Goal: Task Accomplishment & Management: Manage account settings

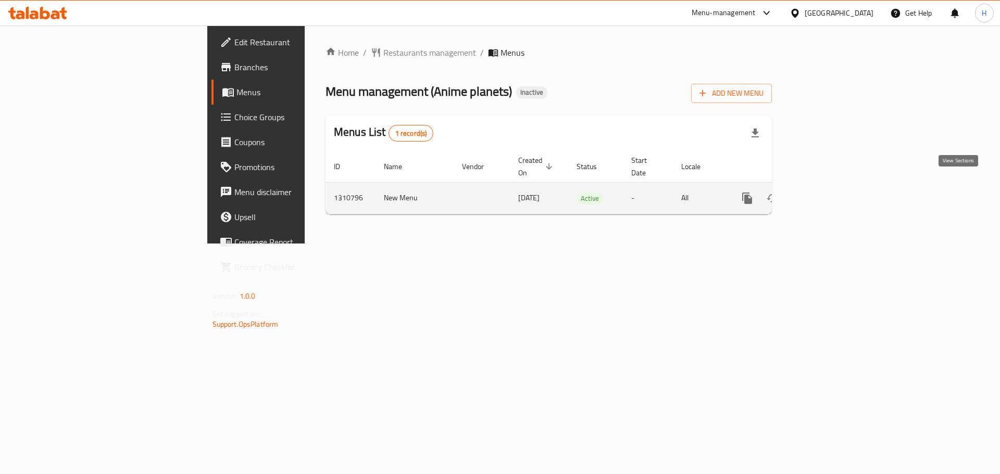
click at [835, 193] on link "enhanced table" at bounding box center [822, 198] width 25 height 25
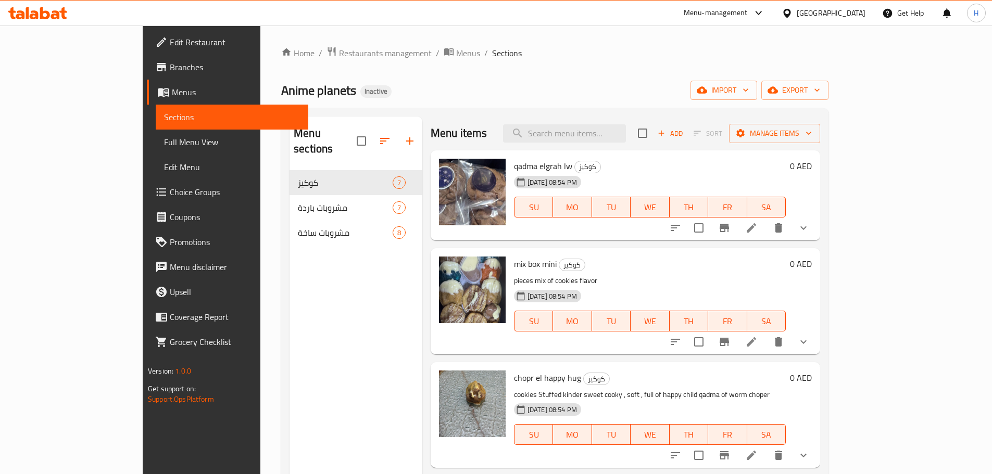
click at [289, 270] on div "Menu sections كوكيز 7 مشروبات باردة 7 مشروبات ساخة 8" at bounding box center [355, 354] width 133 height 474
click at [378, 135] on icon "button" at bounding box center [384, 141] width 12 height 12
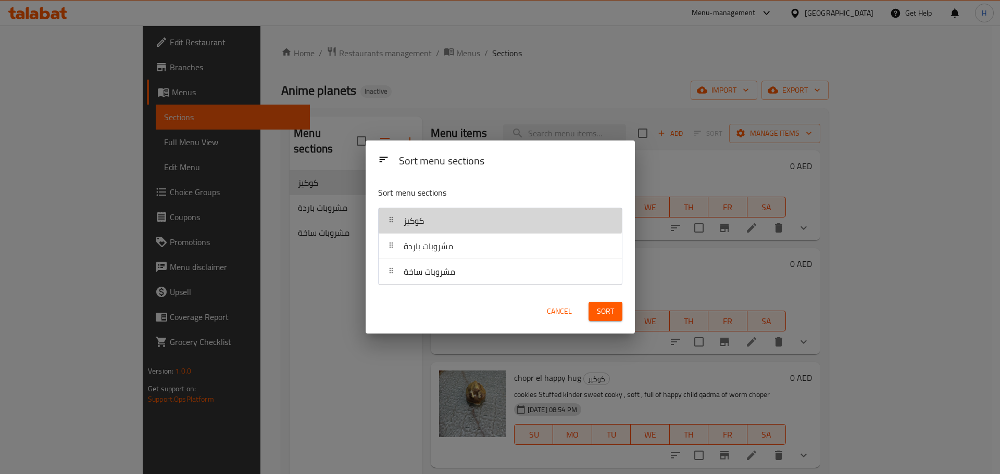
click at [443, 221] on div "كوكيز" at bounding box center [500, 220] width 235 height 25
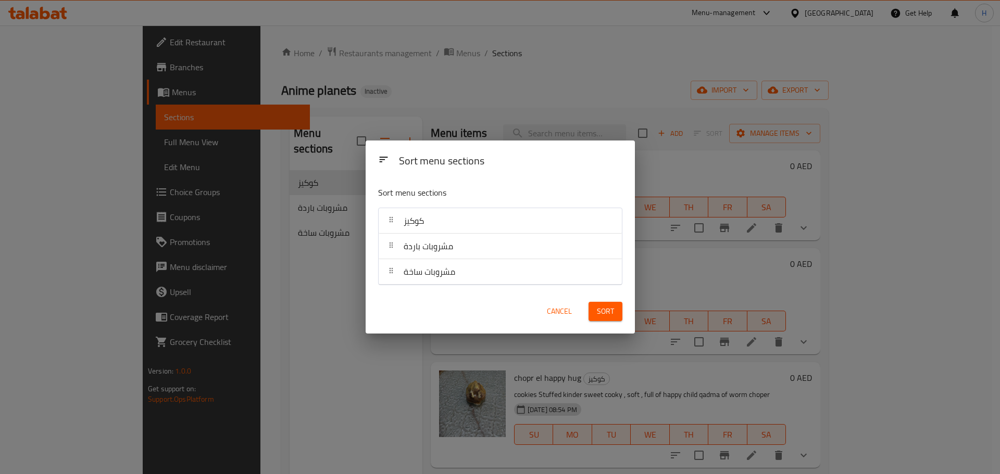
drag, startPoint x: 322, startPoint y: 252, endPoint x: 335, endPoint y: 220, distance: 35.0
click at [322, 251] on div "Sort menu sections Sort menu sections كوكيز مشروبات باردة مشروبات ساخة Cancel S…" at bounding box center [500, 237] width 1000 height 474
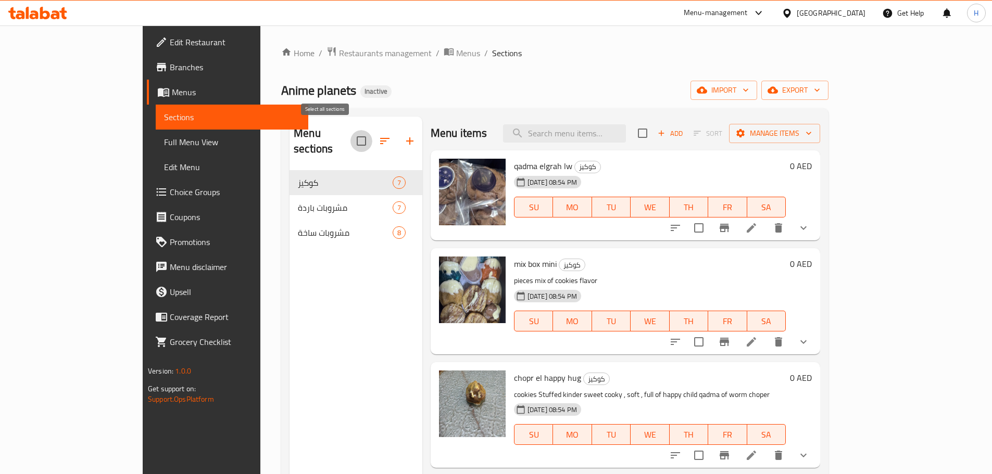
click at [350, 136] on input "checkbox" at bounding box center [361, 141] width 22 height 22
checkbox input "true"
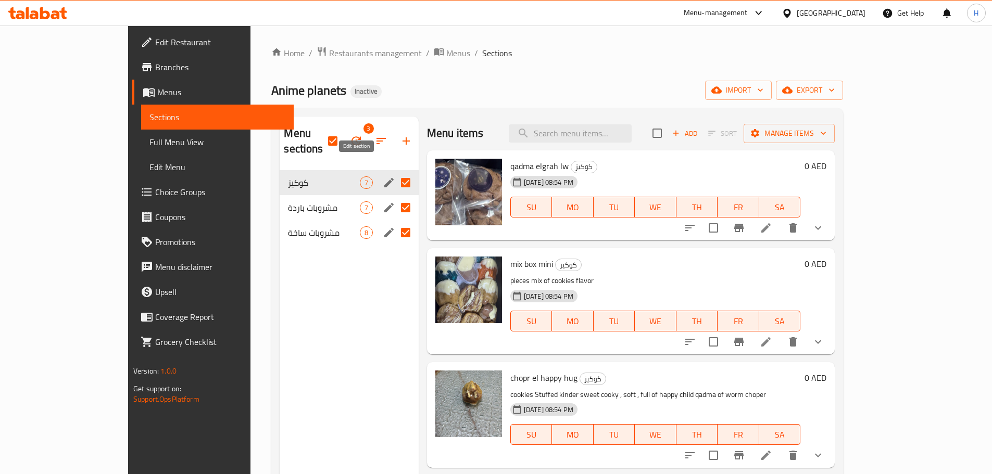
click at [384, 178] on icon "edit" at bounding box center [388, 182] width 9 height 9
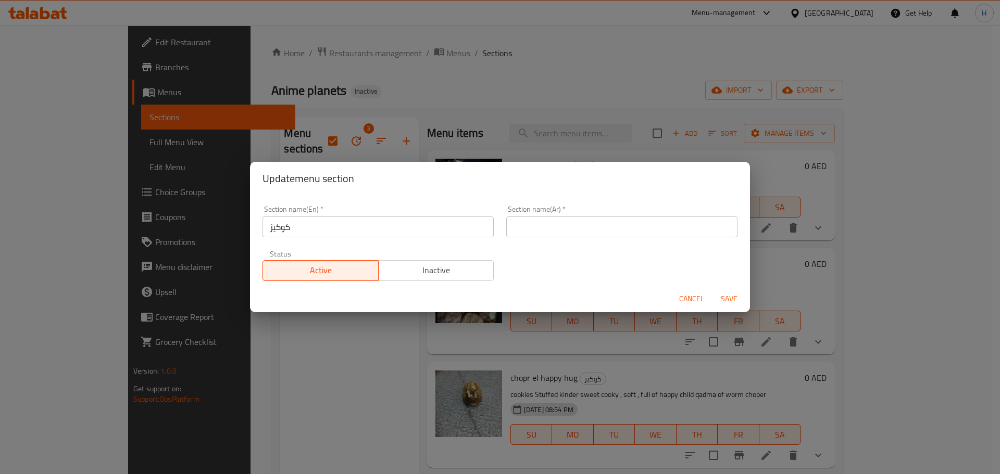
click at [292, 233] on input "كوكيز" at bounding box center [377, 227] width 231 height 21
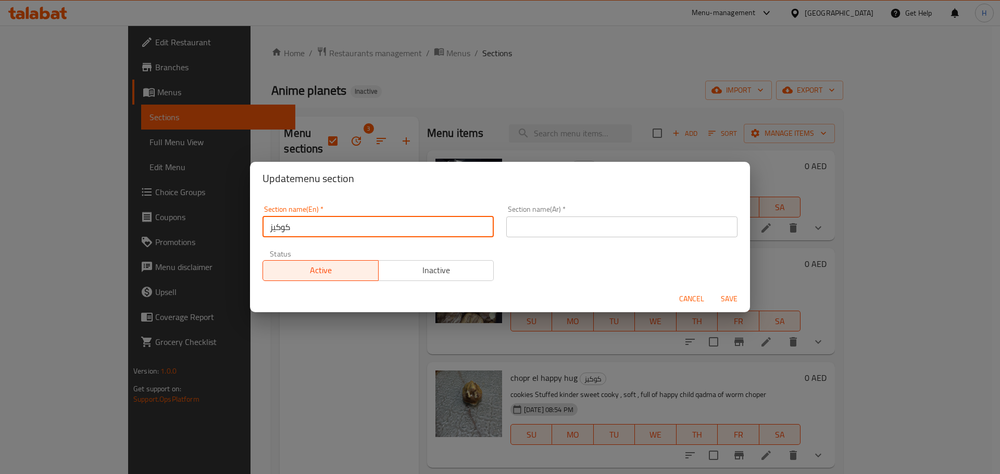
click at [292, 233] on input "كوكيز" at bounding box center [377, 227] width 231 height 21
click at [542, 233] on input "text" at bounding box center [621, 227] width 231 height 21
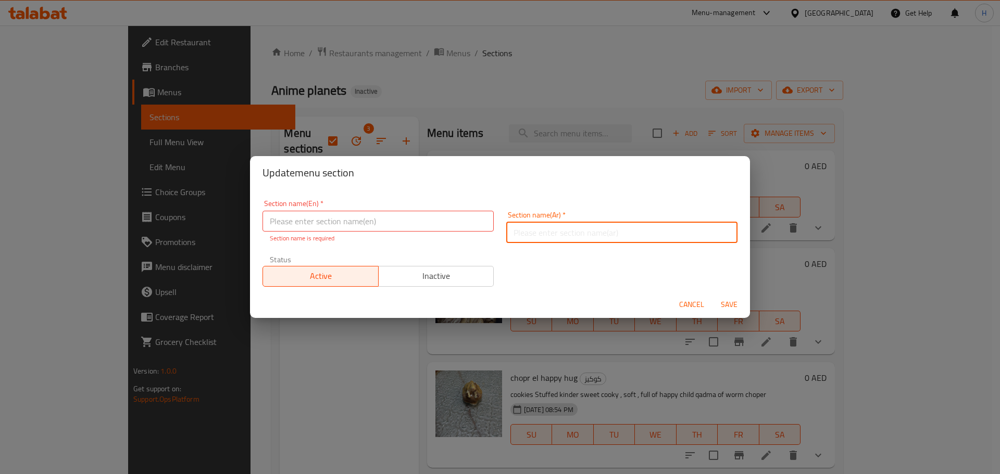
paste input "كوكيز"
type input "كوكيز"
click at [458, 224] on input "text" at bounding box center [377, 221] width 231 height 21
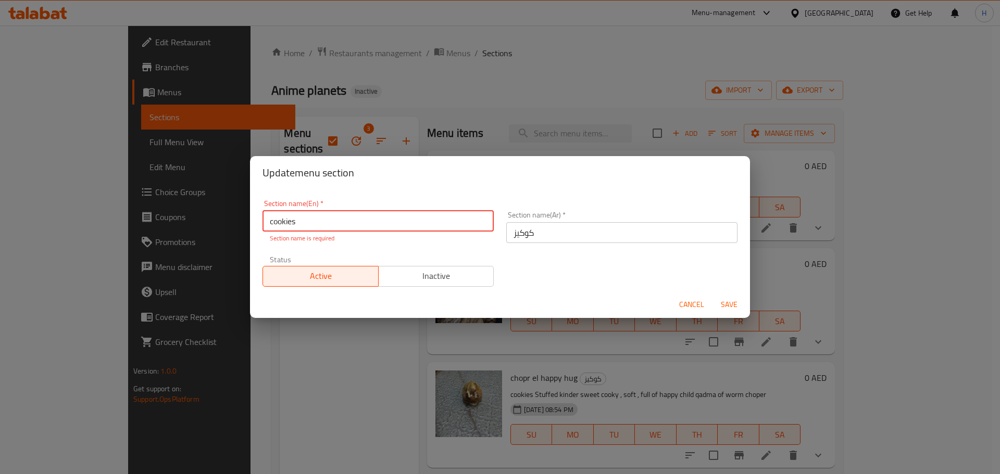
type input "cookies"
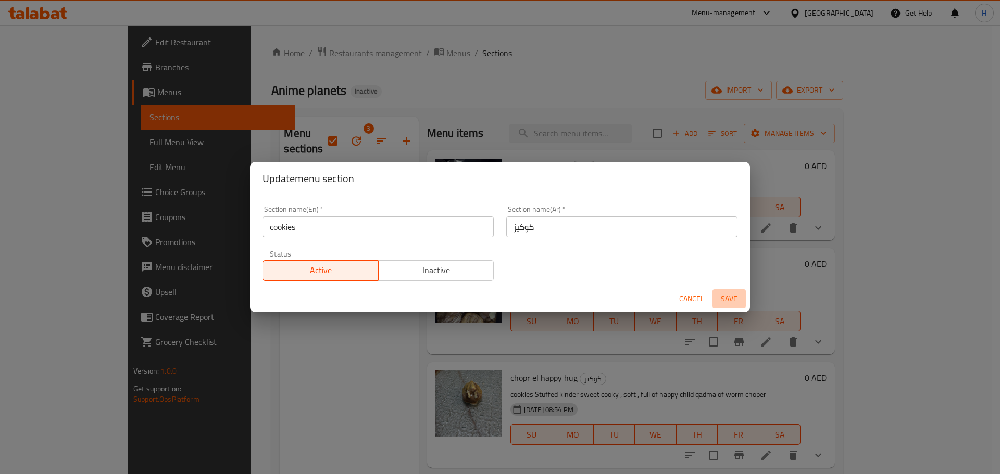
click at [736, 304] on span "Save" at bounding box center [728, 299] width 25 height 13
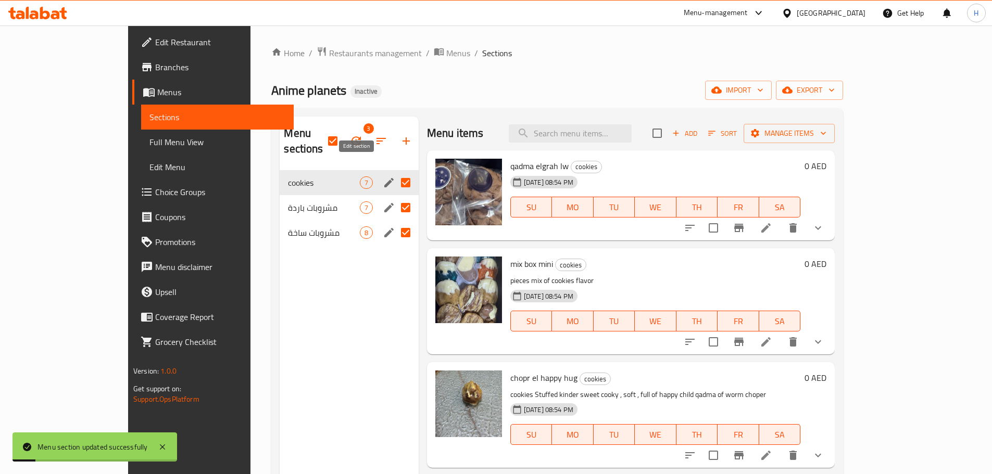
click at [383, 176] on icon "edit" at bounding box center [389, 182] width 12 height 12
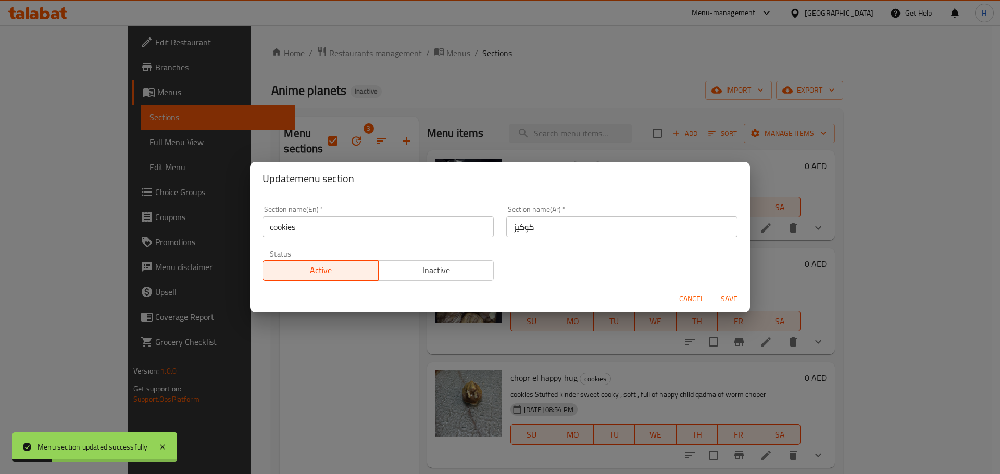
click at [285, 229] on input "cookies" at bounding box center [377, 227] width 231 height 21
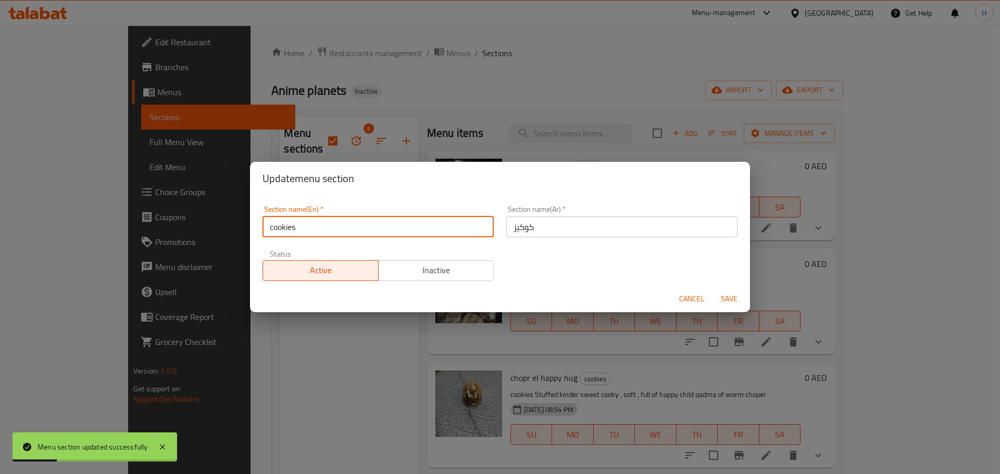
click at [285, 230] on input "cookies" at bounding box center [377, 227] width 231 height 21
click at [353, 357] on div "Update menu section Section name(En)   * cookies Section name(En) * Section nam…" at bounding box center [500, 237] width 1000 height 474
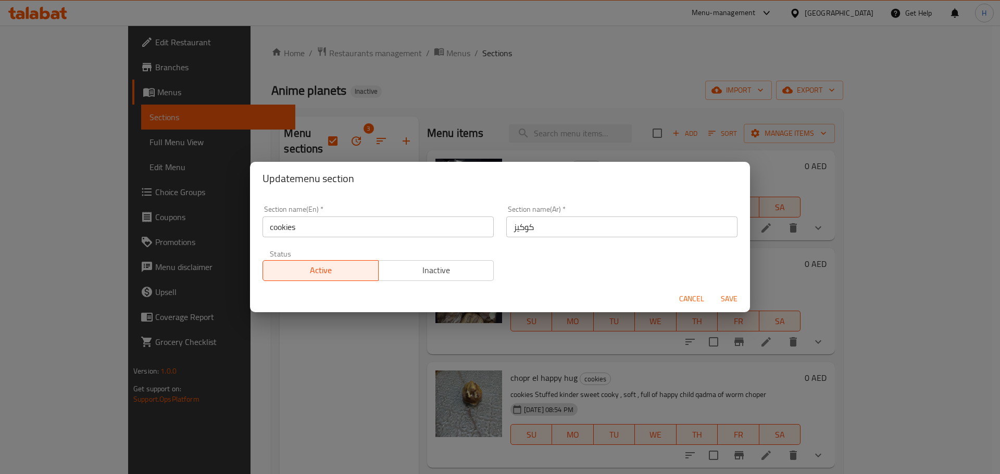
click at [309, 345] on div "Update menu section Section name(En)   * cookies Section name(En) * Section nam…" at bounding box center [500, 237] width 1000 height 474
click at [733, 299] on span "Save" at bounding box center [728, 299] width 25 height 13
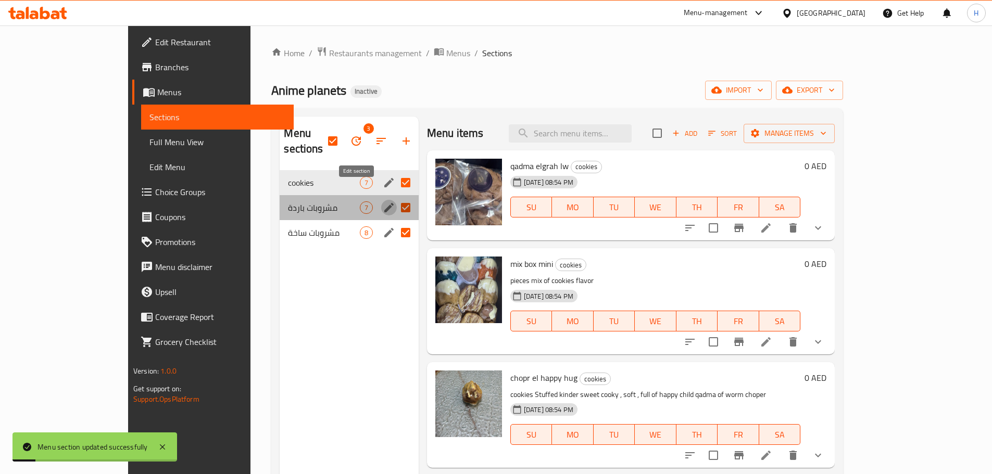
click at [383, 201] on icon "edit" at bounding box center [389, 207] width 12 height 12
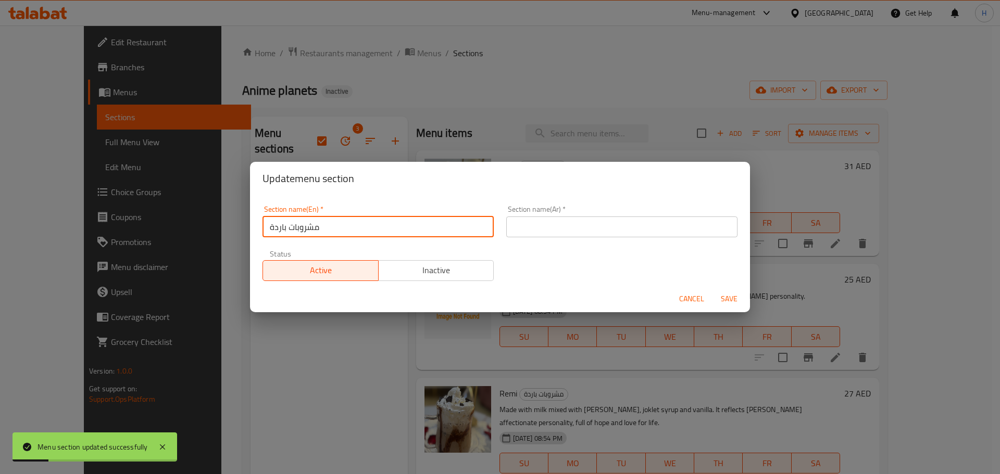
click at [295, 221] on input "مشروبات باردة" at bounding box center [377, 227] width 231 height 21
click at [527, 228] on input "text" at bounding box center [621, 227] width 231 height 21
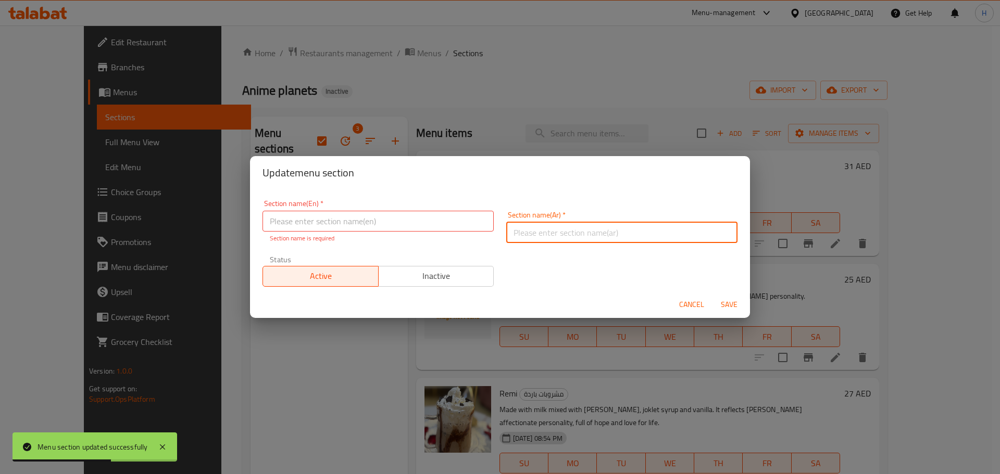
paste input "مشروبات باردة"
type input "مشروبات باردة"
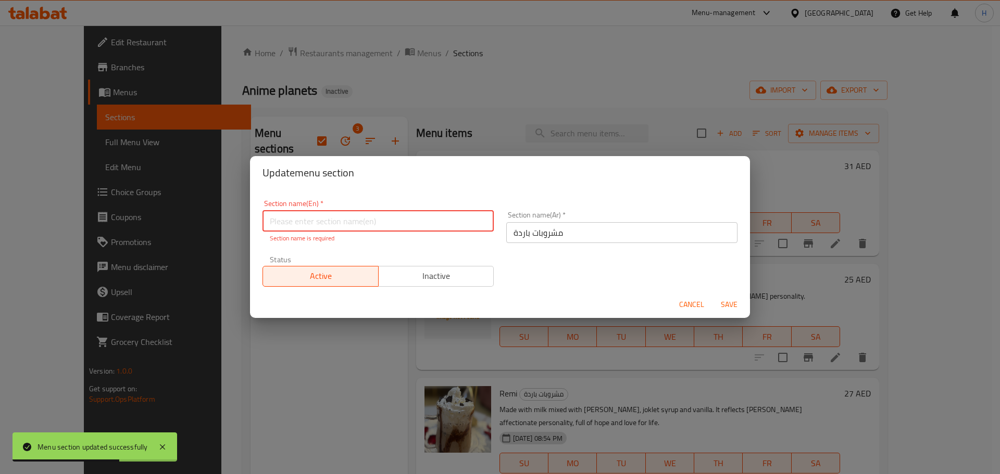
click at [460, 219] on input "text" at bounding box center [377, 221] width 231 height 21
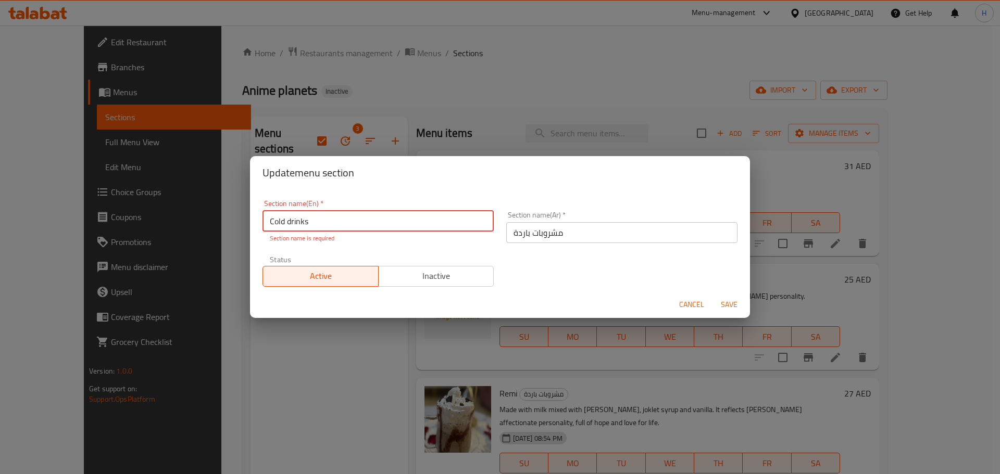
type input "Cold drinks"
click at [731, 300] on span "Save" at bounding box center [728, 304] width 25 height 13
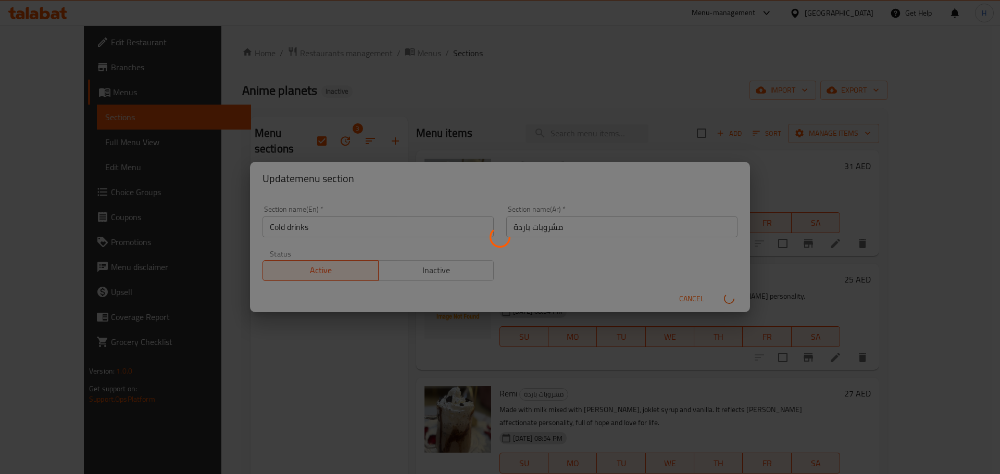
click at [731, 300] on div "Menu sections" at bounding box center [500, 237] width 1000 height 474
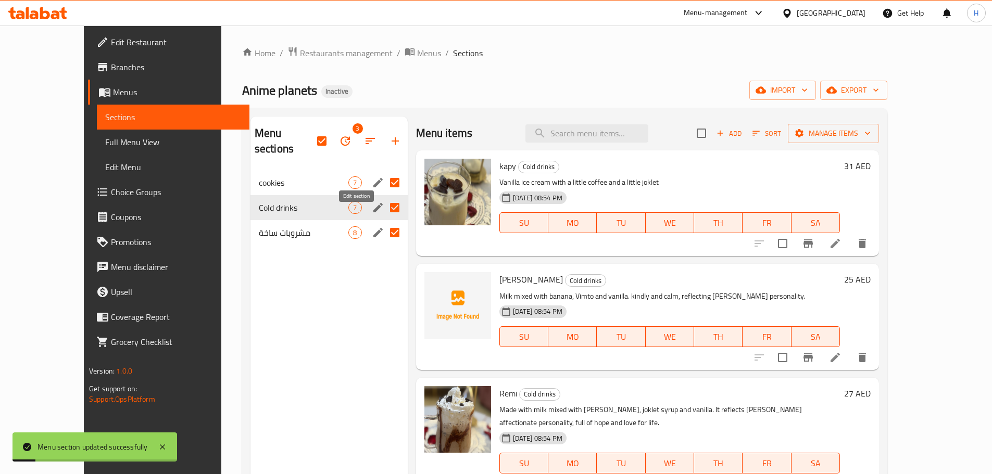
click at [370, 225] on button "edit" at bounding box center [378, 233] width 16 height 16
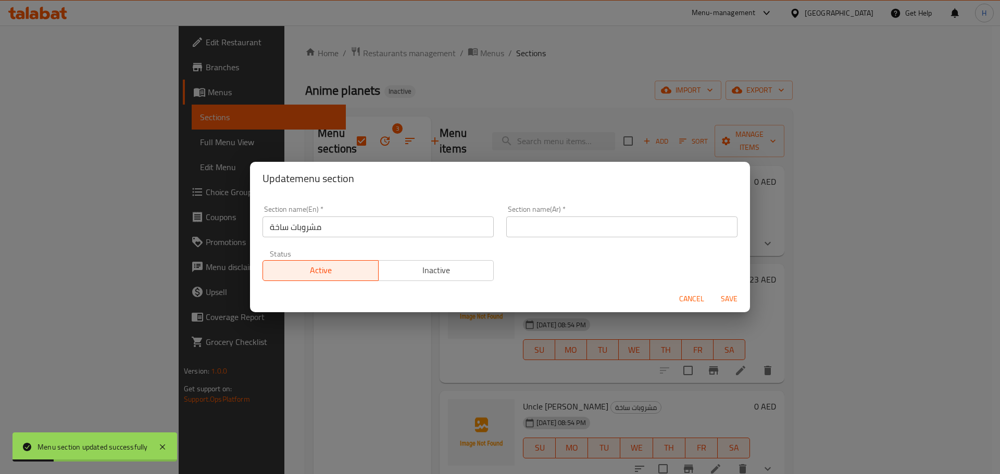
click at [315, 228] on input "مشروبات ساخة" at bounding box center [377, 227] width 231 height 21
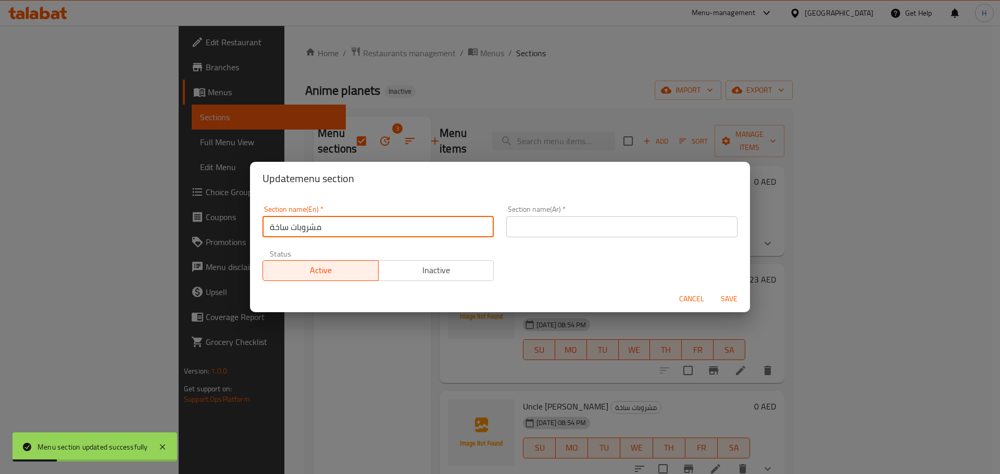
click at [315, 228] on input "مشروبات ساخة" at bounding box center [377, 227] width 231 height 21
click at [520, 232] on input "text" at bounding box center [621, 227] width 231 height 21
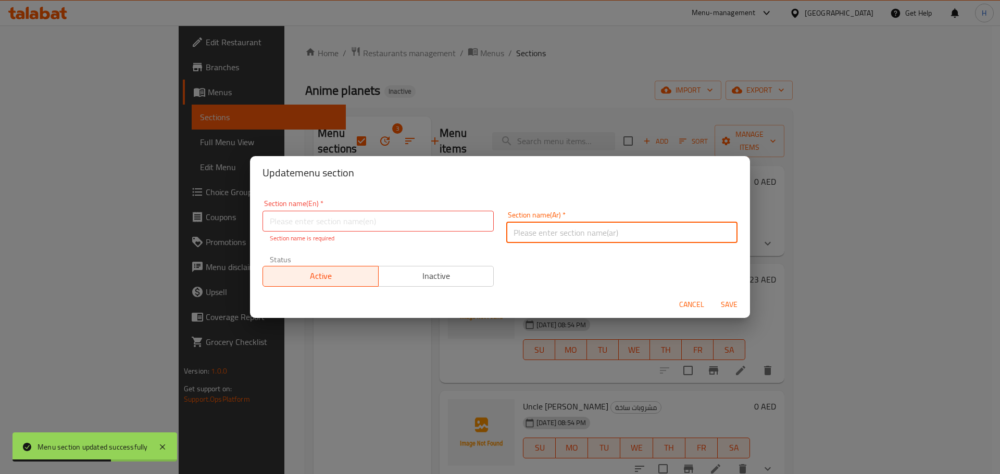
paste input "مشروبات ساخة"
type input "مشروبات ساخة"
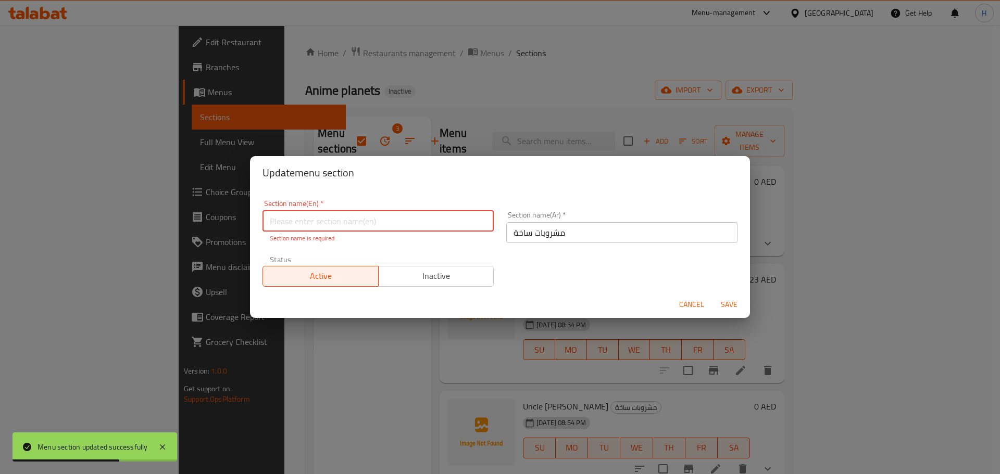
click at [456, 222] on input "text" at bounding box center [377, 221] width 231 height 21
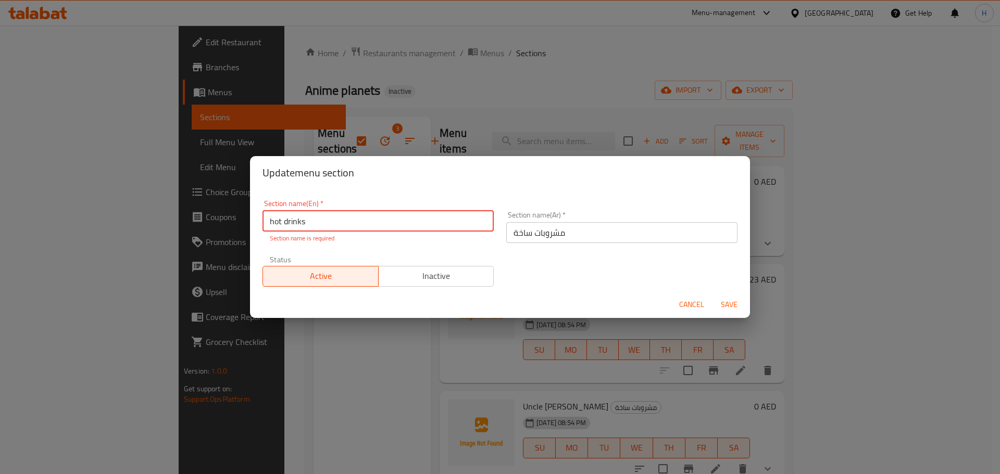
type input "hot drinks"
click at [728, 304] on span "Save" at bounding box center [728, 304] width 25 height 13
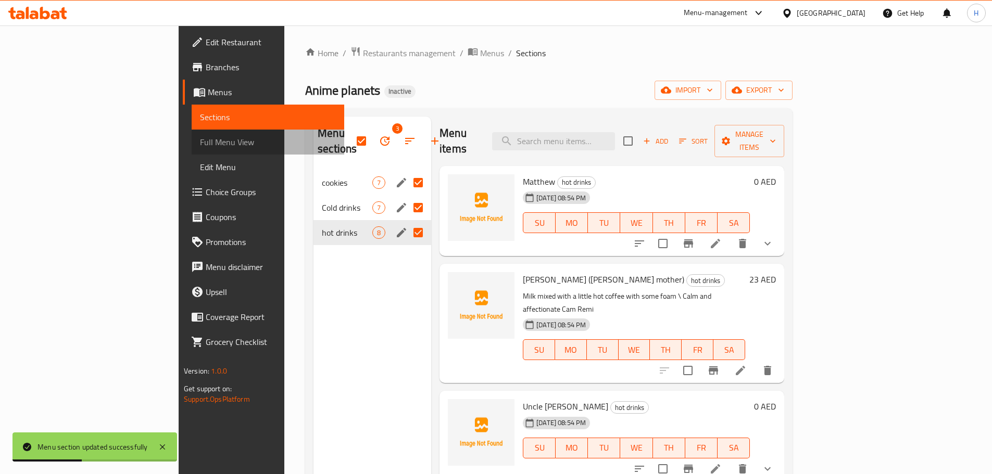
click at [200, 143] on span "Full Menu View" at bounding box center [268, 142] width 136 height 12
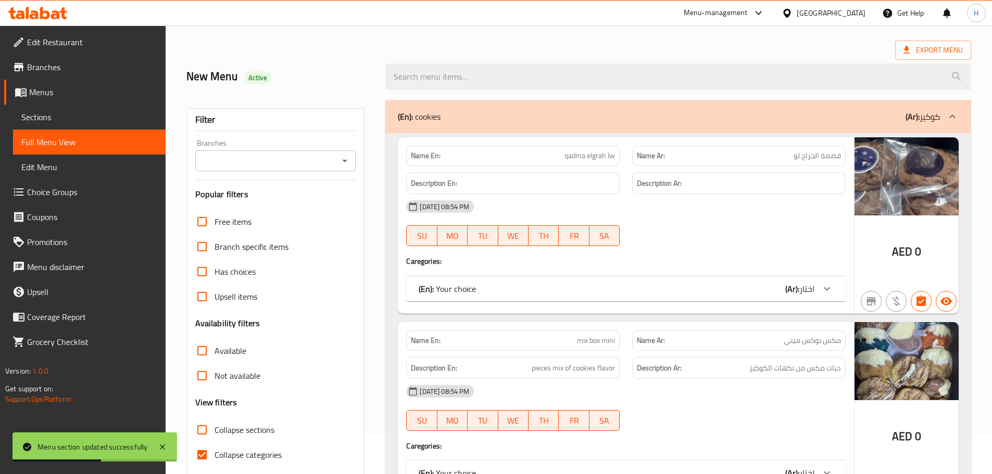
scroll to position [52, 0]
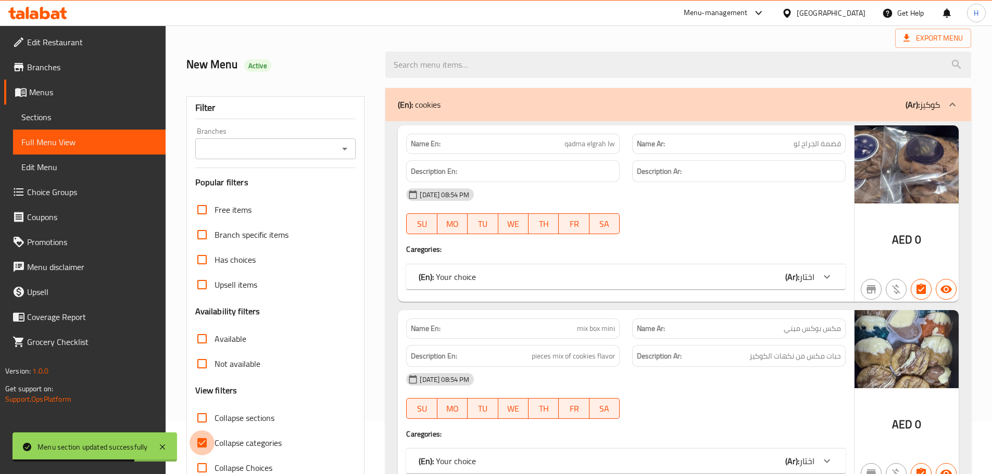
click at [204, 446] on input "Collapse categories" at bounding box center [201, 443] width 25 height 25
checkbox input "false"
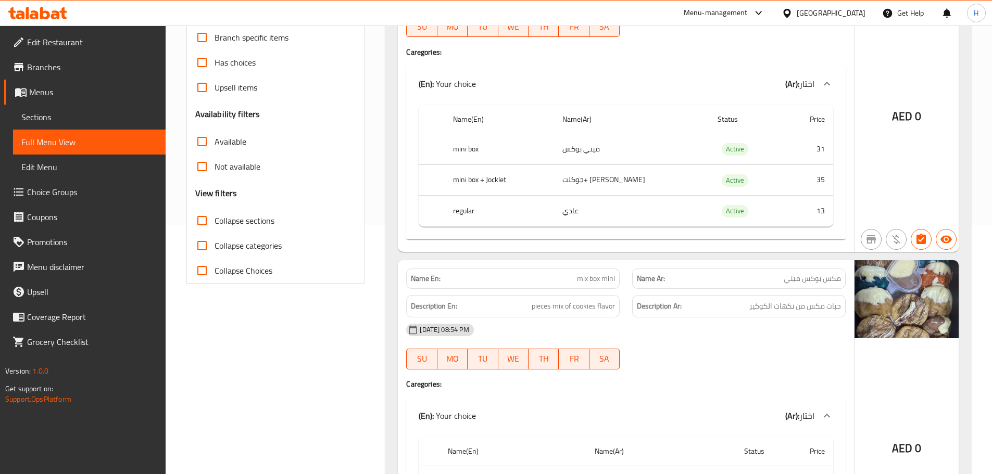
scroll to position [260, 0]
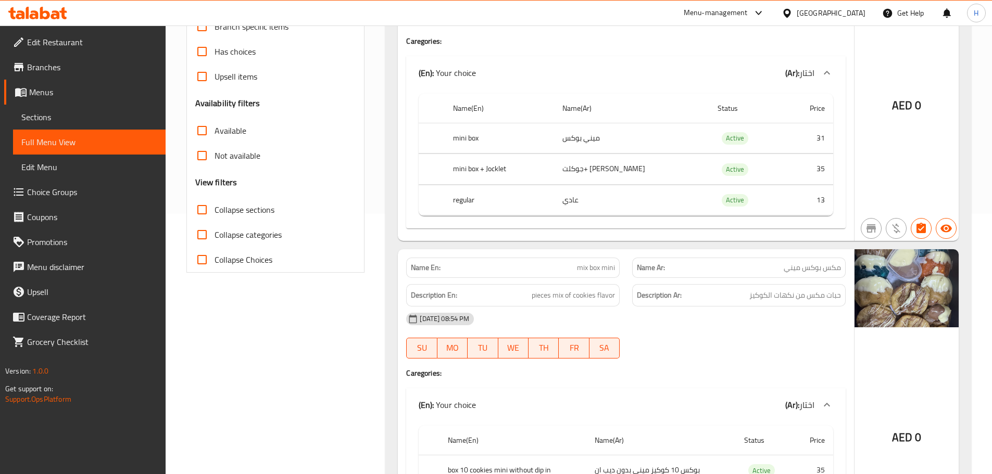
click at [724, 322] on div "[DATE] 08:54 PM" at bounding box center [626, 319] width 452 height 25
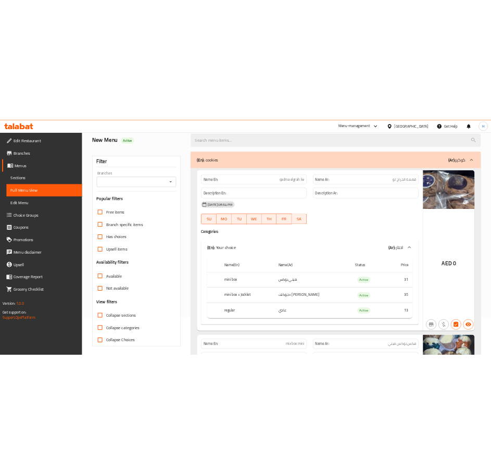
scroll to position [52, 0]
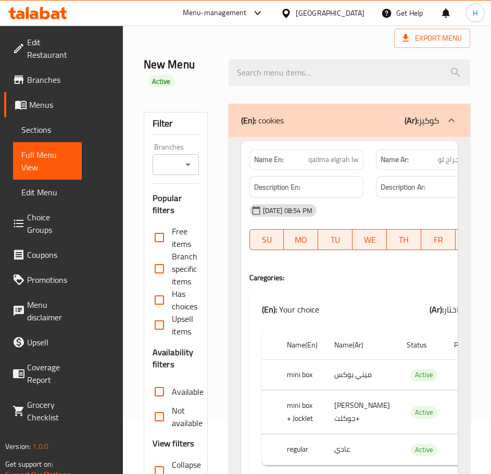
click at [308, 162] on span "qadma elgrah lw" at bounding box center [333, 159] width 50 height 11
copy span "qadma elgrah lw"
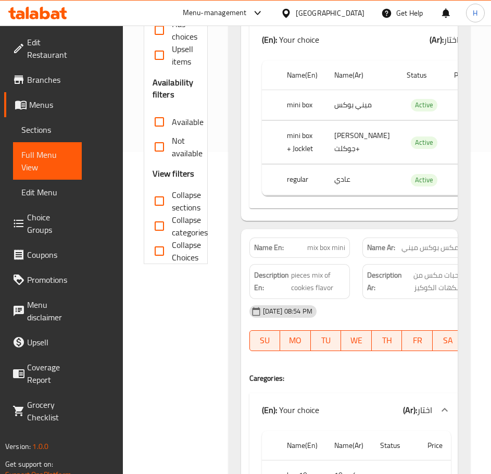
scroll to position [364, 0]
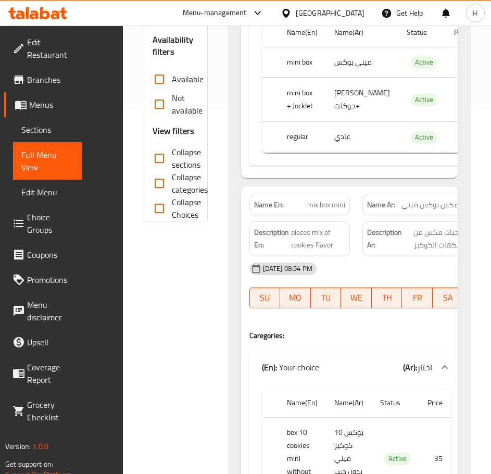
click at [315, 215] on div "Name En: mix box mini" at bounding box center [299, 205] width 101 height 20
click at [316, 210] on span "mix box mini" at bounding box center [326, 204] width 38 height 11
copy span "mix box mini"
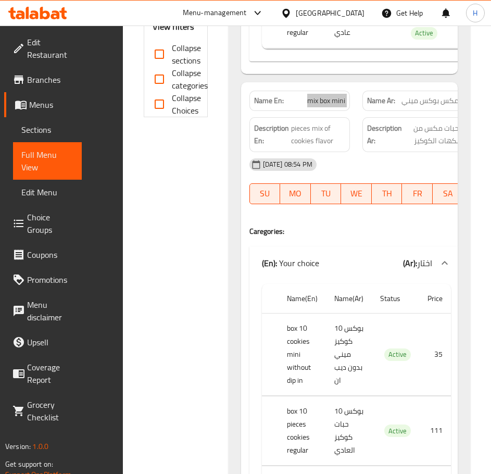
scroll to position [521, 0]
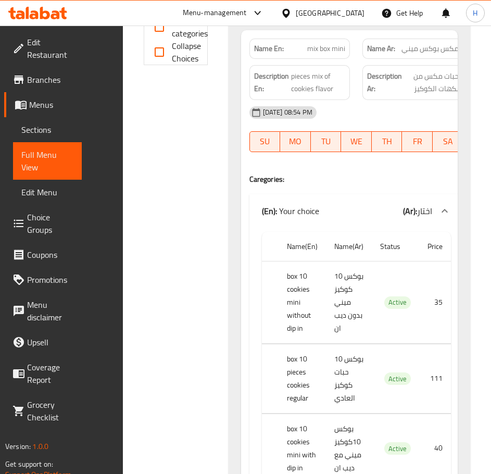
click at [301, 392] on th "box 10 pieces cookies regular" at bounding box center [302, 378] width 47 height 69
copy th "box 10 pieces cookies regular"
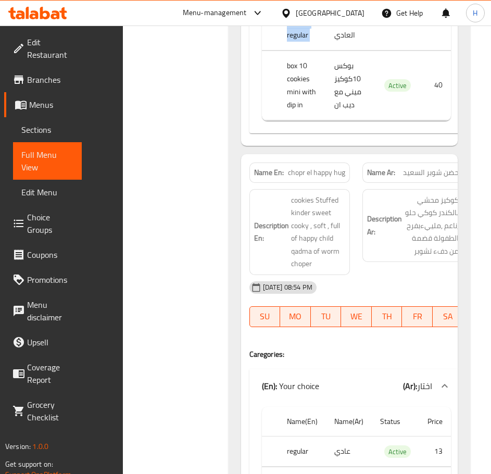
scroll to position [885, 0]
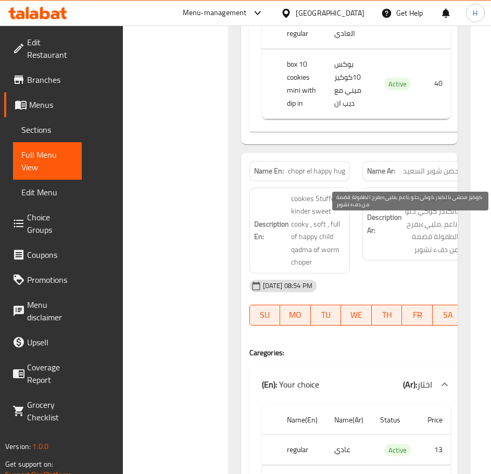
click at [446, 242] on span "كوكيز محشي بالكندر كوكي حلو ,ناعم ,ملييءبفرح الطفولة قضمة من دفء تشوبر" at bounding box center [431, 224] width 55 height 64
copy span "بالكندر"
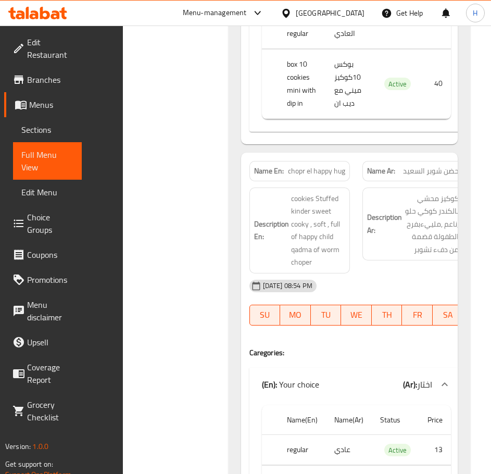
click at [315, 176] on span "chopr el happy hug" at bounding box center [316, 171] width 57 height 11
copy span "chopr el happy hug"
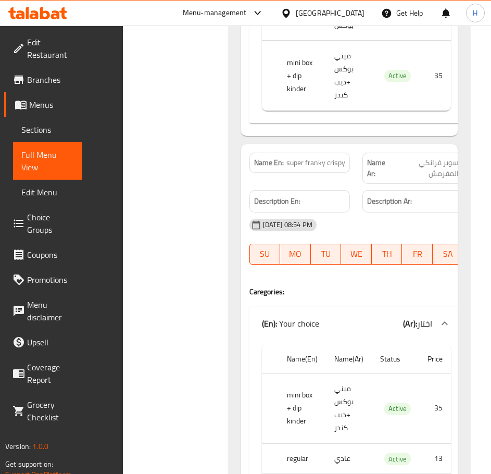
scroll to position [1354, 0]
click at [331, 168] on span "super franky crispy" at bounding box center [315, 162] width 59 height 11
copy span "super franky crispy"
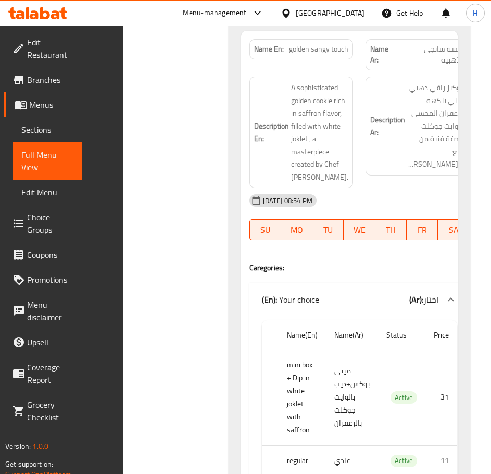
scroll to position [1822, 0]
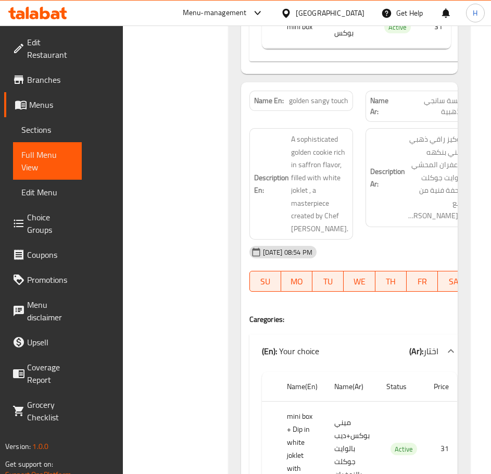
click at [325, 106] on span "golden sangy touch" at bounding box center [318, 100] width 59 height 11
copy span "golden sangy touch"
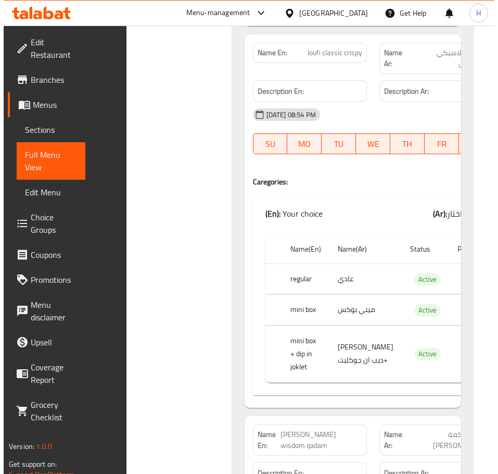
scroll to position [2395, 0]
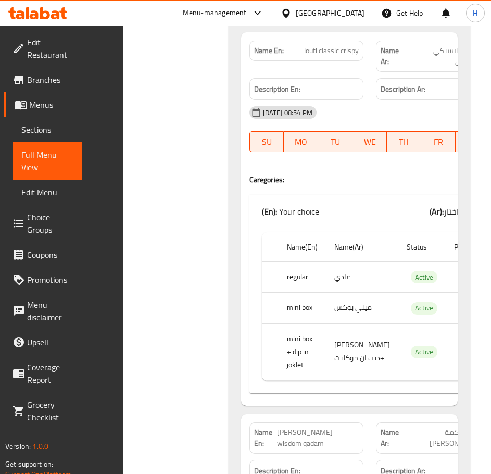
click at [429, 67] on span "لوفي الكلاسيكي المقرمش" at bounding box center [446, 56] width 79 height 22
copy span "لوفي الكلاسيكي المقرمش"
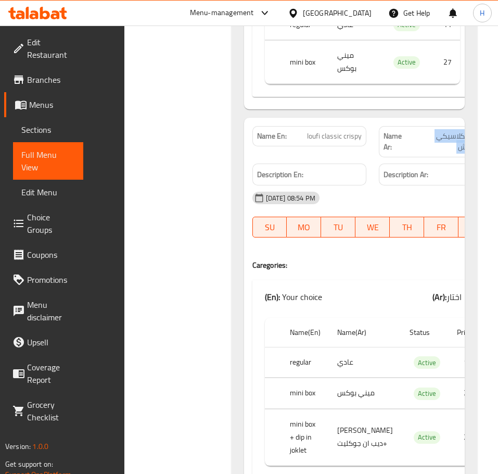
scroll to position [2291, 0]
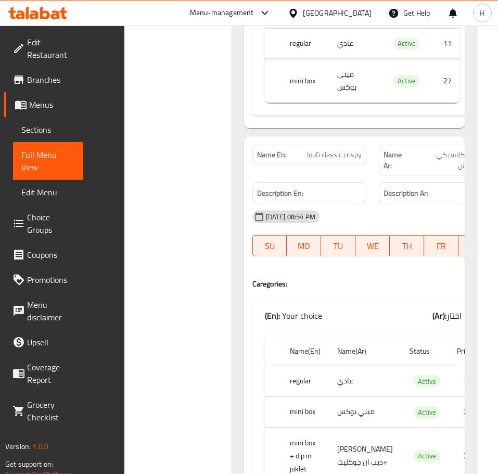
click at [307, 149] on span "loufi classic crispy" at bounding box center [334, 154] width 55 height 11
copy span "loufi classic crispy"
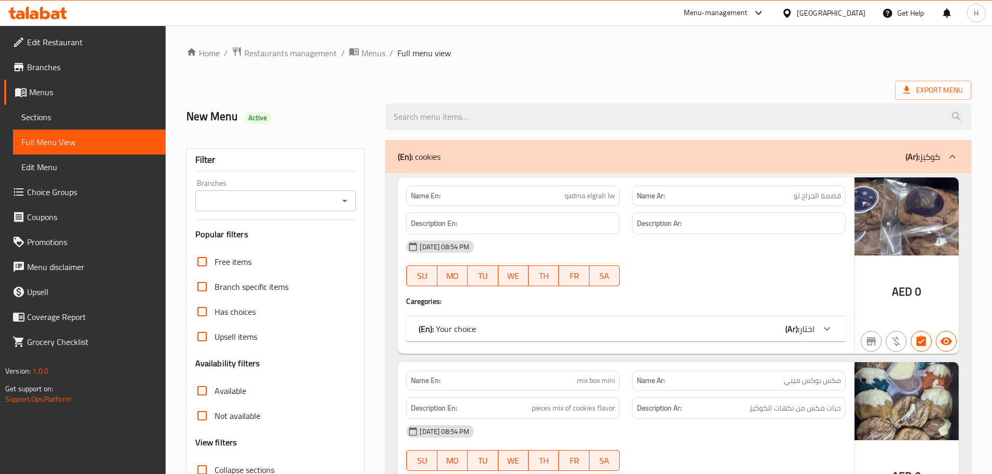
drag, startPoint x: 62, startPoint y: 122, endPoint x: 167, endPoint y: 119, distance: 104.7
click at [62, 122] on span "Sections" at bounding box center [89, 117] width 136 height 12
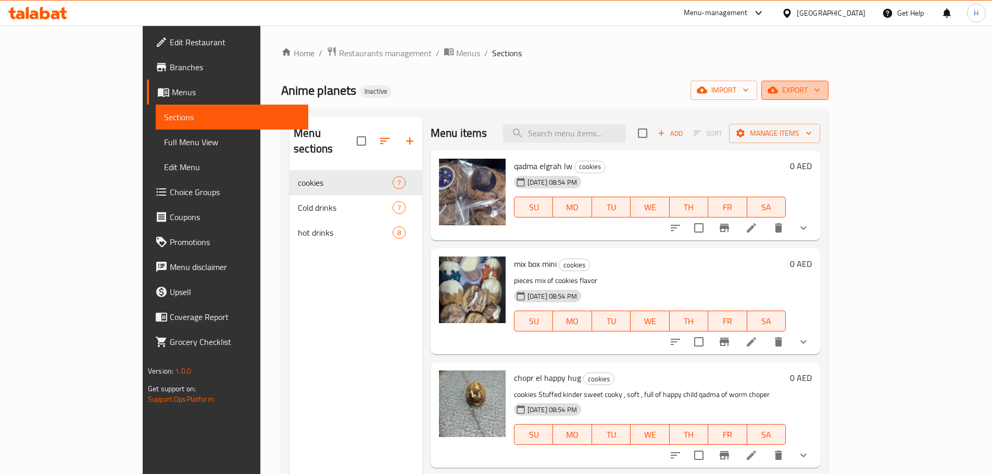
click at [820, 95] on span "export" at bounding box center [794, 90] width 50 height 13
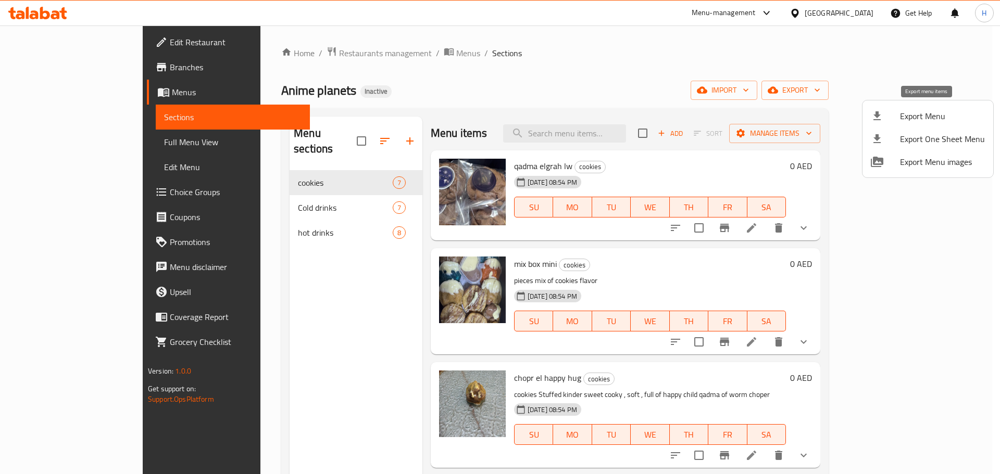
click at [930, 121] on span "Export Menu" at bounding box center [942, 116] width 85 height 12
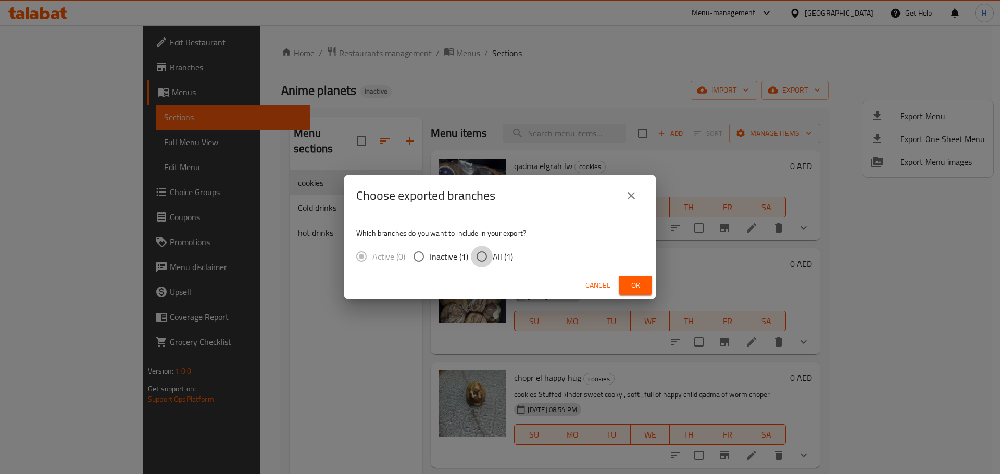
click at [478, 256] on input "All (1)" at bounding box center [482, 257] width 22 height 22
radio input "true"
click at [632, 287] on span "Ok" at bounding box center [635, 285] width 17 height 13
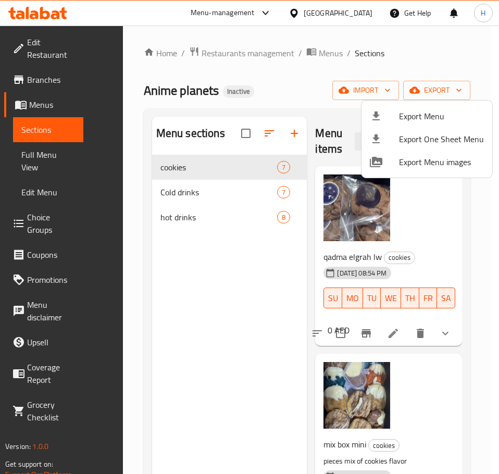
click at [382, 327] on div at bounding box center [249, 237] width 499 height 474
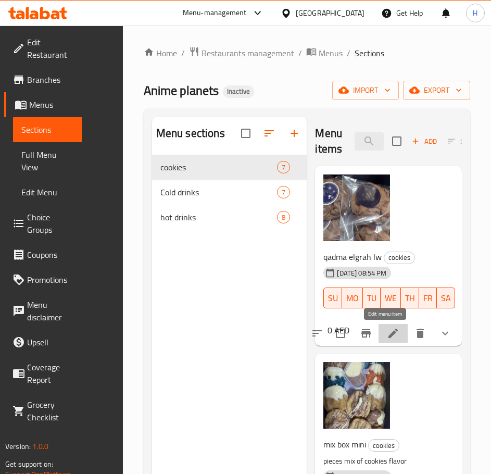
click at [387, 330] on icon at bounding box center [393, 333] width 12 height 12
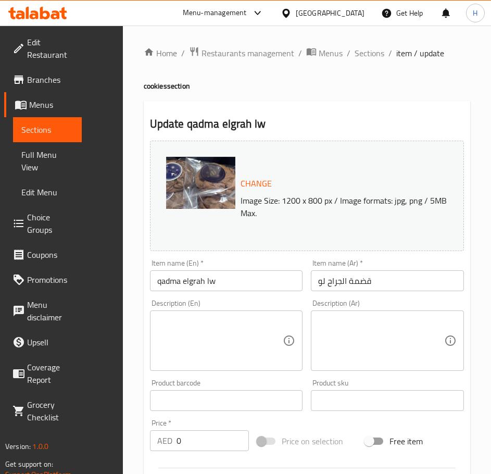
click at [365, 326] on textarea at bounding box center [381, 340] width 126 height 49
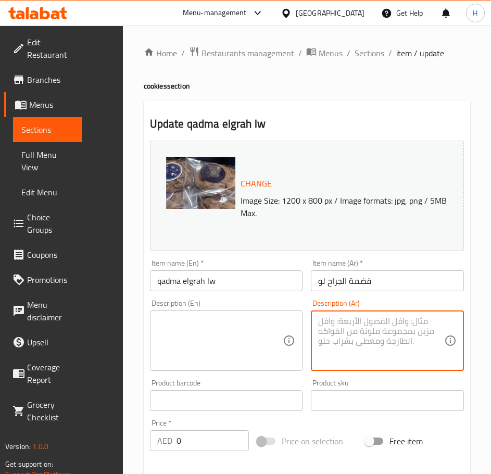
click at [368, 325] on textarea at bounding box center [381, 340] width 126 height 49
type textarea ";"
click at [333, 334] on textarea "كوكيز بالدارك والميلك جوكلت ومحشى بالمسلك" at bounding box center [381, 340] width 126 height 49
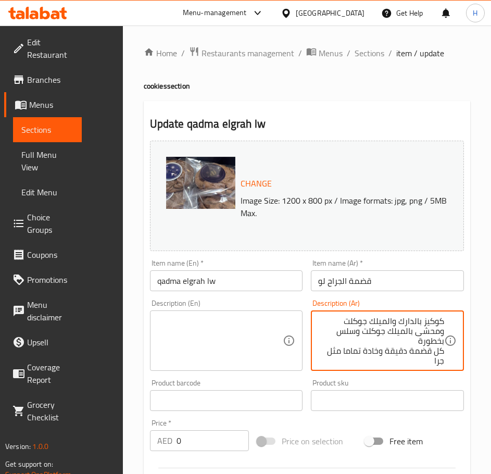
scroll to position [3, 0]
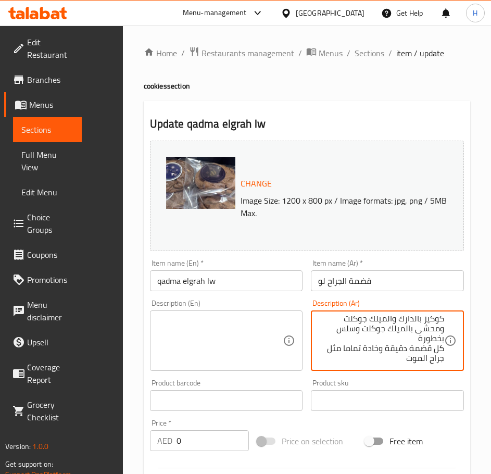
click at [376, 349] on textarea "كوكيز بالدارك والميلك جوكلت ومحشى بالميلك جوكلت وسلس بخطورة كل قضمة دقيقة وخادة…" at bounding box center [381, 340] width 126 height 49
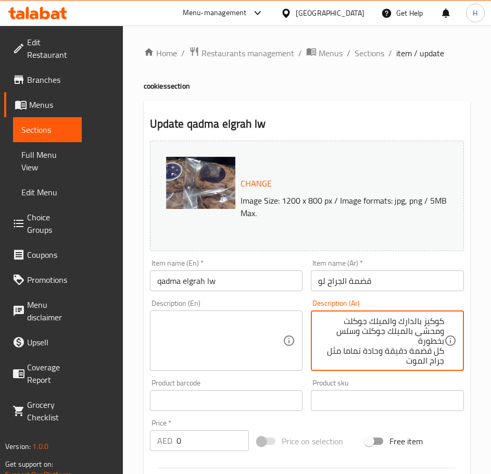
drag, startPoint x: 402, startPoint y: 361, endPoint x: 443, endPoint y: 319, distance: 58.2
click at [443, 319] on textarea "كوكيز بالدارك والميلك جوكلت ومحشى بالميلك جوكلت وسلس بخطورة كل قضمة دقيقة وحادة…" at bounding box center [381, 340] width 126 height 49
type textarea "كوكيز بالدارك والميلك جوكلت ومحشى بالميلك جوكلت وسلس بخطورة كل قضمة دقيقة وحادة…"
click at [172, 340] on textarea at bounding box center [220, 340] width 126 height 49
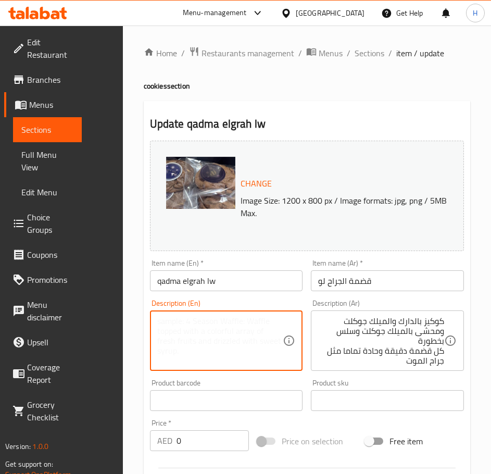
paste textarea "Dark and milk chocolate cookies filled with milk chocolate and dangerously smoo…"
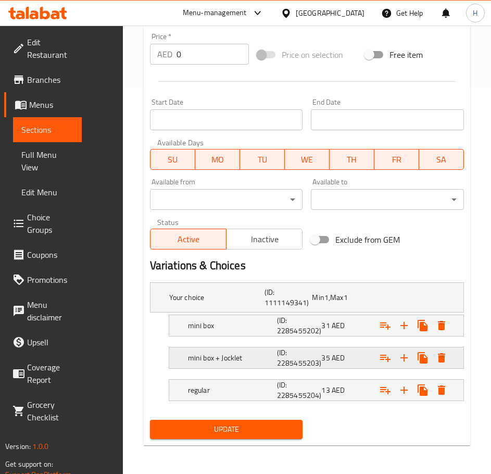
scroll to position [387, 0]
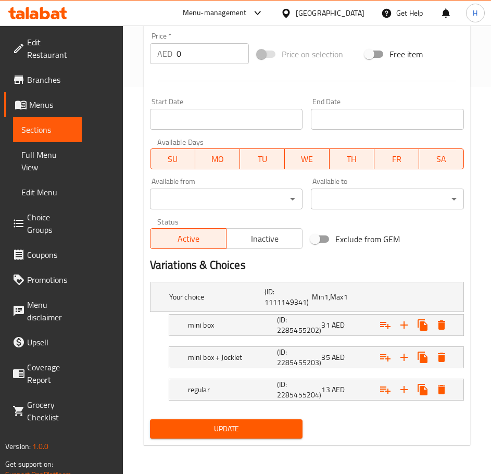
type textarea "Dark and milk chocolate cookies filled with milk chocolate and dangerously smoo…"
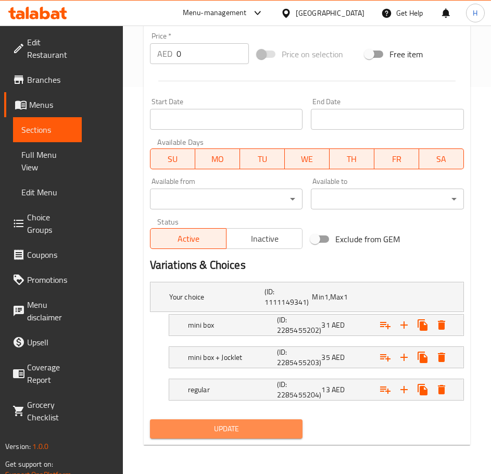
click at [222, 422] on span "Update" at bounding box center [226, 428] width 136 height 13
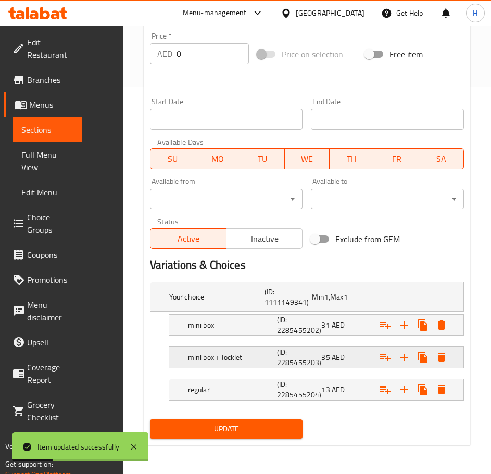
click at [232, 362] on h5 "mini box + Jocklet" at bounding box center [230, 357] width 85 height 10
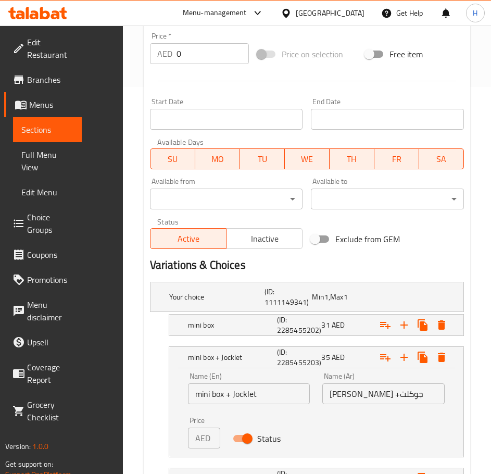
click at [351, 395] on input "[PERSON_NAME] +جوكلت" at bounding box center [383, 393] width 122 height 21
click at [248, 395] on input "mini box + Jocklet" at bounding box center [249, 393] width 122 height 21
paste input "Chocolate"
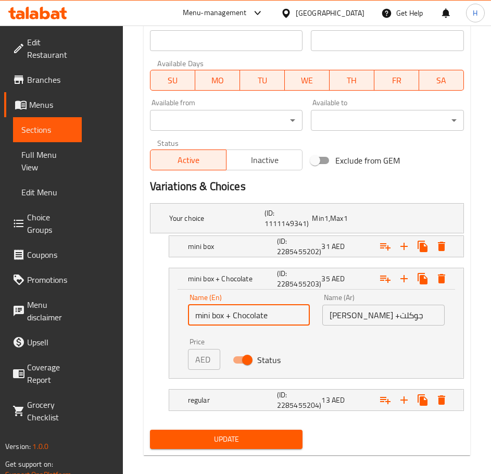
scroll to position [476, 0]
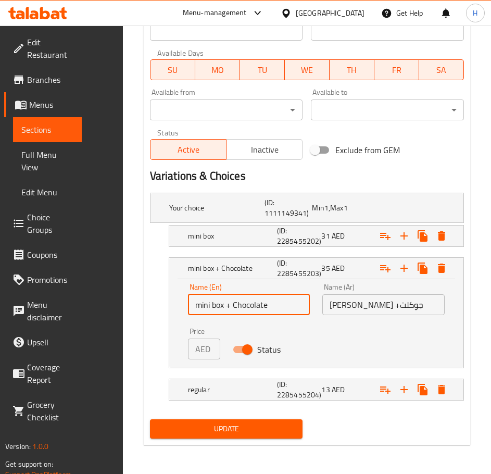
type input "mini box + Chocolate"
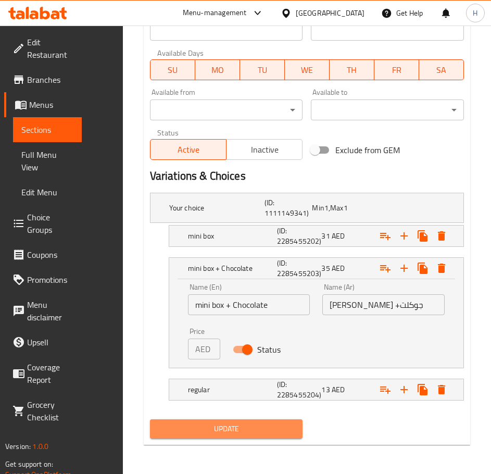
click at [236, 426] on span "Update" at bounding box center [226, 428] width 136 height 13
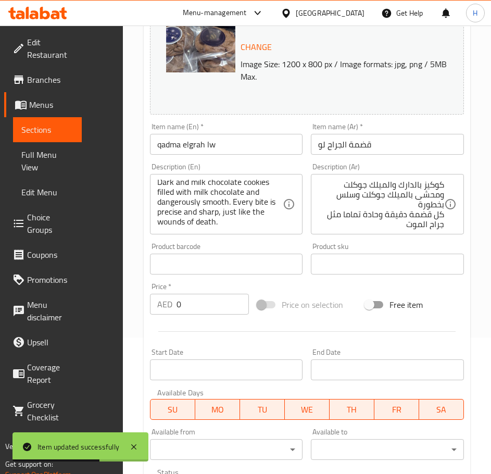
scroll to position [111, 0]
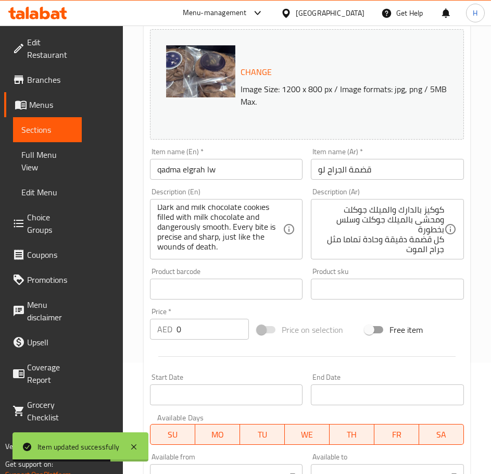
click at [175, 174] on input "qadma elgrah lw" at bounding box center [226, 169] width 153 height 21
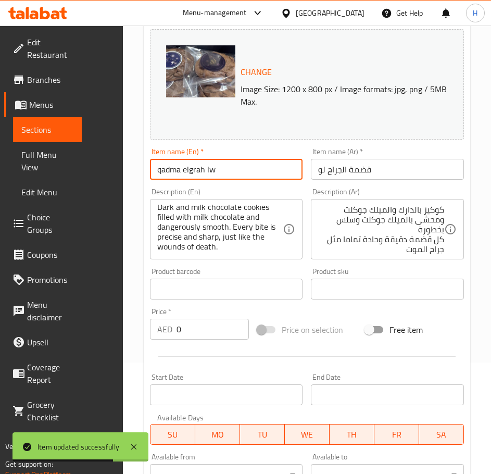
click at [175, 174] on input "qadma elgrah lw" at bounding box center [226, 169] width 153 height 21
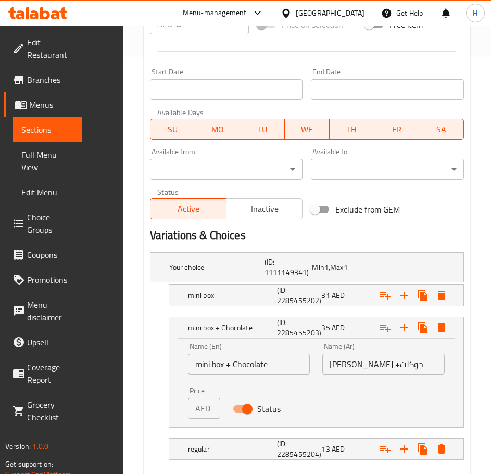
scroll to position [476, 0]
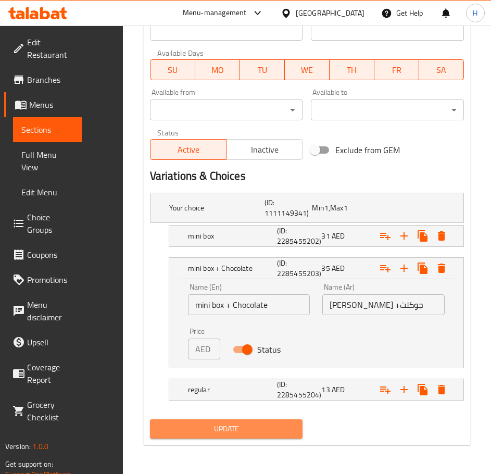
click at [235, 419] on button "Update" at bounding box center [226, 428] width 153 height 19
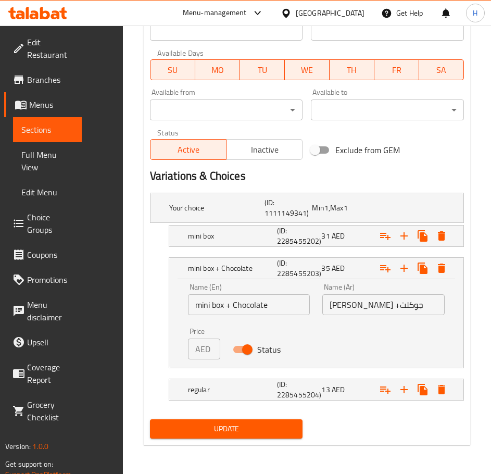
click at [225, 433] on span "Update" at bounding box center [226, 428] width 136 height 13
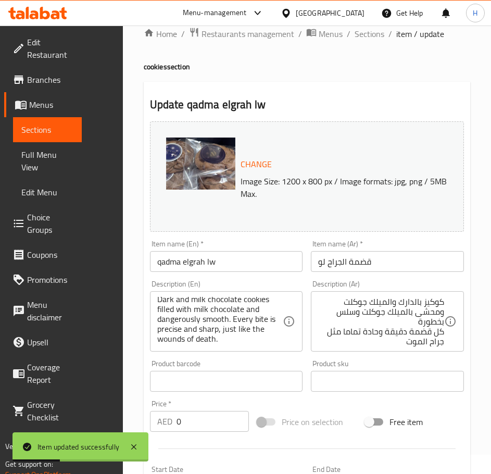
scroll to position [7, 0]
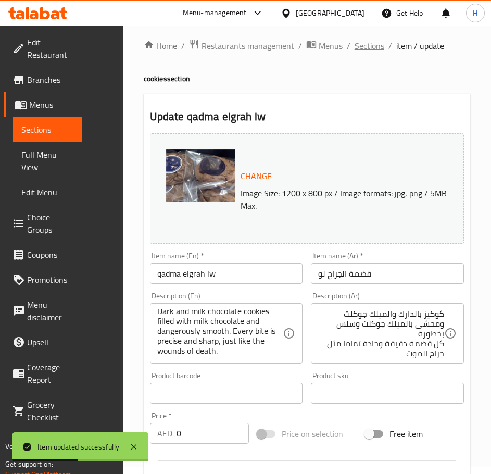
click at [368, 48] on span "Sections" at bounding box center [370, 46] width 30 height 12
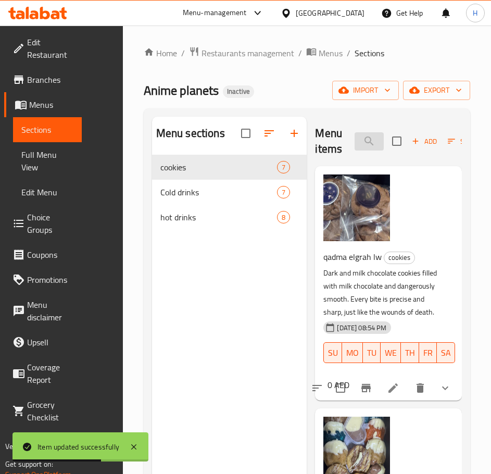
click at [367, 142] on input "search" at bounding box center [369, 141] width 29 height 18
paste input "chopr el happy hug"
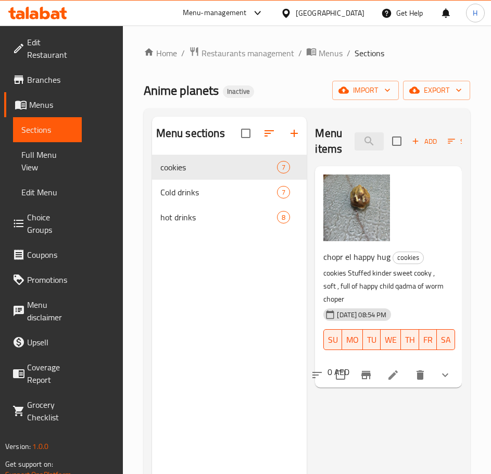
type input "chopr el happy hug"
click at [397, 375] on icon at bounding box center [393, 375] width 12 height 12
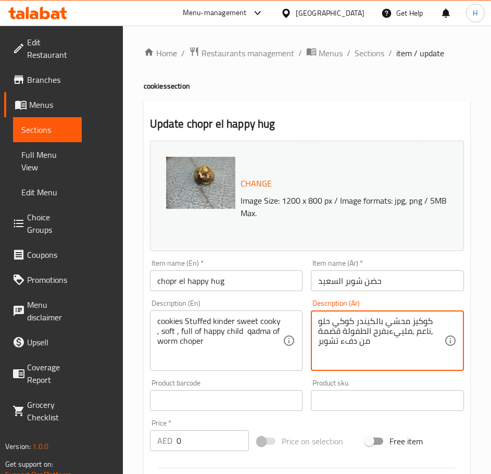
drag, startPoint x: 376, startPoint y: 318, endPoint x: 357, endPoint y: 324, distance: 19.8
click at [357, 324] on textarea "كوكيز محشي بالكيندر كوكي حلو ,ناعم ,ملييءبفرح الطفولة قضمة من دفء تشوبر" at bounding box center [381, 340] width 126 height 49
type textarea "كوكيز محشي بالكيندر كوكي حلو ,ناعم ,ملييءبفرح الطفولة قضمة من دفء تشوبر"
click at [349, 322] on textarea "كوكيز محشي بالكيندر كوكي حلو ,ناعم ,ملييءبفرح الطفولة قضمة من دفء تشوبر" at bounding box center [381, 340] width 126 height 49
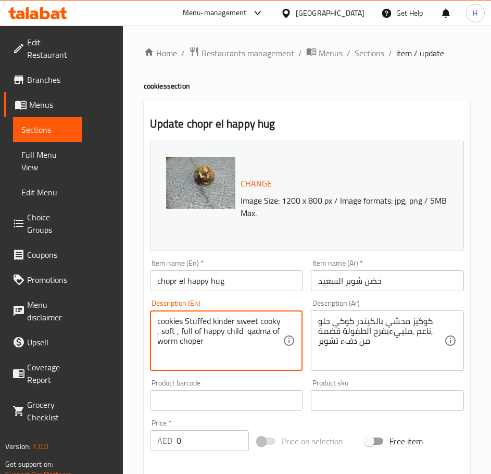
click at [280, 322] on textarea "cookies Stuffed kinder sweet cooky , soft , full of happy child qadma of worm c…" at bounding box center [220, 340] width 126 height 49
click at [273, 322] on textarea "cookies Stuffed kinder sweet cookie , soft , full of happy child qadma of worm …" at bounding box center [220, 340] width 126 height 49
type textarea "cookies Stuffed kinder sweet cookie , soft , full of happy child qadma of worm …"
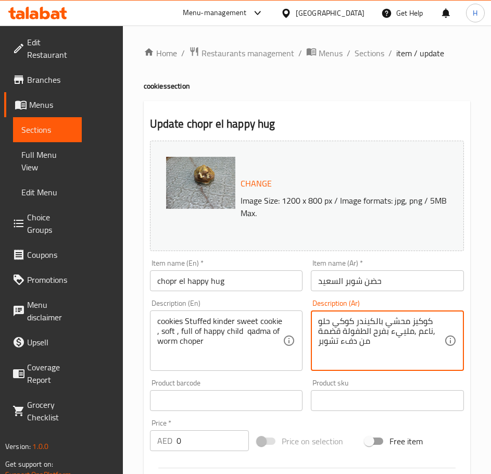
click at [322, 343] on textarea "كوكيز محشي بالكيندر كوكي حلو ,ناعم ,ملييء بفرح الطفولة قضمة من دفء تشوبر" at bounding box center [381, 340] width 126 height 49
type textarea "كوكيز محشي بالكيندر كوكي حلو ,ناعم ,ملييء بفرح الطفولة قضمة من دفء تشوبر"
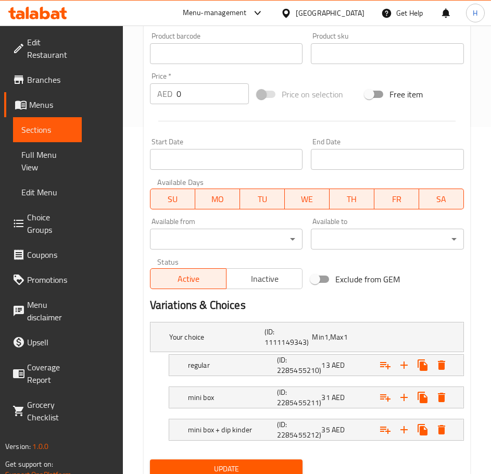
scroll to position [387, 0]
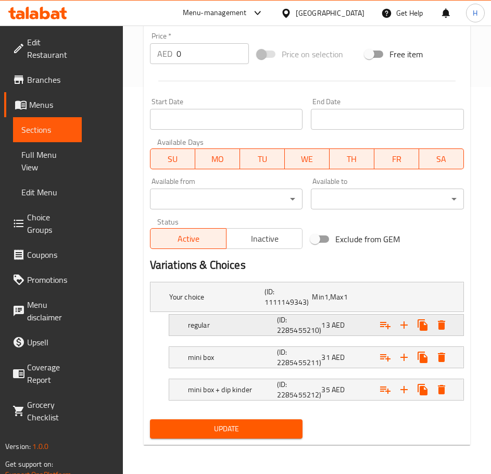
click at [229, 328] on h5 "regular" at bounding box center [230, 325] width 85 height 10
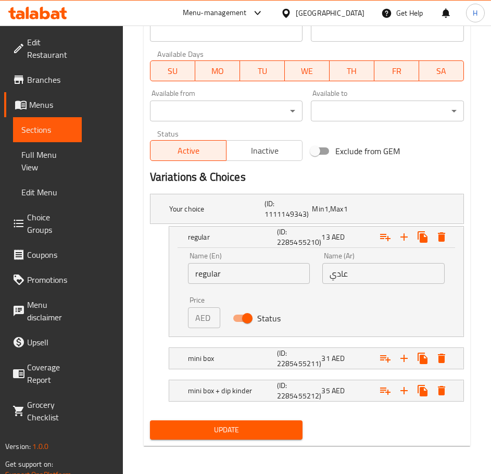
scroll to position [476, 0]
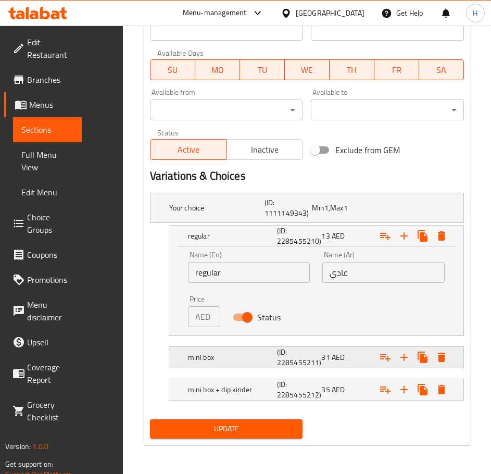
click at [243, 346] on div "mini box (ID: 2285455211) 31 AED" at bounding box center [319, 357] width 267 height 25
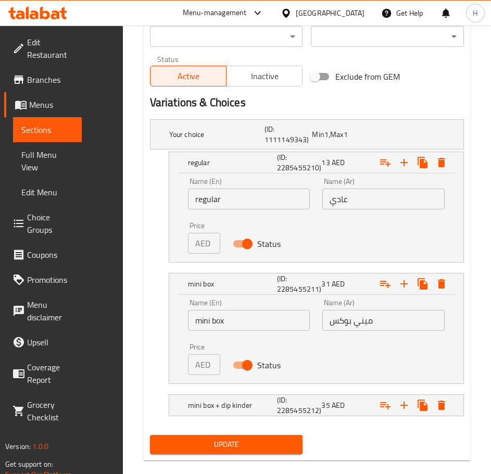
scroll to position [565, 0]
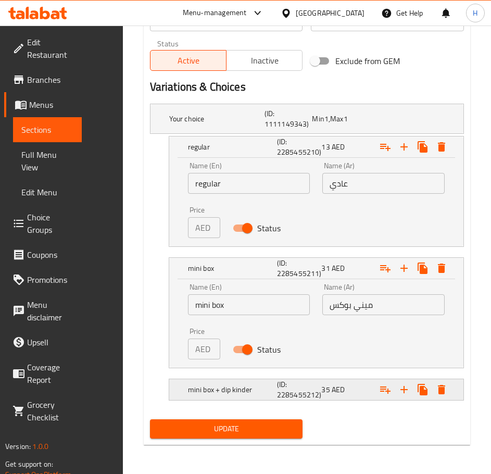
click at [222, 388] on h5 "mini box + dip kinder" at bounding box center [230, 389] width 85 height 10
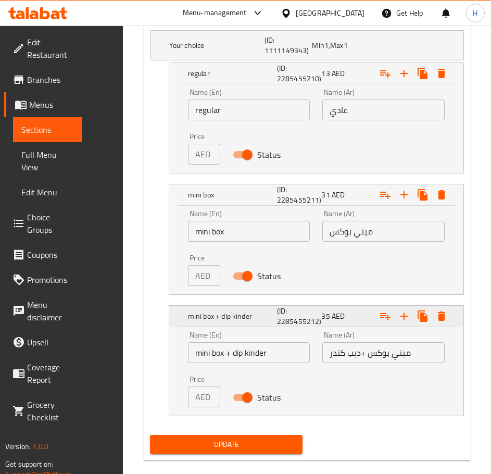
scroll to position [654, 0]
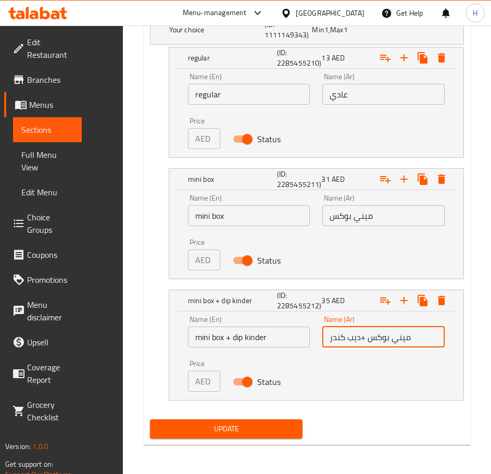
click at [342, 339] on input "ميني بوكس +ديب كندر" at bounding box center [383, 336] width 122 height 21
type input "ميني بوكس +ديب كيندر"
click at [254, 427] on span "Update" at bounding box center [226, 428] width 136 height 13
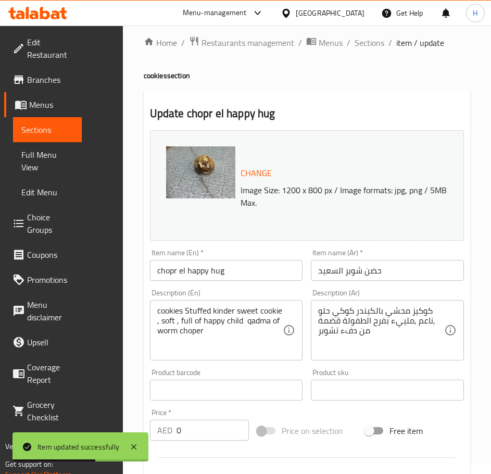
scroll to position [0, 0]
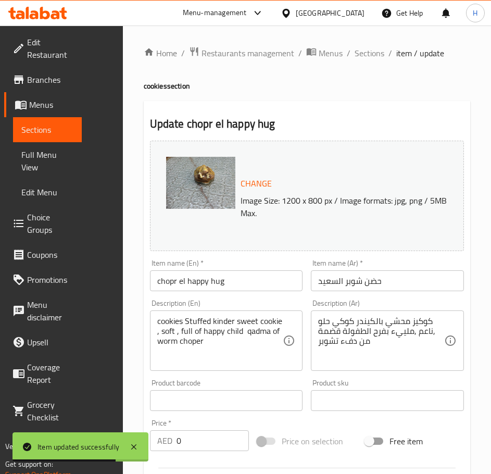
drag, startPoint x: 363, startPoint y: 53, endPoint x: 204, endPoint y: 2, distance: 167.4
click at [363, 54] on span "Sections" at bounding box center [370, 53] width 30 height 12
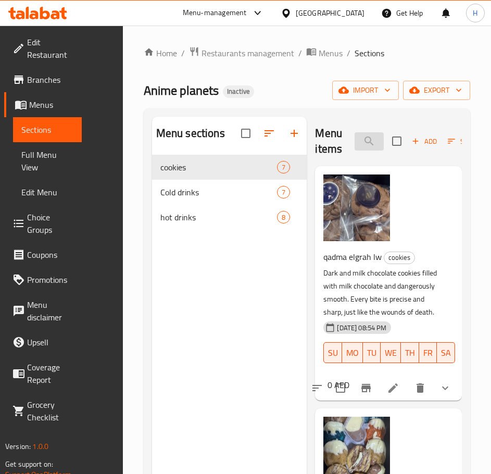
click at [376, 138] on input "search" at bounding box center [369, 141] width 29 height 18
paste input "super franky crispy"
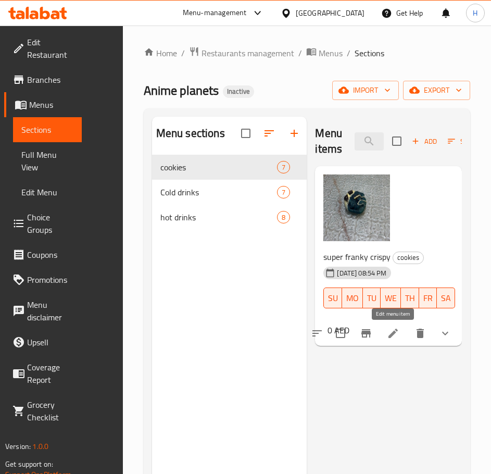
type input "super franky crispy"
click at [389, 331] on icon at bounding box center [393, 333] width 12 height 12
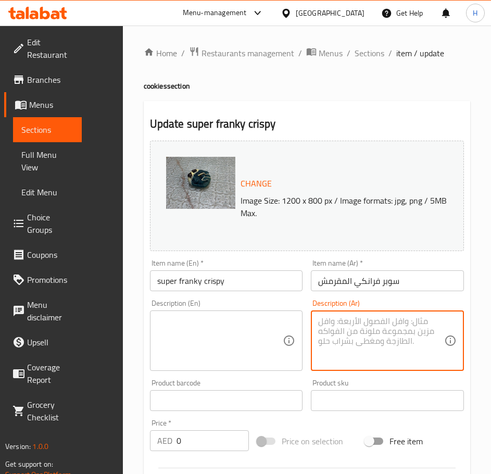
click at [369, 317] on textarea at bounding box center [381, 340] width 126 height 49
click at [367, 330] on textarea "كوكيز بالاوريو محشى بالجوكلت الابيض رهيب جرىء وملىء بالنرح سوبرز تماما مثل فران…" at bounding box center [381, 340] width 126 height 49
click at [360, 346] on textarea "كوكيز بالاوريو محشى بالجوكلت الابيض رهيب جرىء وملىء بالنرح سوبرز تماما مثل فران…" at bounding box center [381, 340] width 126 height 49
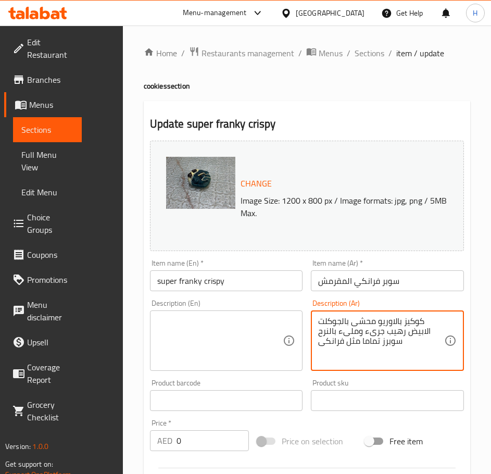
click at [360, 345] on textarea "كوكيز بالاوريو محشى بالجوكلت الابيض رهيب جرىء وملىء بالنرح سوبرز تماما مثل فران…" at bounding box center [381, 340] width 126 height 49
click at [321, 344] on textarea "كوكيز بالاوريو محشى بالجوكلت الابيض رهيب جرىء وملىء بالنرح سوبرز تماما مثل فران…" at bounding box center [381, 340] width 126 height 49
drag, startPoint x: 321, startPoint y: 344, endPoint x: 438, endPoint y: 317, distance: 120.2
click at [438, 317] on textarea "كوكيز بالاوريو محشى بالجوكلت الابيض رهيب جرىء وملىء بالنرح سوبرز تماما مثل فران…" at bounding box center [381, 340] width 126 height 49
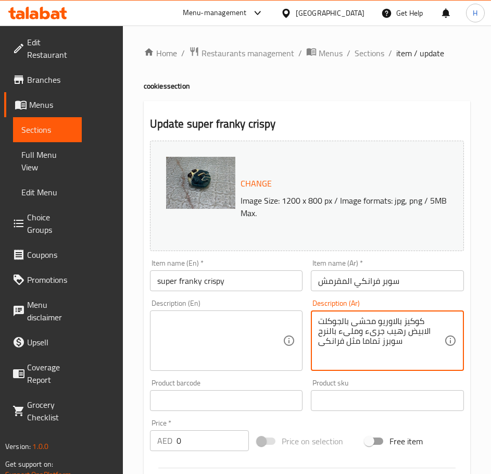
click at [436, 316] on textarea "كوكيز بالاوريو محشى بالجوكلت الابيض رهيب جرىء وملىء بالنرح سوبرز تماما مثل فران…" at bounding box center [381, 340] width 126 height 49
drag, startPoint x: 431, startPoint y: 315, endPoint x: 375, endPoint y: 349, distance: 64.5
click at [375, 349] on textarea "كوكيز بالاوريو محشى بالجوكلت الابيض رهيب جرىء وملىء بالنرح سوبرز تماما مثل فران…" at bounding box center [381, 340] width 126 height 49
click at [403, 345] on textarea "كوكيز بالاوريو محشى بالجوكلت الابيض رهيب جرىء وملىء بالنرح سوبرز تماما مثل فران…" at bounding box center [381, 340] width 126 height 49
drag, startPoint x: 408, startPoint y: 345, endPoint x: 424, endPoint y: 320, distance: 29.7
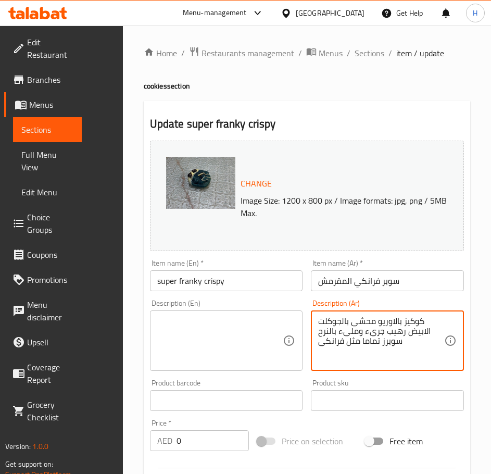
click at [424, 320] on textarea "كوكيز بالاوريو محشى بالجوكلت الابيض رهيب جرىء وملىء بالنرح سوبرز تماما مثل فران…" at bounding box center [381, 340] width 126 height 49
type textarea "كوكيز بالاوريو محشى بالجوكلت الابيض رهيب جرىء وملىء بالنرح سوبرز تماما مثل فران…"
click at [191, 330] on textarea at bounding box center [220, 340] width 126 height 49
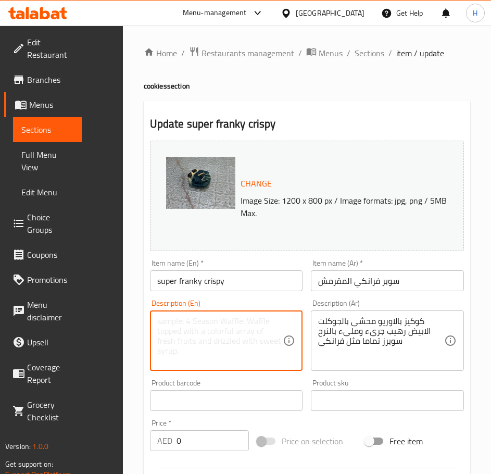
paste textarea "Oreo cookies filled with white chocolate are awesome, bold, and full of joy. Su…"
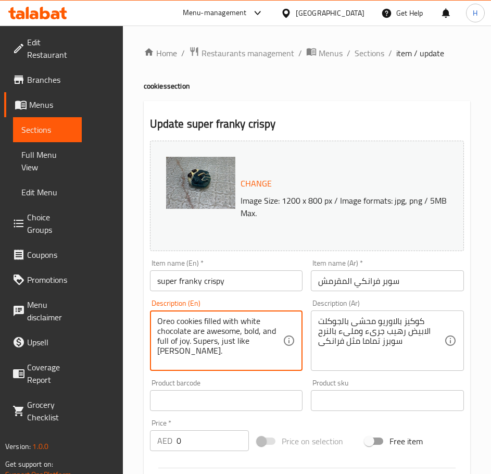
type textarea "Oreo cookies filled with white chocolate are awesome, bold, and full of joy. Su…"
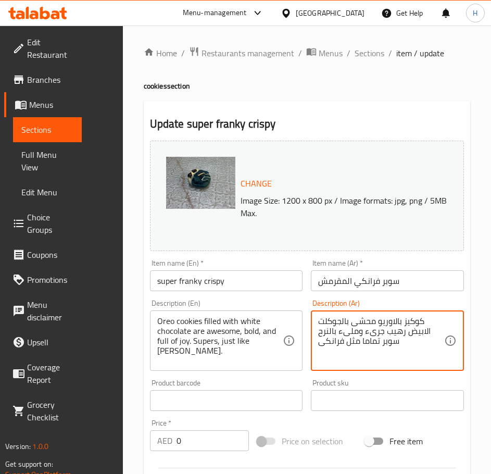
type textarea "كوكيز بالاوريو محشى بالجوكلت الابيض رهيب جرىء وملىء بالنرح سوبر تماما مثل فرانكى"
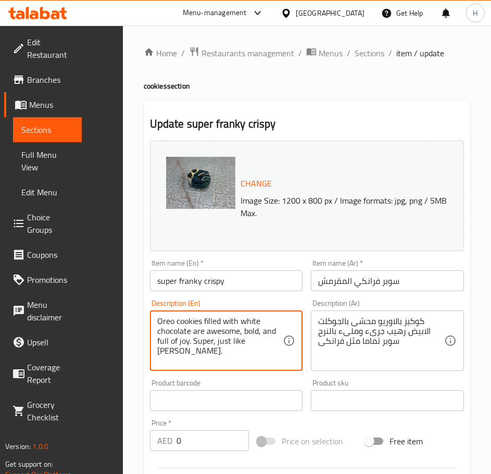
click at [259, 344] on textarea "Oreo cookies filled with white chocolate are awesome, bold, and full of joy. Su…" at bounding box center [220, 340] width 126 height 49
type textarea "Oreo cookies filled with white chocolate are awesome, bold, and full of joy. Su…"
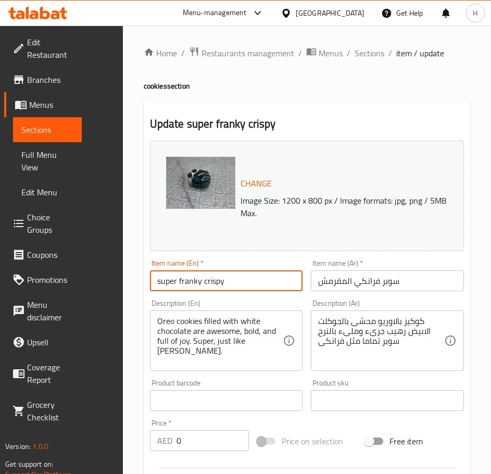
click at [197, 286] on input "super franky crispy" at bounding box center [226, 280] width 153 height 21
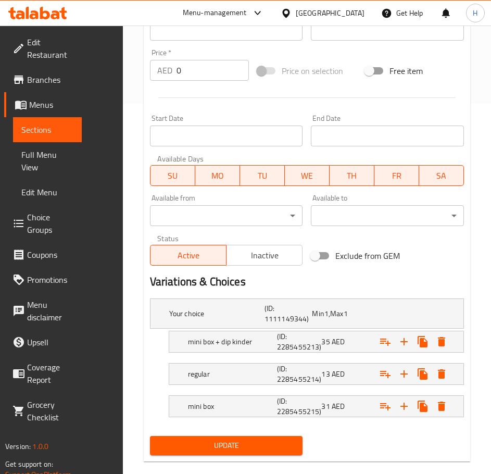
scroll to position [387, 0]
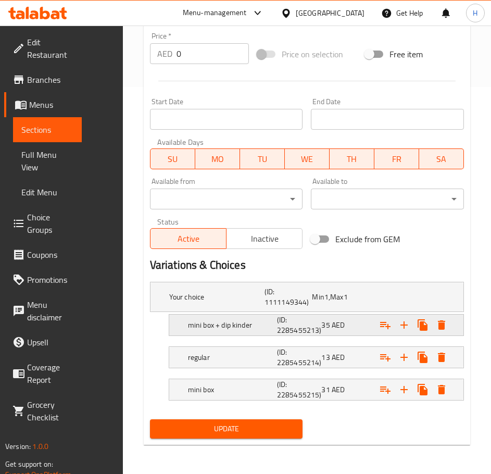
click at [264, 325] on h5 "mini box + dip kinder" at bounding box center [230, 325] width 85 height 10
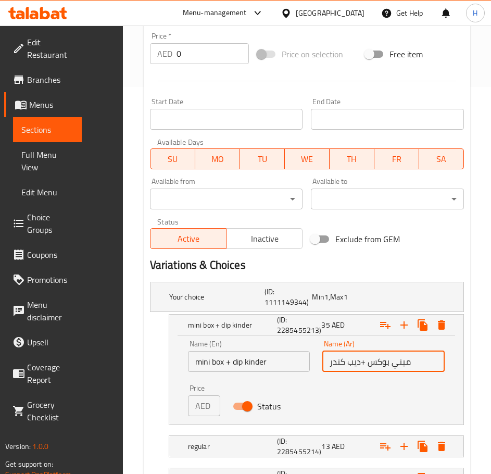
click at [341, 362] on input "ميني بوكس +ديب كندر" at bounding box center [383, 361] width 122 height 21
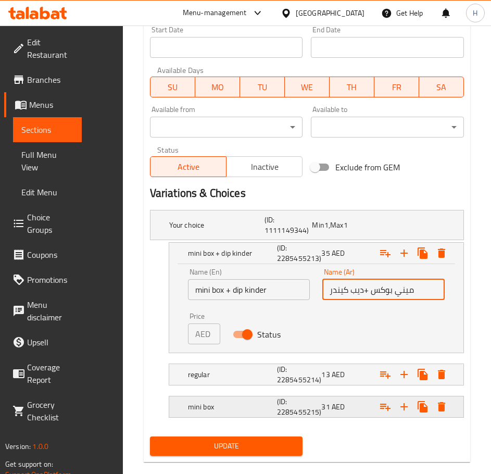
scroll to position [476, 0]
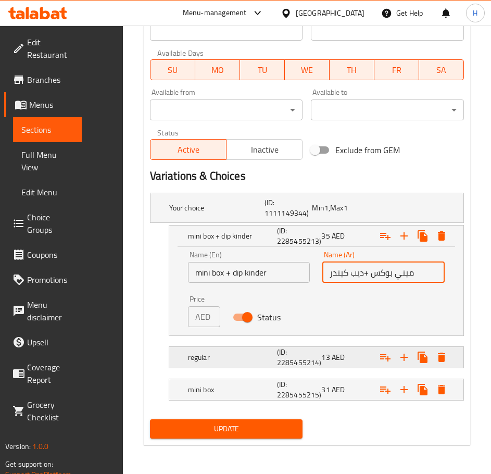
type input "ميني بوكس +ديب كيندر"
click at [235, 352] on h5 "regular" at bounding box center [230, 357] width 85 height 10
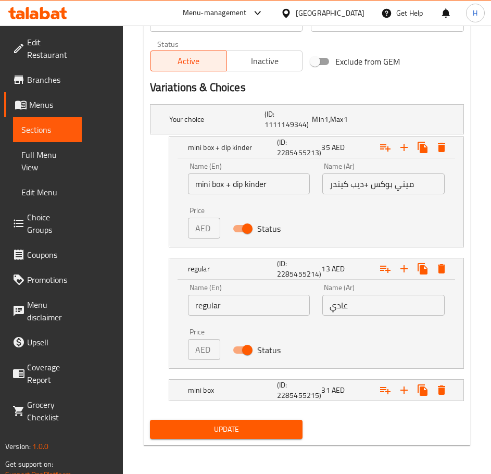
scroll to position [565, 0]
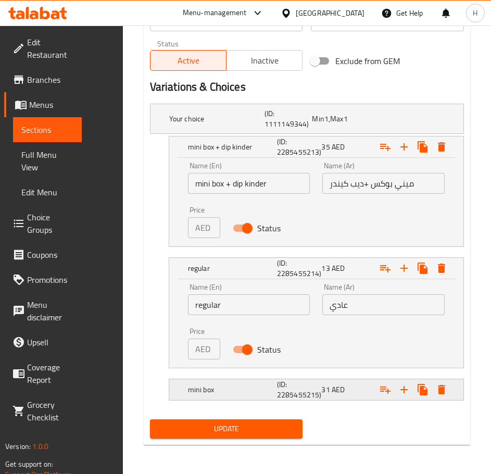
click at [271, 386] on h5 "mini box" at bounding box center [230, 389] width 85 height 10
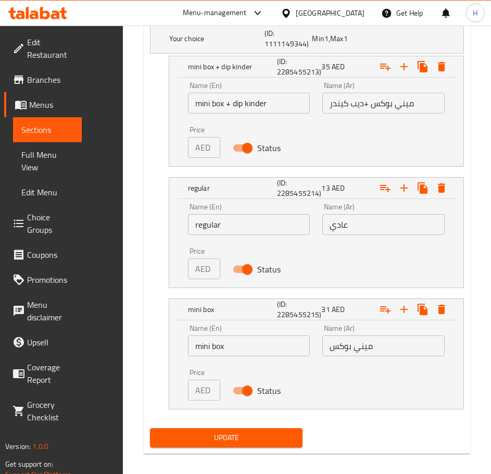
scroll to position [654, 0]
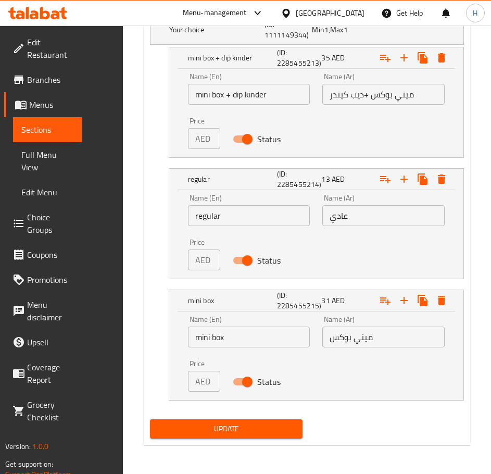
click at [204, 429] on span "Update" at bounding box center [226, 428] width 136 height 13
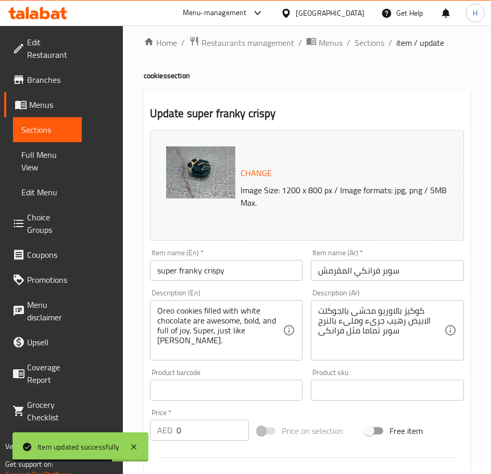
scroll to position [0, 0]
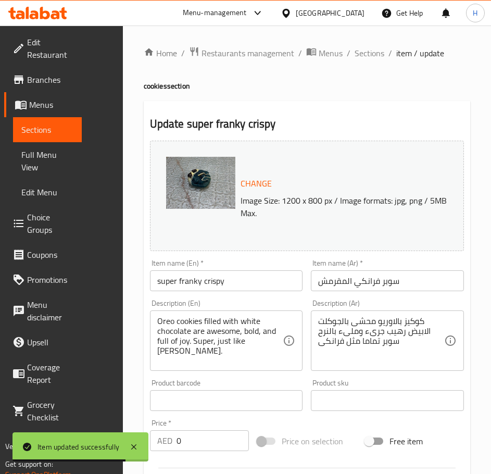
drag, startPoint x: 370, startPoint y: 52, endPoint x: 363, endPoint y: 65, distance: 14.5
click at [370, 52] on span "Sections" at bounding box center [370, 53] width 30 height 12
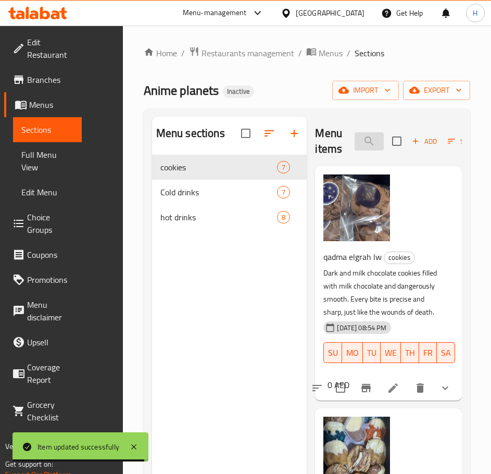
click at [375, 142] on input "search" at bounding box center [369, 141] width 29 height 18
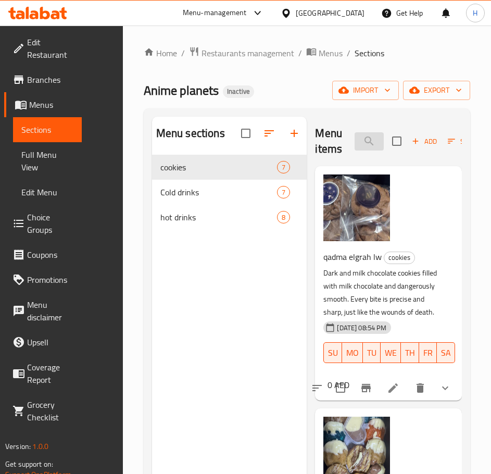
paste input "golden sangy touch"
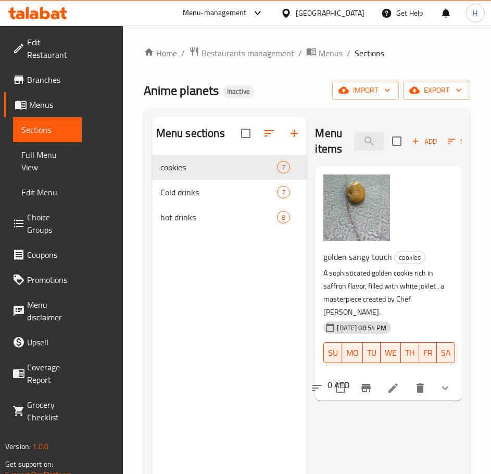
type input "golden sangy touch"
click at [388, 382] on icon at bounding box center [393, 388] width 12 height 12
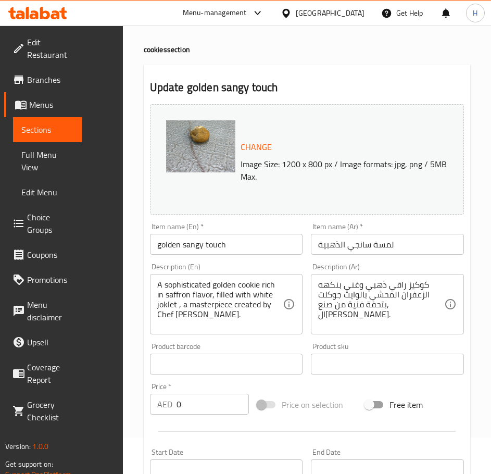
scroll to position [52, 0]
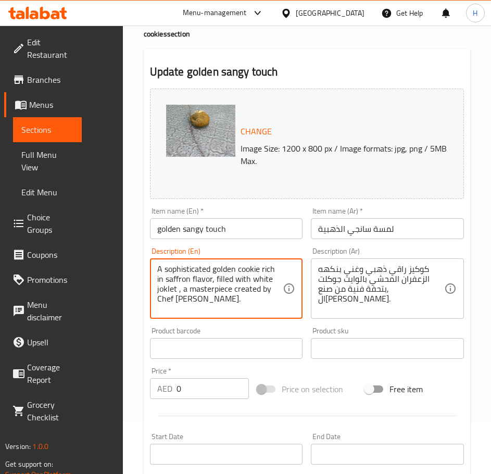
click at [167, 289] on textarea "A sophisticated golden cookie rich in saffron flavor, filled with white joklet …" at bounding box center [220, 288] width 126 height 49
paste textarea "Chocolate"
click at [200, 232] on input "golden sangy touch" at bounding box center [226, 228] width 153 height 21
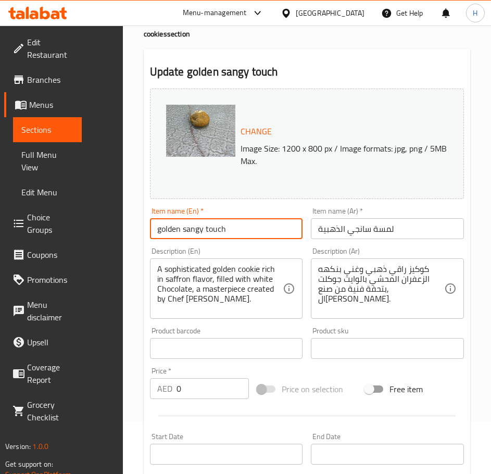
click at [200, 232] on input "golden sangy touch" at bounding box center [226, 228] width 153 height 21
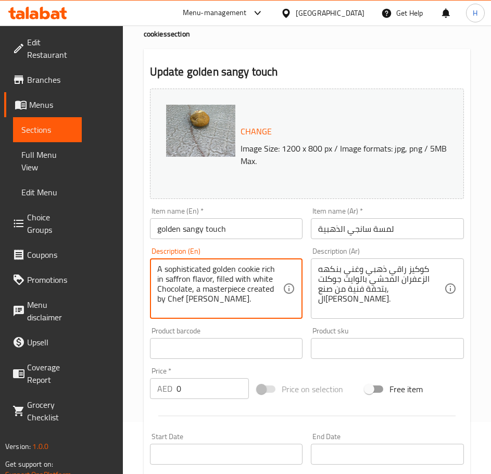
click at [194, 300] on textarea "A sophisticated golden cookie rich in saffron flavor, filled with white Chocola…" at bounding box center [220, 288] width 126 height 49
paste textarea "sangy"
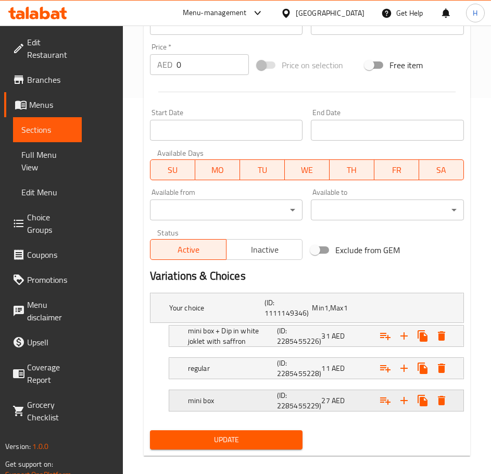
scroll to position [387, 0]
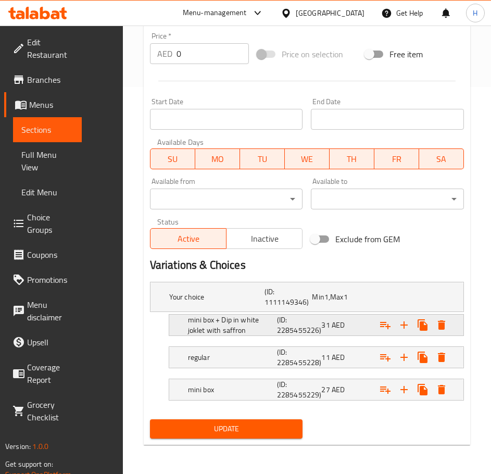
type textarea "A sophisticated golden cookie rich in saffron flavor, filled with white Chocola…"
click at [273, 322] on div "mini box + Dip in white joklet with saffron" at bounding box center [230, 324] width 89 height 25
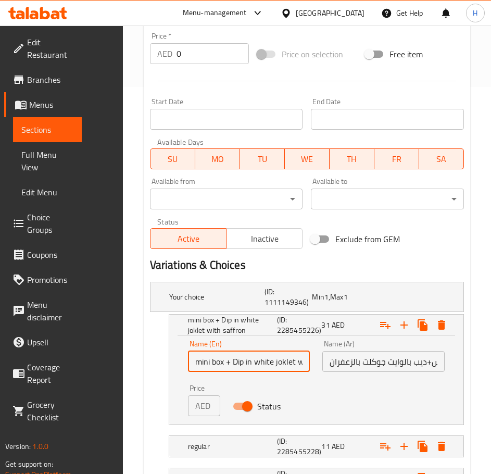
click at [279, 361] on input "mini box + Dip in white joklet with saffron" at bounding box center [249, 361] width 122 height 21
paste input "sangy"
paste input "Chocolate"
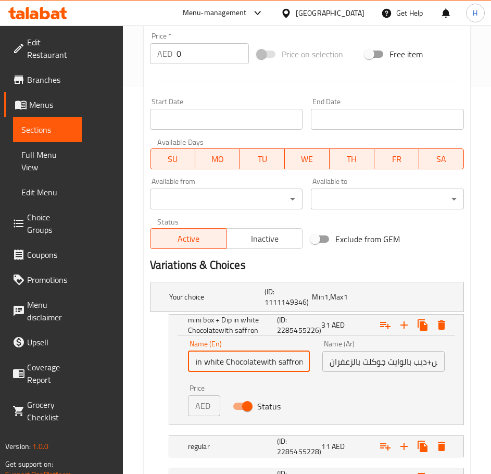
click at [262, 360] on input "mini box + Dip in white Chocolatewith saffron" at bounding box center [249, 361] width 122 height 21
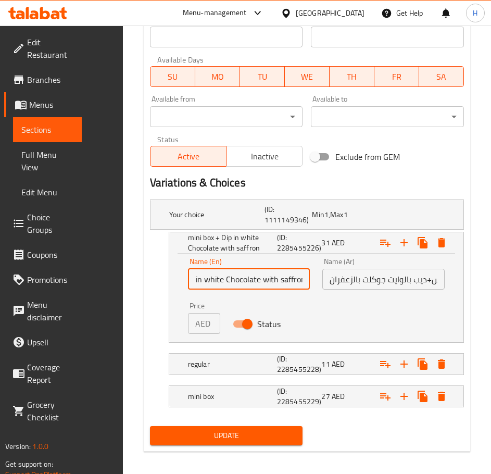
scroll to position [476, 0]
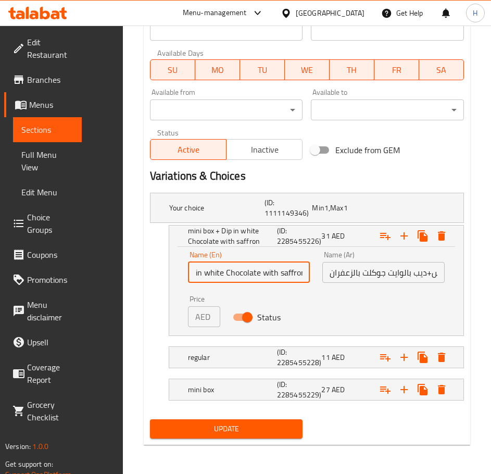
type input "mini box + Dip in white Chocolate with saffron"
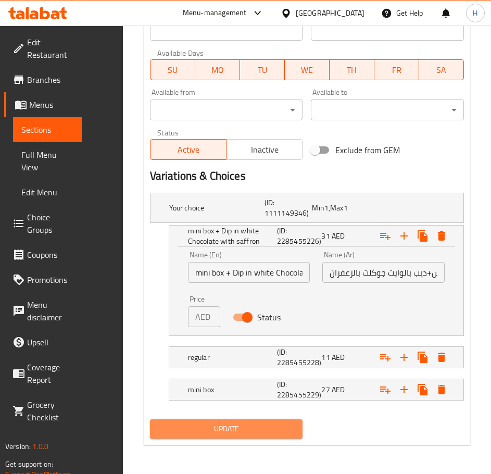
click at [243, 424] on span "Update" at bounding box center [226, 428] width 136 height 13
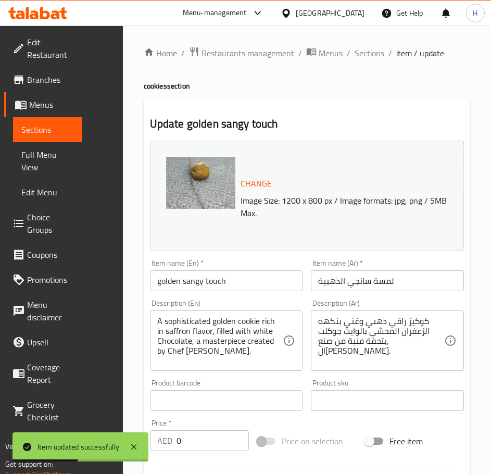
drag, startPoint x: 369, startPoint y: 55, endPoint x: 372, endPoint y: 104, distance: 48.5
click at [369, 55] on span "Sections" at bounding box center [370, 53] width 30 height 12
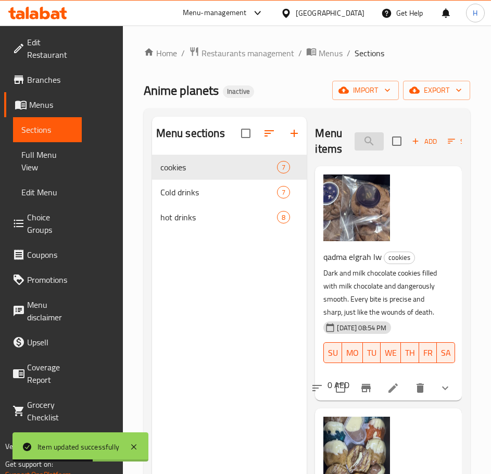
click at [372, 140] on input "search" at bounding box center [369, 141] width 29 height 18
paste input "لوفي الكلاسيكي المقرمش"
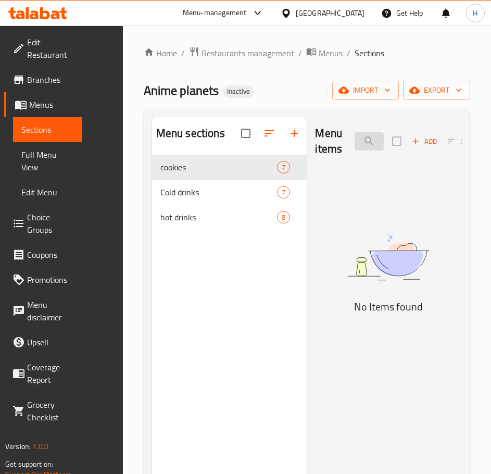
click at [375, 144] on input "لوفي الكلاسيكي المقرمش" at bounding box center [369, 141] width 29 height 18
paste input "لوفي الكلاسيكي المقرمش"
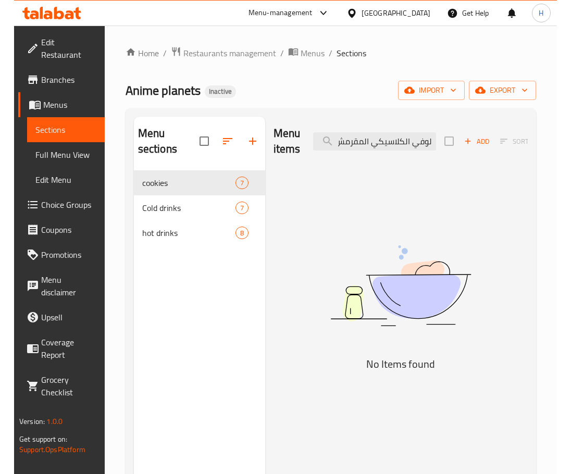
scroll to position [0, 99]
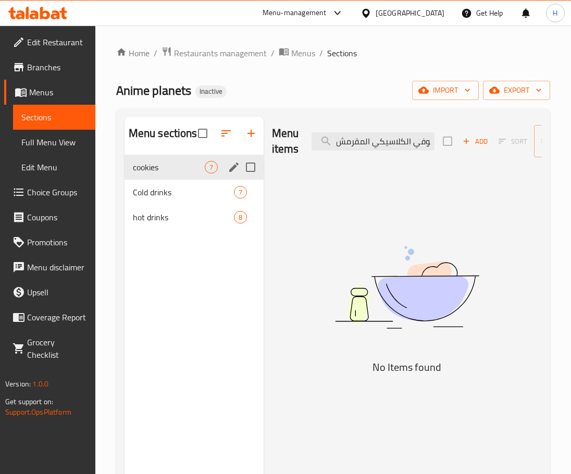
type input "لوفي الكلاسيكي المقرمش لوفي الكلاسيكي المقرمش"
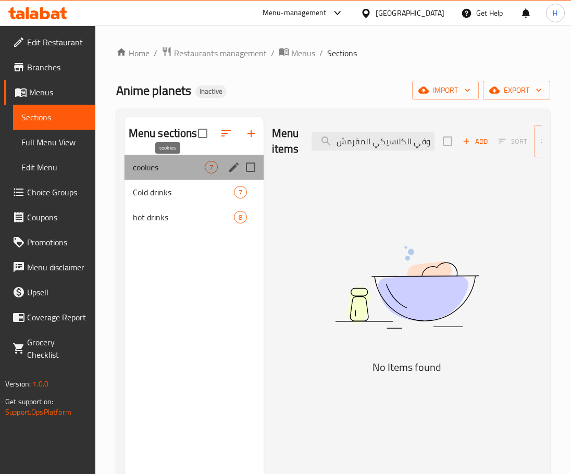
click at [164, 161] on span "cookies" at bounding box center [169, 167] width 72 height 12
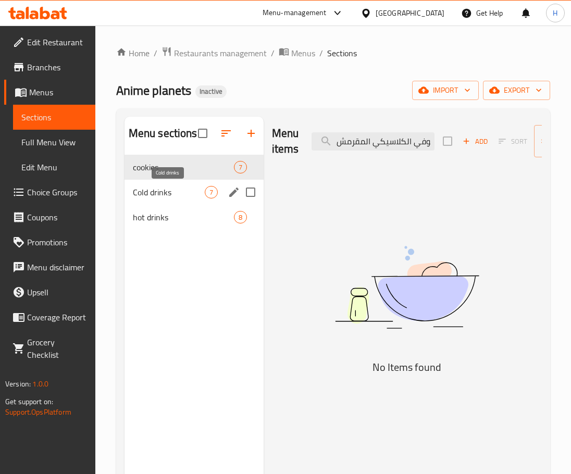
click at [159, 189] on span "Cold drinks" at bounding box center [169, 192] width 72 height 12
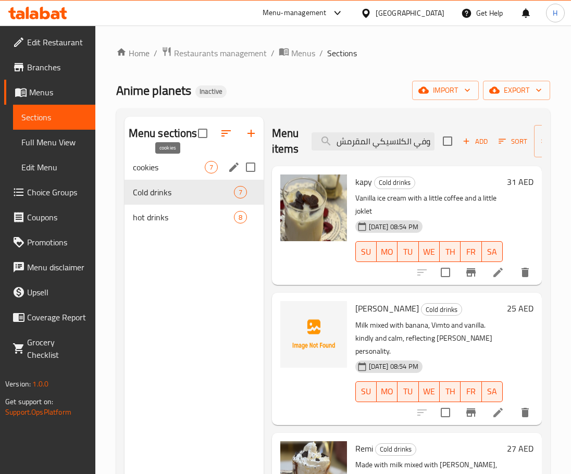
click at [163, 166] on span "cookies" at bounding box center [169, 167] width 72 height 12
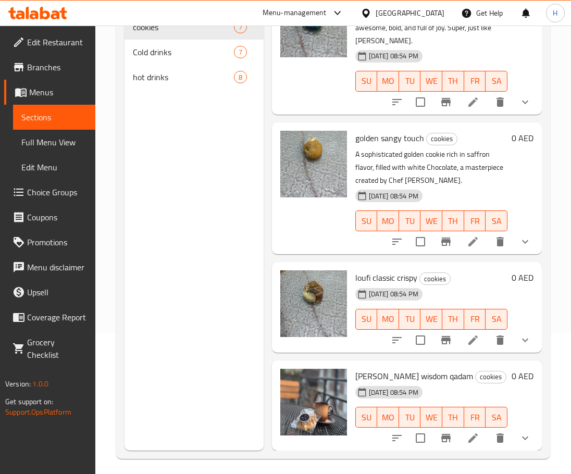
scroll to position [146, 0]
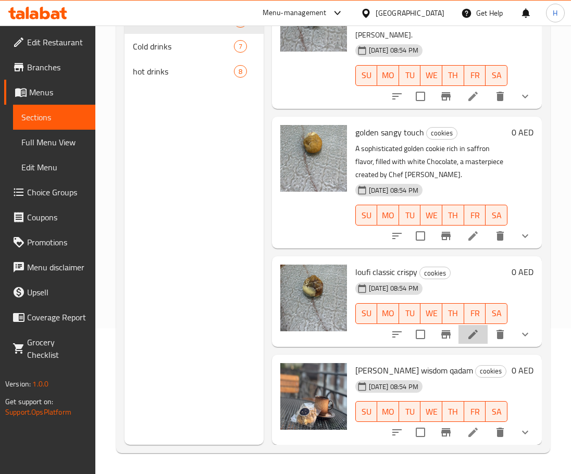
click at [471, 330] on li at bounding box center [472, 334] width 29 height 19
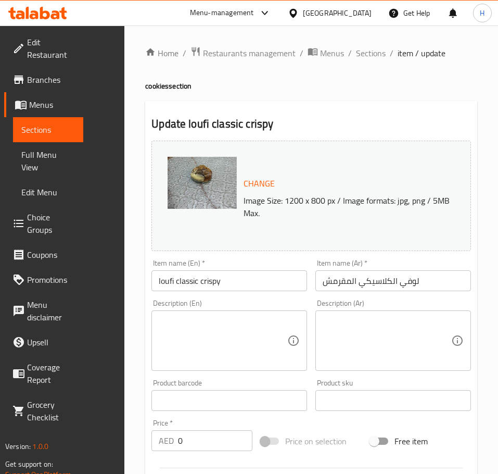
click at [393, 333] on textarea at bounding box center [387, 340] width 129 height 49
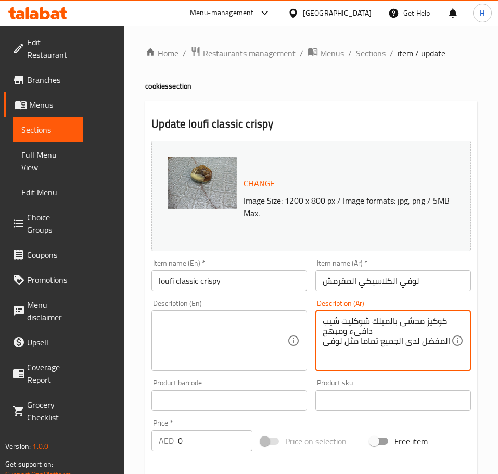
click at [390, 318] on textarea "كوكيز محشى بالميلك شوكليت شيب دافىء ومبهح المفضل لدى الجميع تماما مثل لوفى" at bounding box center [387, 340] width 129 height 49
drag, startPoint x: 433, startPoint y: 344, endPoint x: 426, endPoint y: 323, distance: 21.9
click at [426, 323] on textarea "كوكيز محشى بالميلك شوكليت شيب دافىء ومبهح المفضل لدى الجميع تماما مثل لوفى" at bounding box center [387, 340] width 129 height 49
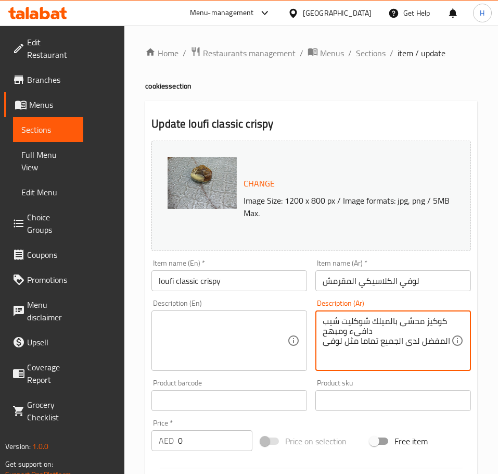
type textarea "كوكيز محشى بالميلك شوكليت شيب دافىء ومبهح المفضل لدى الجميع تماما مثل لوفى"
click at [186, 318] on textarea at bounding box center [223, 340] width 129 height 49
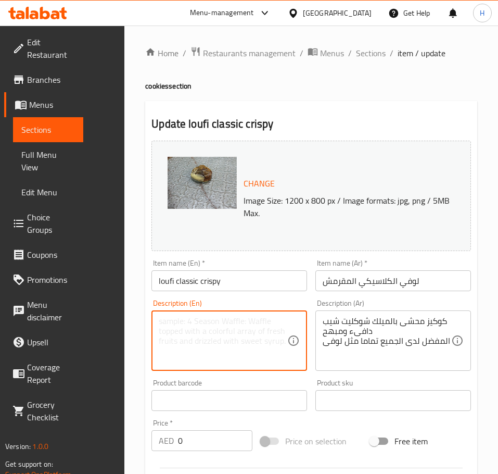
paste textarea "Warm and comforting milk chocolate chip cookie filling Everyone's favorite, jus…"
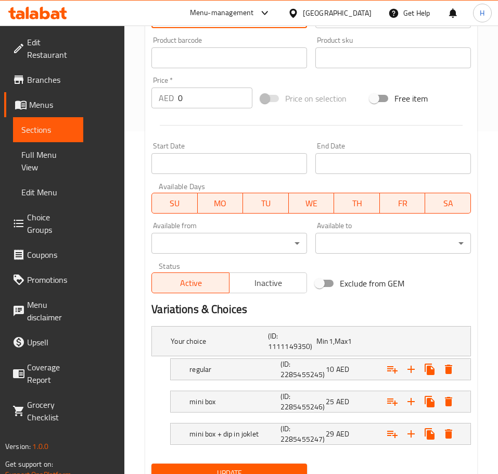
scroll to position [347, 0]
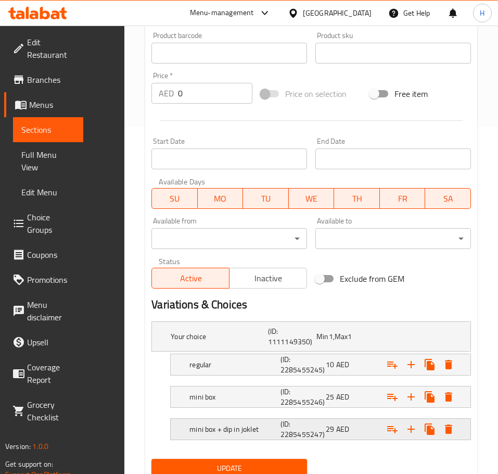
type textarea "Warm and comforting milk chocolate chip cookie filling Everyone's favorite, jus…"
click at [197, 424] on h5 "mini box + dip in joklet" at bounding box center [232, 429] width 87 height 10
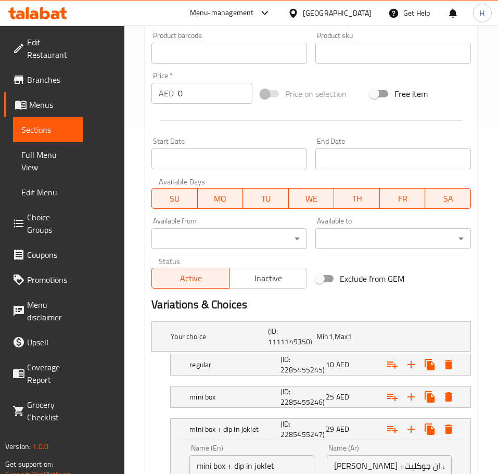
click at [220, 455] on input "mini box + dip in joklet" at bounding box center [251, 465] width 125 height 21
paste input "Chocolate"
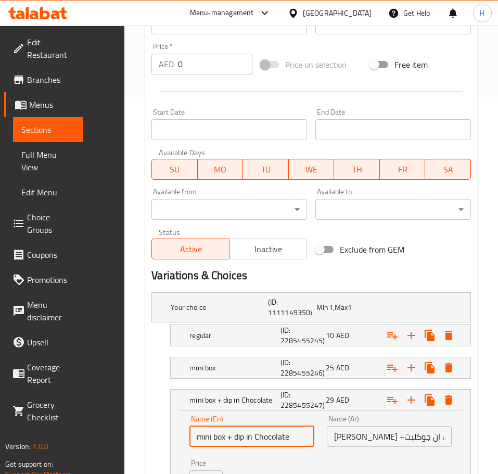
scroll to position [392, 0]
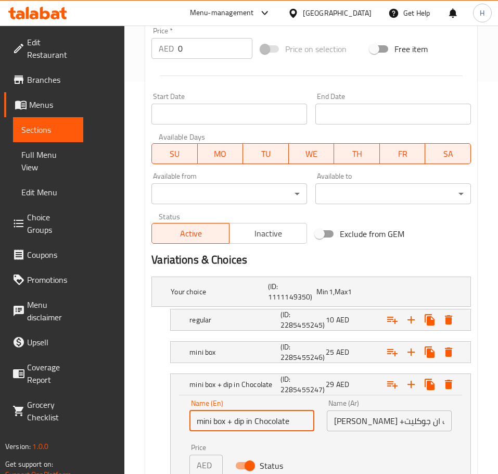
type input "mini box + dip in Chocolate"
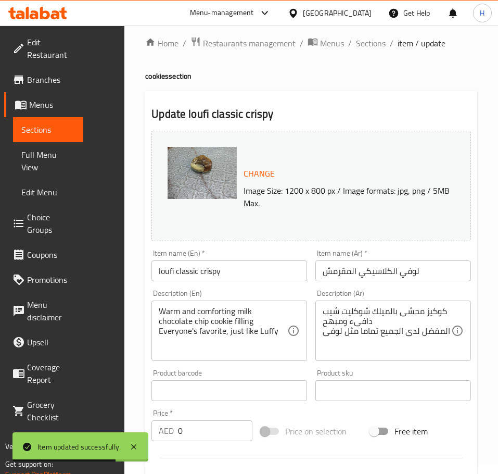
scroll to position [0, 0]
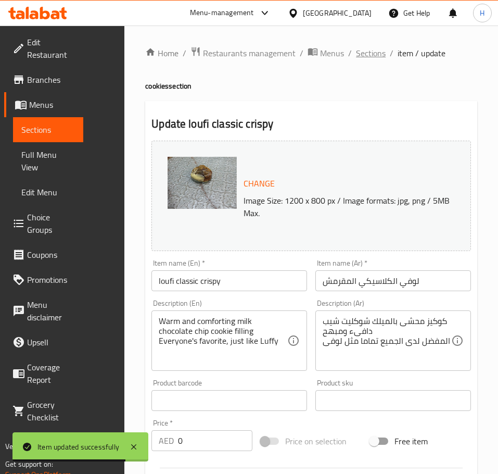
click at [356, 47] on span "Sections" at bounding box center [371, 53] width 30 height 12
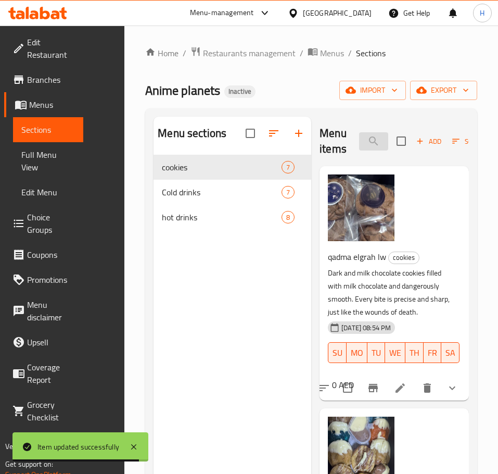
click at [359, 132] on input "search" at bounding box center [373, 141] width 29 height 18
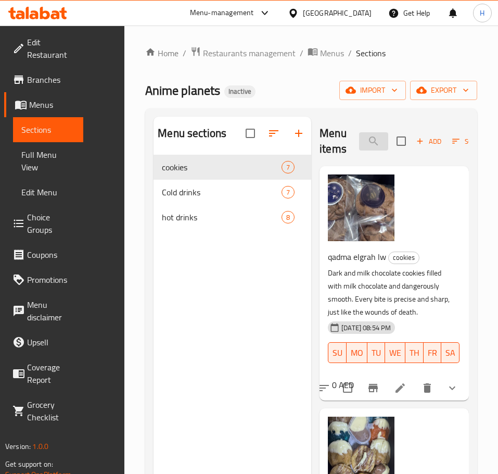
paste input "Riley's wisdom qadam"
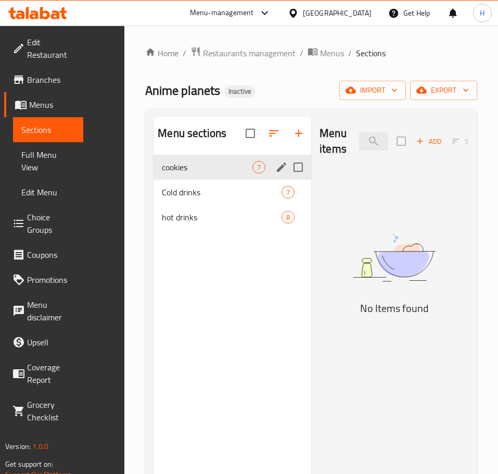
type input "Riley's wisdom qadam"
click at [154, 180] on div "cookies 7" at bounding box center [233, 167] width 158 height 25
click at [162, 198] on span "Cold drinks" at bounding box center [207, 192] width 91 height 12
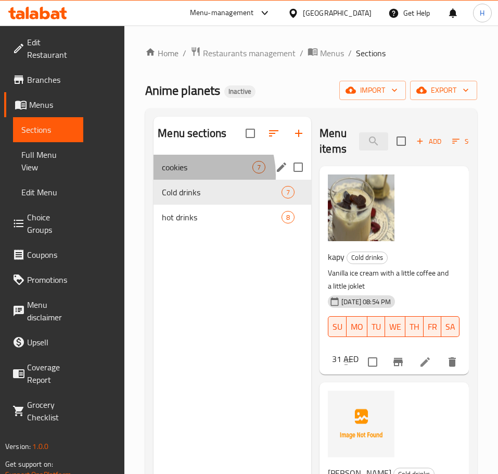
click at [154, 180] on div "cookies 7" at bounding box center [233, 167] width 158 height 25
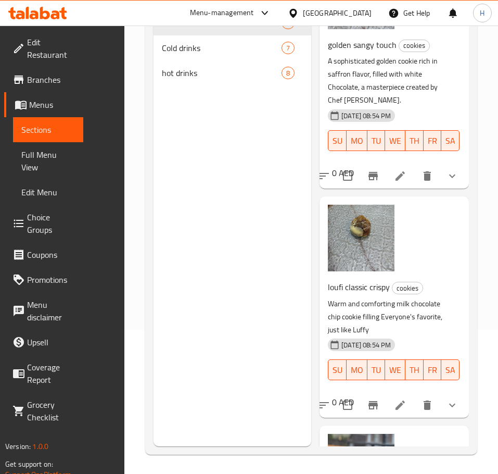
scroll to position [146, 0]
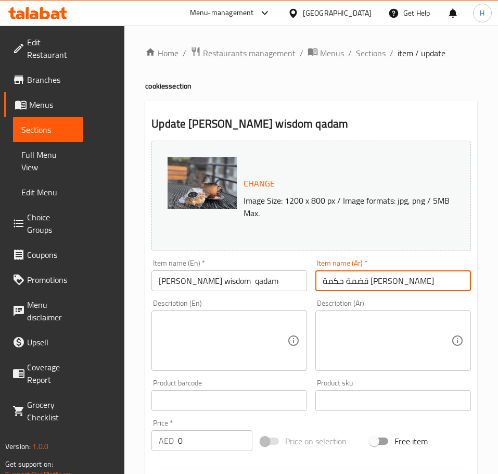
click at [317, 281] on input "قضمة حكمة [PERSON_NAME]" at bounding box center [393, 280] width 156 height 21
drag, startPoint x: 340, startPoint y: 277, endPoint x: 297, endPoint y: 292, distance: 45.6
click at [311, 292] on div "Item name (Ar)   * قضمة حكمة ريلي Item name (Ar) *" at bounding box center [393, 275] width 164 height 40
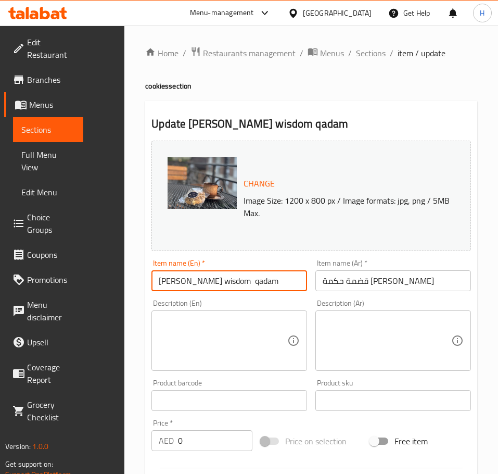
drag, startPoint x: 170, startPoint y: 281, endPoint x: 102, endPoint y: 290, distance: 69.3
click at [124, 290] on div "Home / Restaurants management / Menus / Sections / item / update cookies sectio…" at bounding box center [311, 443] width 374 height 835
click at [160, 279] on input "hekmt raily qadam" at bounding box center [229, 280] width 156 height 21
click at [163, 273] on input "hekmt raily qadam" at bounding box center [229, 280] width 156 height 21
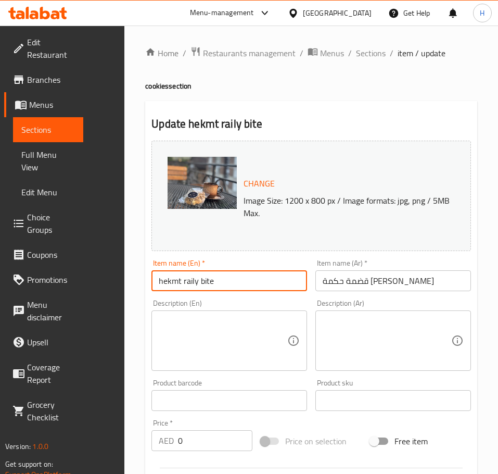
type input "hekmt raily bite"
click at [325, 288] on input "قضمة حكمة [PERSON_NAME]" at bounding box center [393, 280] width 156 height 21
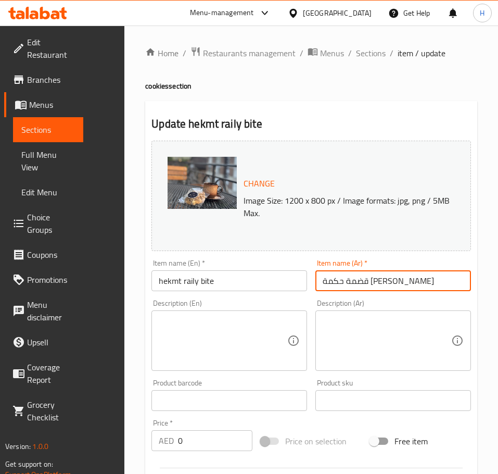
click at [325, 288] on input "قضمة حكمة [PERSON_NAME]" at bounding box center [393, 280] width 156 height 21
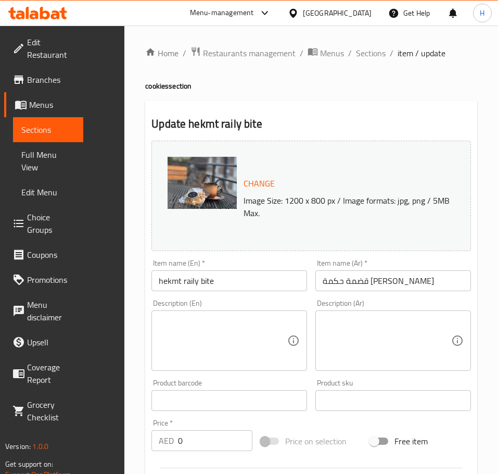
click at [171, 283] on input "hekmt raily bite" at bounding box center [229, 280] width 156 height 21
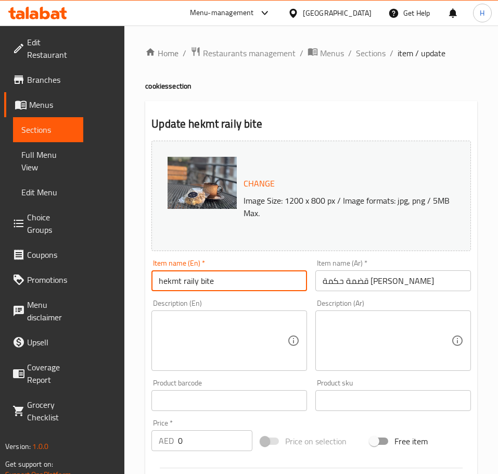
click at [171, 283] on input "hekmt raily bite" at bounding box center [229, 280] width 156 height 21
click at [323, 326] on textarea at bounding box center [387, 340] width 129 height 49
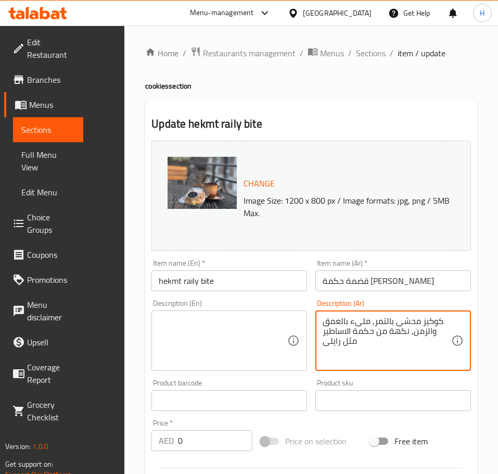
click at [397, 330] on textarea "كوكيز محشى بالتمر, ملىء بالعمق والزمن, نكهة من حكمة الاساطير مثل رايلى" at bounding box center [387, 340] width 129 height 49
type textarea "كوكيز محشى بالتمر, ملىء بالعمق والزمن, نكهة من حكمة الاساطير مثل رايلى"
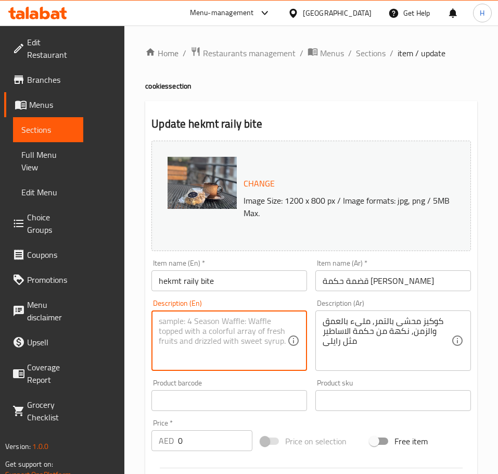
click at [220, 326] on textarea at bounding box center [223, 340] width 129 height 49
click at [216, 335] on textarea at bounding box center [223, 340] width 129 height 49
paste textarea "Date-filled cookies, full of depth and time, flavored with the wisdom of legend…"
click at [159, 337] on textarea "Date-filled cookies, full of depth and time, flavored with the wisdom of legend…" at bounding box center [223, 340] width 129 height 49
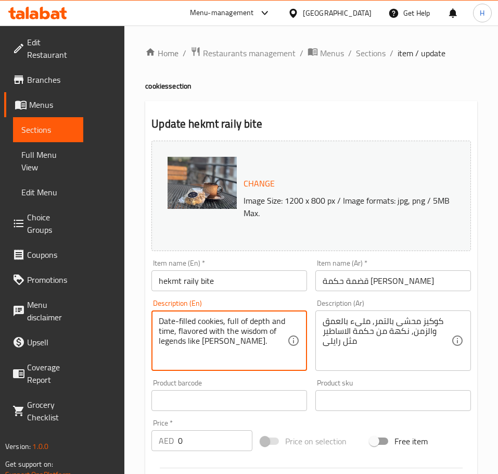
click at [159, 342] on textarea "Date-filled cookies, full of depth and time, flavored with the wisdom of legend…" at bounding box center [223, 340] width 129 height 49
type textarea "Date-filled cookies, full of depth and time, flavored with the wisdom of legend…"
click at [151, 284] on input "hekmt raily bite" at bounding box center [229, 280] width 156 height 21
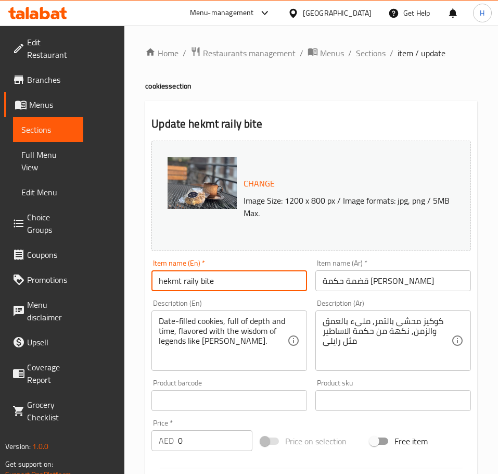
click at [151, 284] on input "hekmt raily bite" at bounding box center [229, 280] width 156 height 21
paste input "Riley"
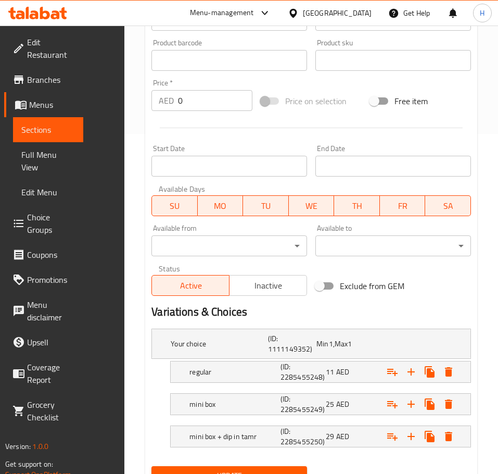
scroll to position [347, 0]
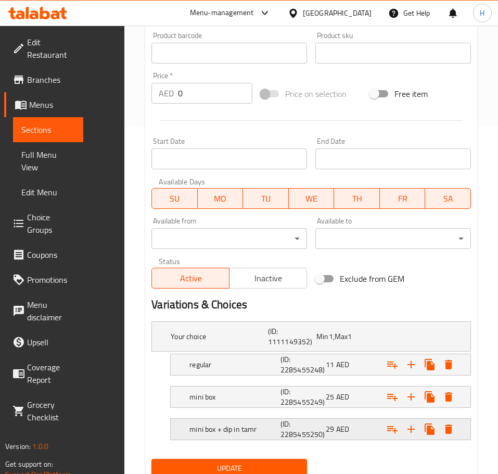
type input "[PERSON_NAME] bite"
click at [191, 424] on h5 "mini box + dip in tamr" at bounding box center [232, 429] width 87 height 10
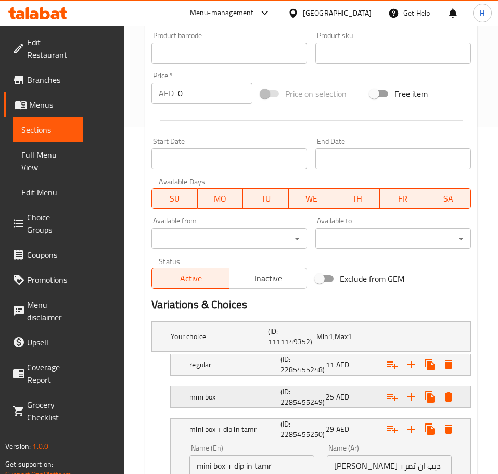
click at [216, 391] on h5 "mini box" at bounding box center [232, 396] width 87 height 10
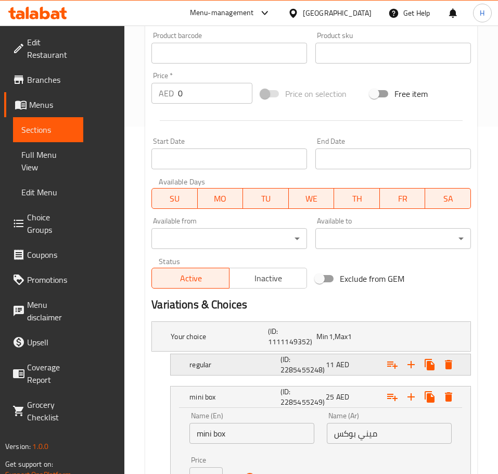
click at [213, 359] on h5 "regular" at bounding box center [232, 364] width 87 height 10
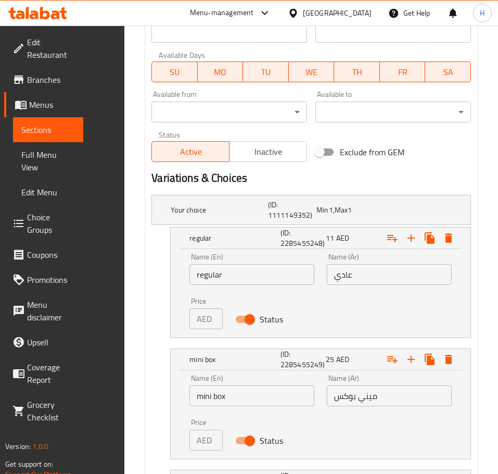
scroll to position [482, 0]
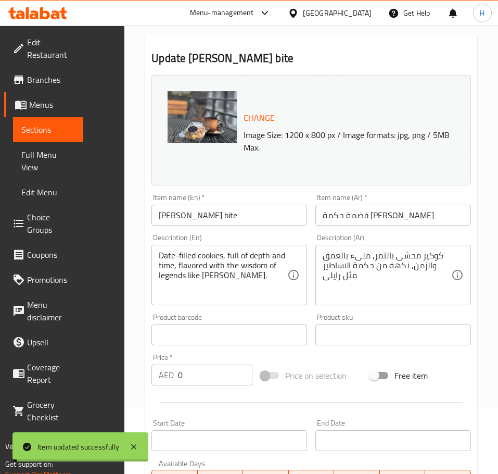
scroll to position [65, 0]
click at [154, 222] on input "[PERSON_NAME] bite" at bounding box center [229, 215] width 156 height 21
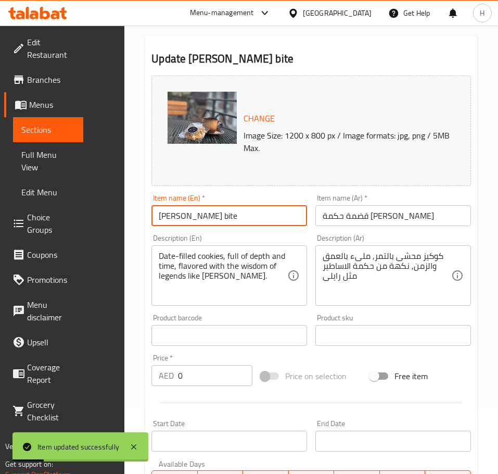
click at [154, 221] on input "[PERSON_NAME] bite" at bounding box center [229, 215] width 156 height 21
click at [153, 221] on input "[PERSON_NAME] bite" at bounding box center [229, 215] width 156 height 21
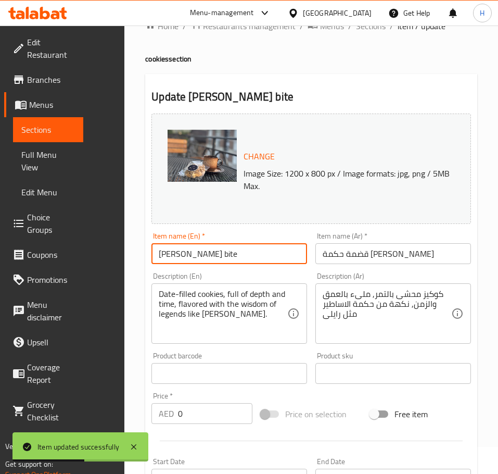
scroll to position [0, 0]
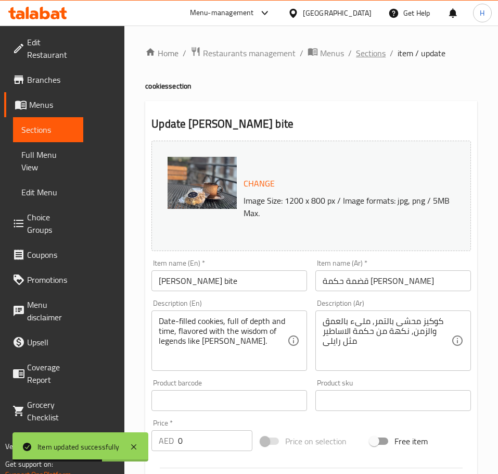
click at [356, 58] on span "Sections" at bounding box center [371, 53] width 30 height 12
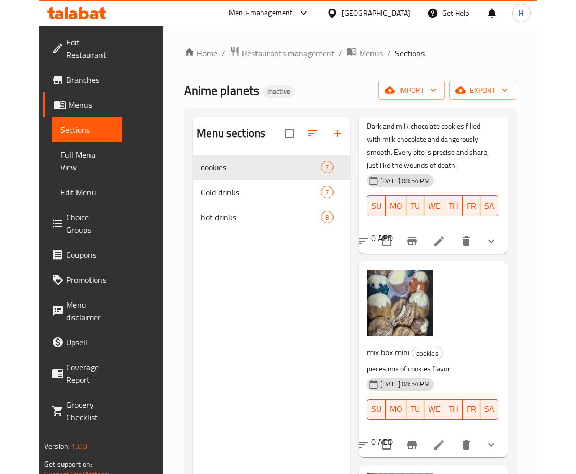
scroll to position [156, 0]
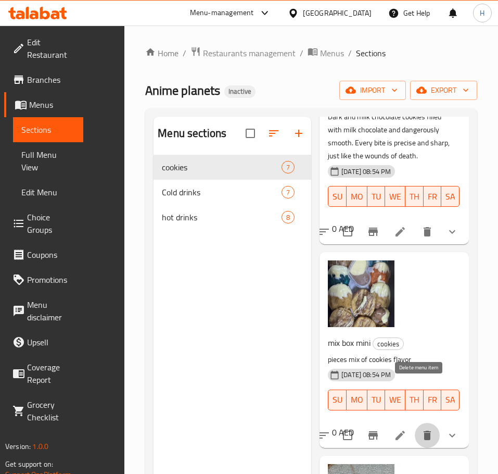
click at [424, 431] on icon "delete" at bounding box center [427, 435] width 7 height 9
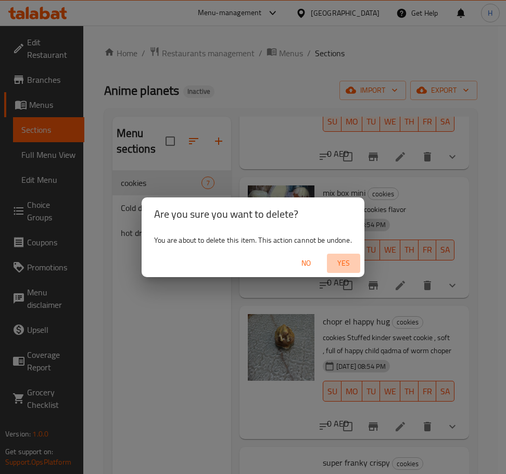
click at [350, 262] on span "Yes" at bounding box center [343, 263] width 25 height 13
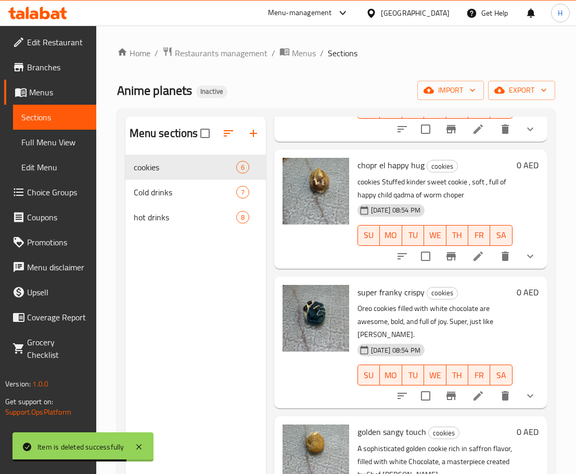
scroll to position [81, 0]
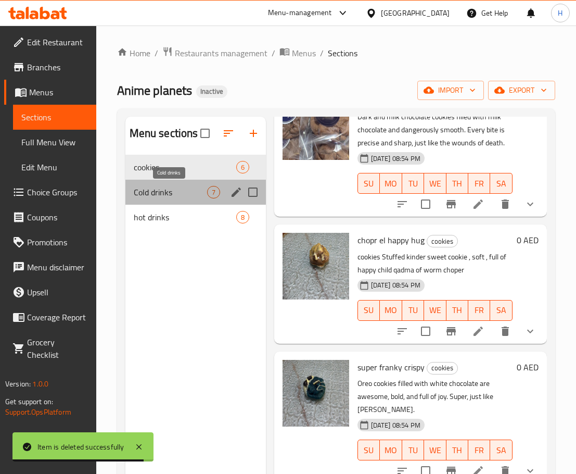
click at [191, 189] on span "Cold drinks" at bounding box center [170, 192] width 73 height 12
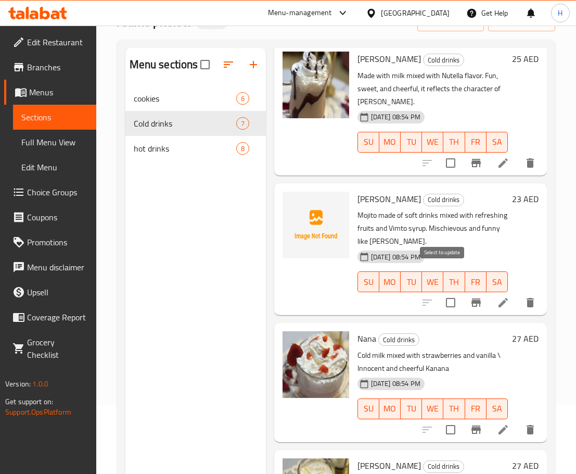
scroll to position [146, 0]
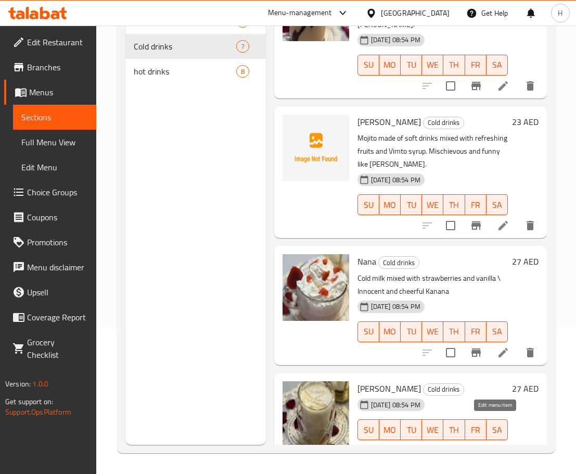
click at [497, 444] on icon at bounding box center [503, 450] width 12 height 12
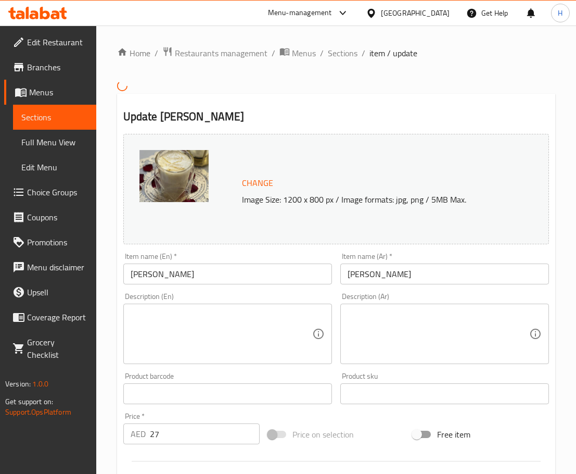
click at [219, 314] on textarea at bounding box center [222, 333] width 182 height 49
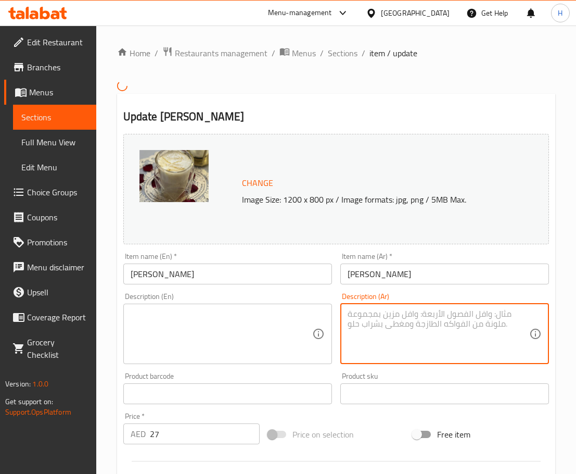
click at [411, 328] on textarea at bounding box center [439, 333] width 182 height 49
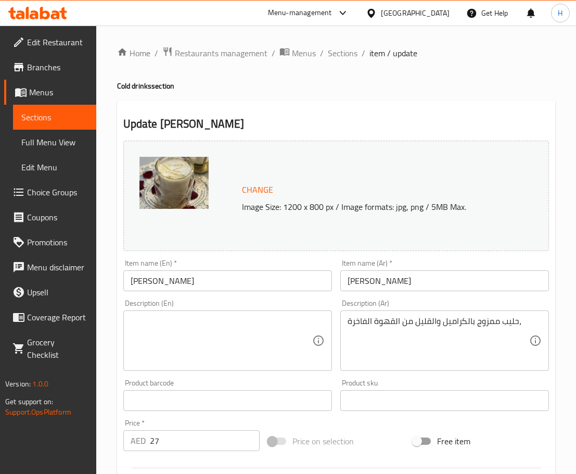
click at [534, 322] on div "حليب ممزوج بالكراميل والقليل من القهوة الفاخرة، Description (Ar)" at bounding box center [444, 340] width 209 height 60
click at [353, 331] on textarea "حليب ممزوج بالكراميل والقليل من القهوة الفاخرة، حنون وطيب كأم" at bounding box center [439, 340] width 182 height 49
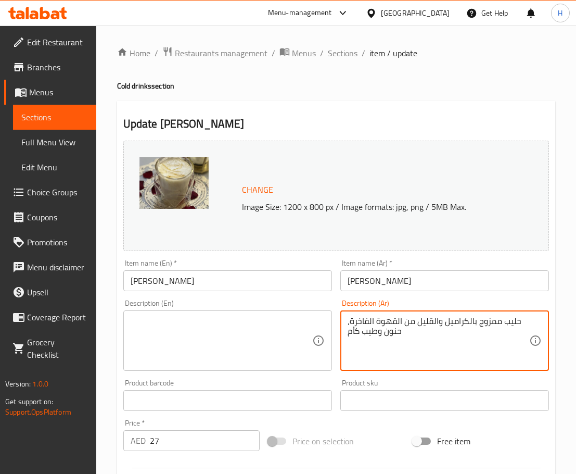
click at [353, 331] on textarea "حليب ممزوج بالكراميل والقليل من القهوة الفاخرة، حنون وطيب كأم" at bounding box center [439, 340] width 182 height 49
click at [362, 328] on textarea "حليب ممزوج بالكراميل والقليل من القهوة الفاخرة، حنون وطيب القلب كماريا" at bounding box center [439, 340] width 182 height 49
type textarea "حليب ممزوج بالكراميل والقليل من القهوة الفاخرة، حنون وطيب القلب كماريا"
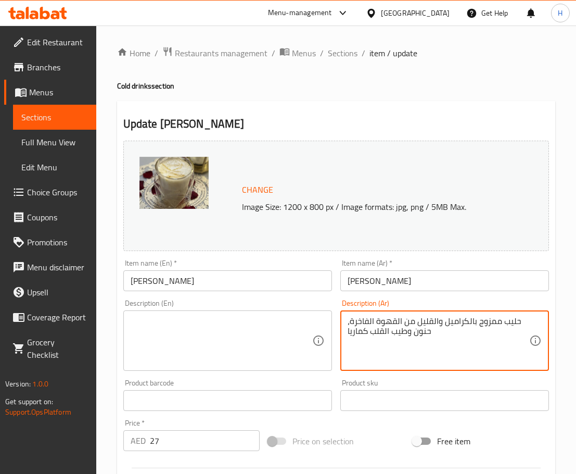
click at [173, 323] on textarea at bounding box center [222, 340] width 182 height 49
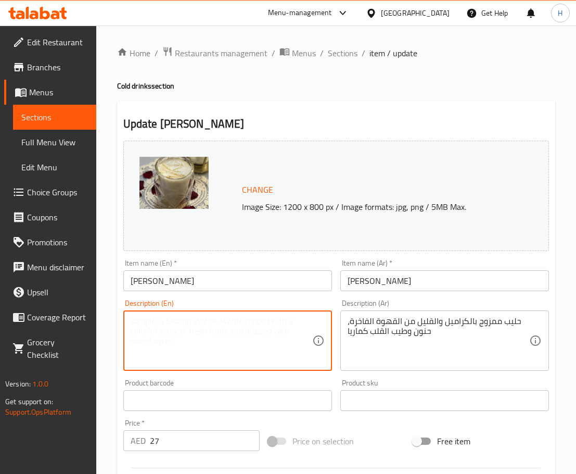
paste textarea "Milk mixed with [PERSON_NAME] and a little bit of fine coffee, tender and kind-…"
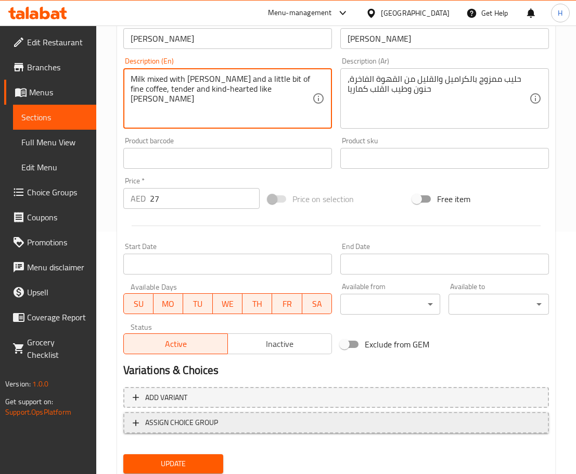
scroll to position [277, 0]
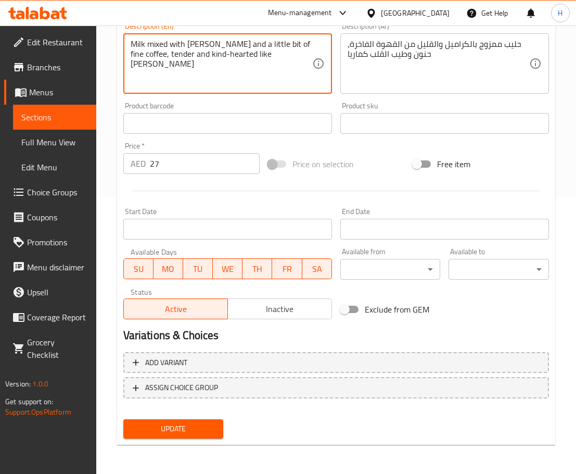
type textarea "Milk mixed with [PERSON_NAME] and a little bit of fine coffee, tender and kind-…"
click at [201, 439] on div "Update" at bounding box center [173, 429] width 109 height 28
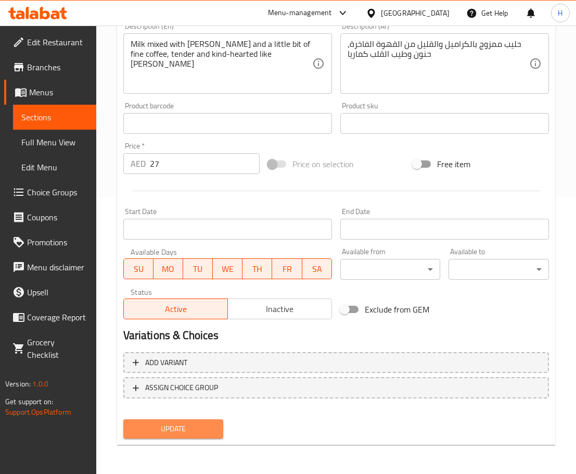
click at [175, 432] on span "Update" at bounding box center [174, 428] width 84 height 13
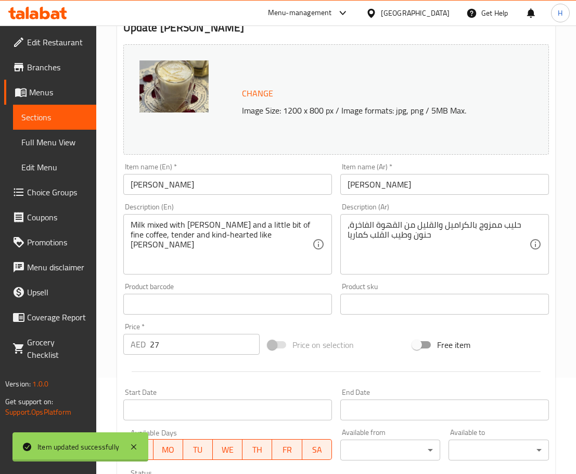
scroll to position [69, 0]
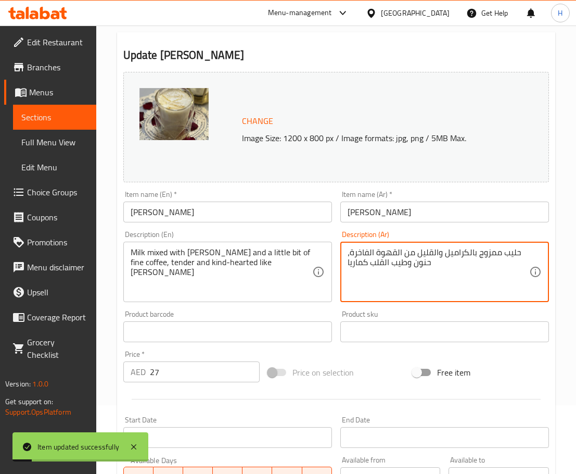
click at [362, 251] on textarea "حليب ممزوج بالكراميل والقليل من القهوة الفاخرة، حنون وطيب القلب كماريا" at bounding box center [439, 271] width 182 height 49
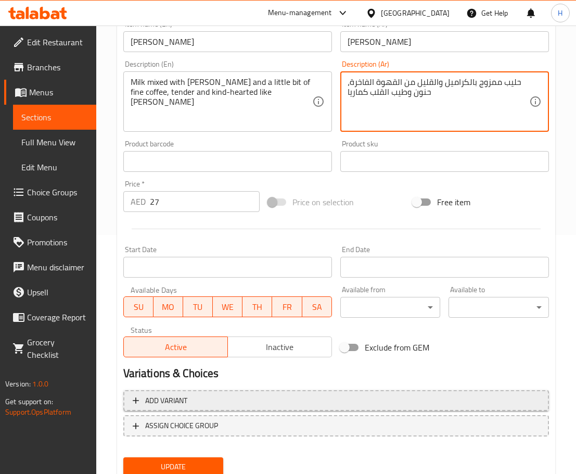
scroll to position [277, 0]
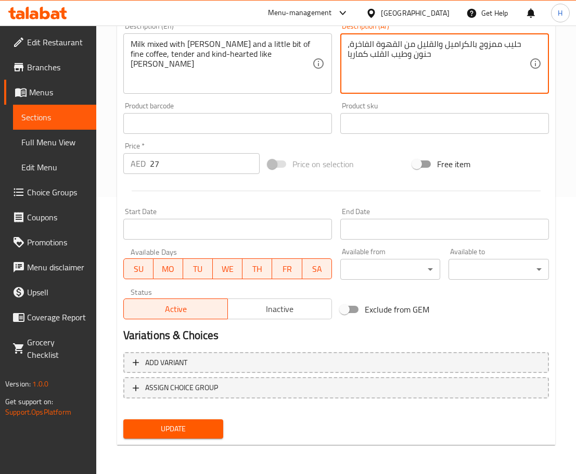
click at [216, 441] on div "Update" at bounding box center [173, 429] width 109 height 28
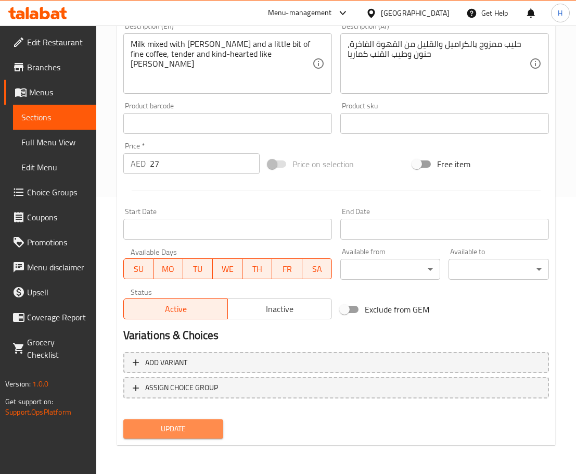
click at [201, 429] on span "Update" at bounding box center [174, 428] width 84 height 13
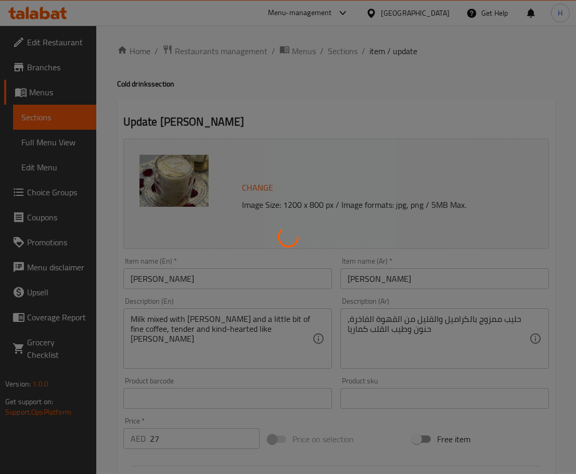
scroll to position [0, 0]
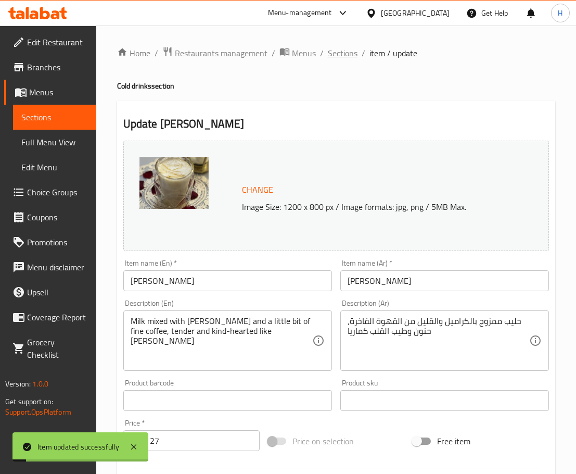
click at [343, 53] on span "Sections" at bounding box center [343, 53] width 30 height 12
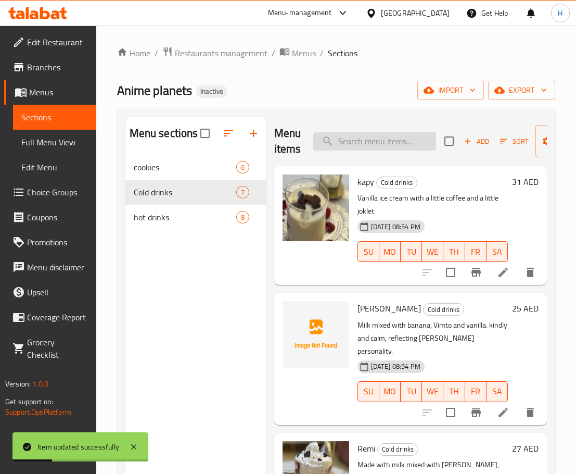
click at [371, 143] on input "search" at bounding box center [374, 141] width 123 height 18
paste input "Nana"
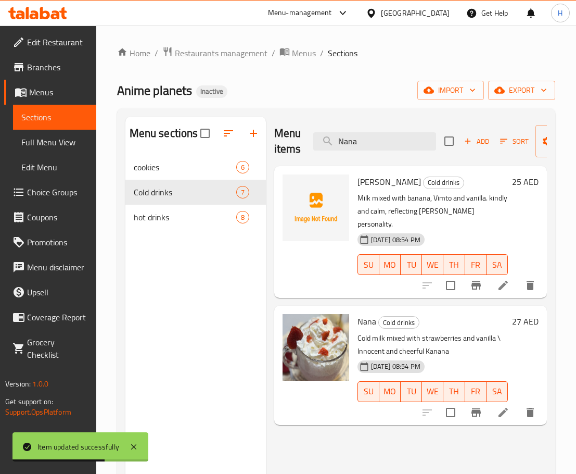
type input "Nana"
click at [507, 406] on icon at bounding box center [503, 412] width 12 height 12
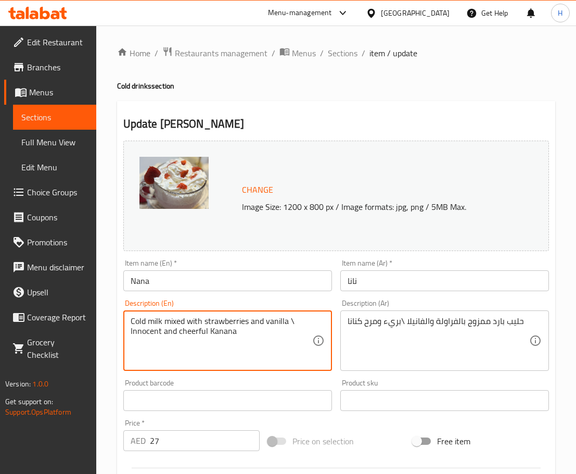
drag, startPoint x: 217, startPoint y: 331, endPoint x: 207, endPoint y: 334, distance: 10.5
click at [204, 333] on textarea "Cold milk mixed with strawberries and vanilla \ Innocent and cheerfu as nana" at bounding box center [222, 340] width 182 height 49
type textarea "Cold milk mixed with strawberries and vanilla \ Innocent and cheerful as nana"
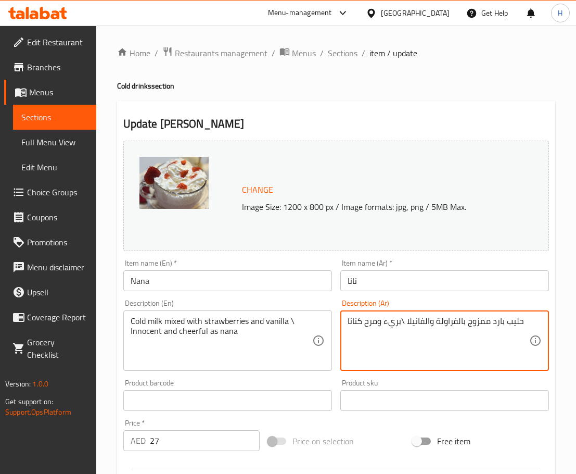
click at [359, 324] on textarea "حليب بارد ممزوج بالفراولة والفانيلا \بريء ومرح كنانا" at bounding box center [439, 340] width 182 height 49
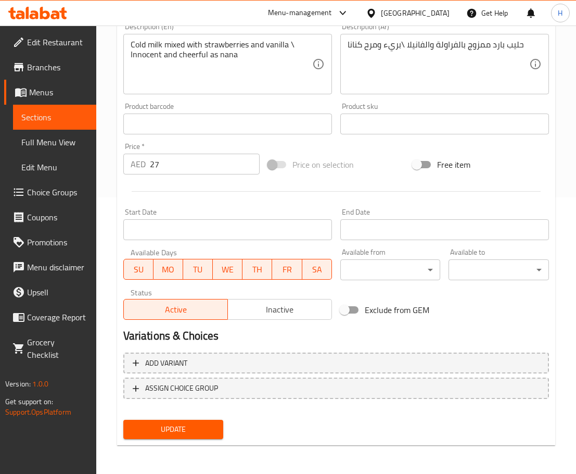
scroll to position [277, 0]
click at [173, 427] on span "Update" at bounding box center [174, 428] width 84 height 13
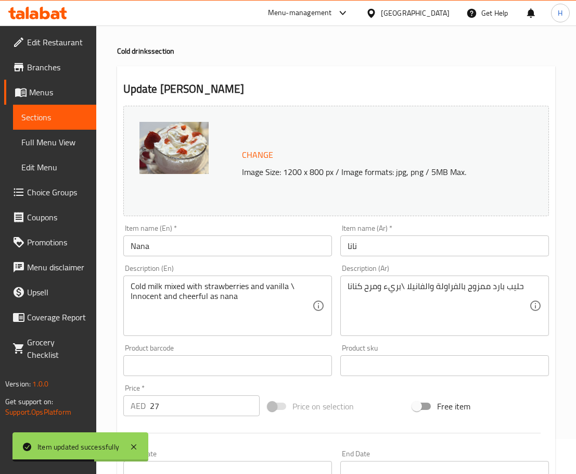
scroll to position [0, 0]
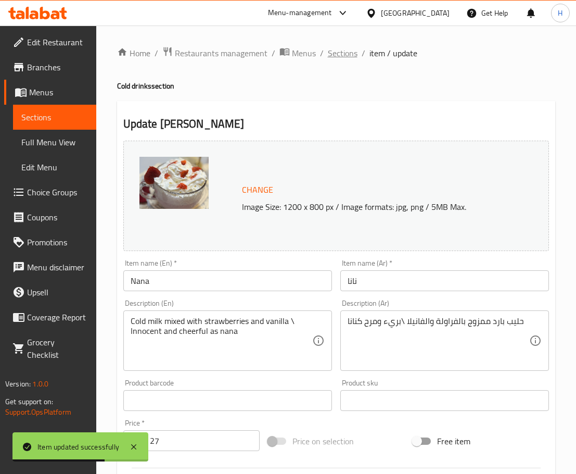
click at [351, 54] on span "Sections" at bounding box center [343, 53] width 30 height 12
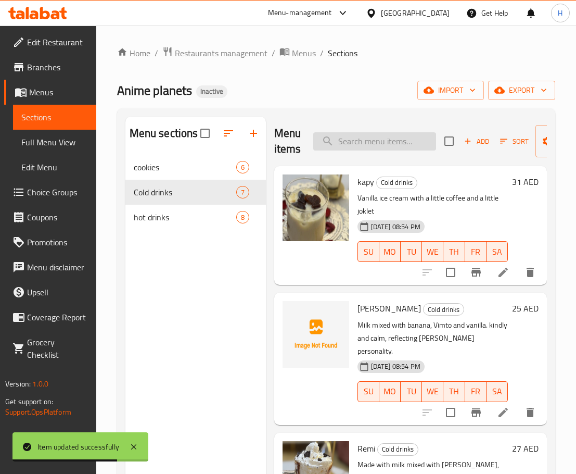
click at [357, 147] on input "search" at bounding box center [374, 141] width 123 height 18
paste input "[PERSON_NAME]"
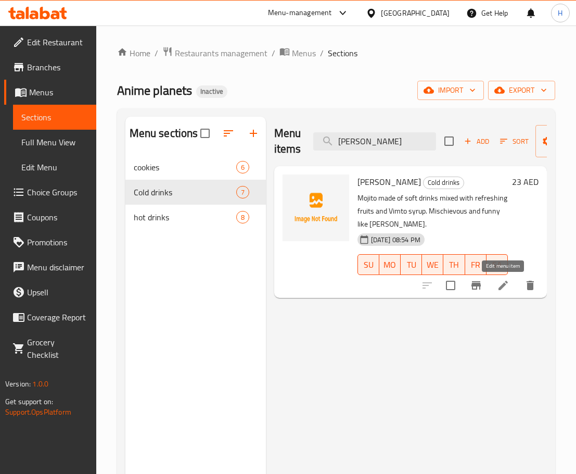
type input "[PERSON_NAME]"
click at [502, 281] on icon at bounding box center [503, 285] width 12 height 12
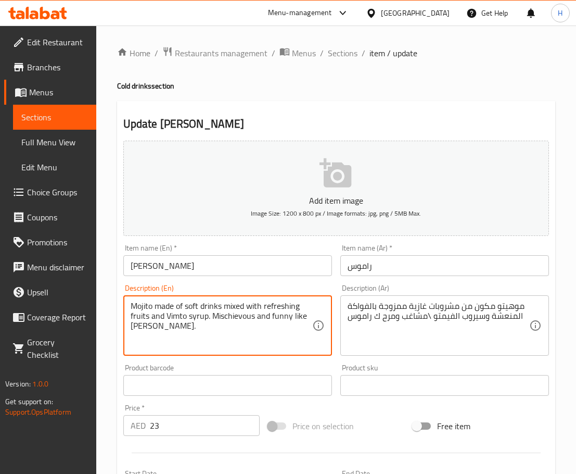
drag, startPoint x: 208, startPoint y: 317, endPoint x: 252, endPoint y: 317, distance: 44.3
click at [252, 317] on textarea "Mojito made of soft drinks mixed with refreshing fruits and Vimto syrup. Mischi…" at bounding box center [222, 325] width 182 height 49
drag, startPoint x: 256, startPoint y: 317, endPoint x: 212, endPoint y: 318, distance: 44.3
click at [212, 318] on textarea "Mojito made of soft drinks mixed with refreshing fruits and Vimto syrup. Mischi…" at bounding box center [222, 325] width 182 height 49
type textarea "Mojito made of soft drinks mixed with refreshing fruits and Vimto syrup. [PERSO…"
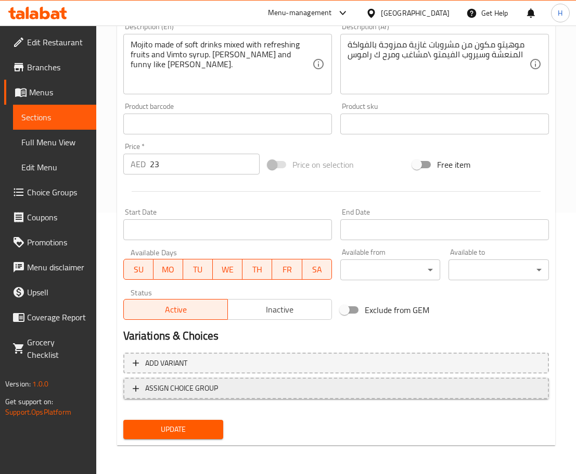
scroll to position [262, 0]
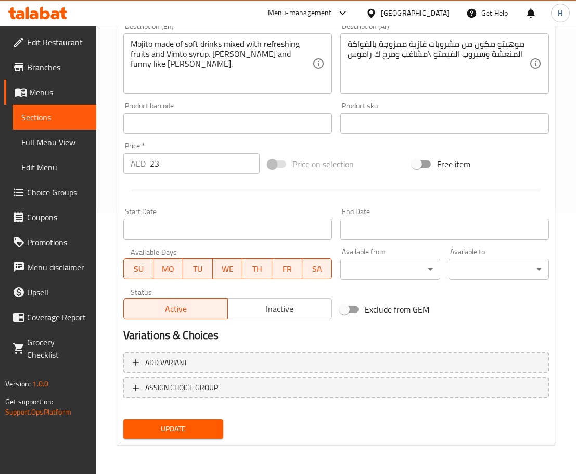
click at [171, 433] on span "Update" at bounding box center [174, 428] width 84 height 13
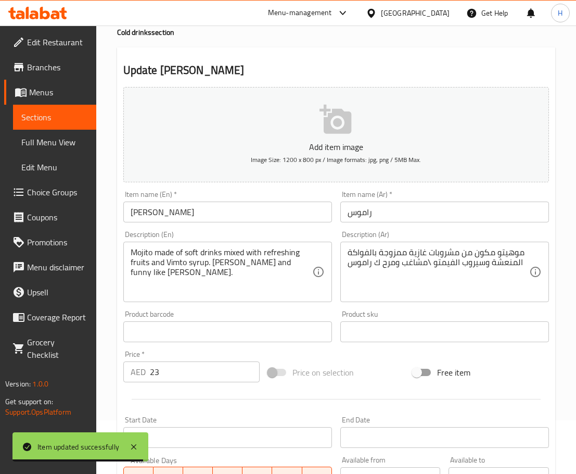
scroll to position [0, 0]
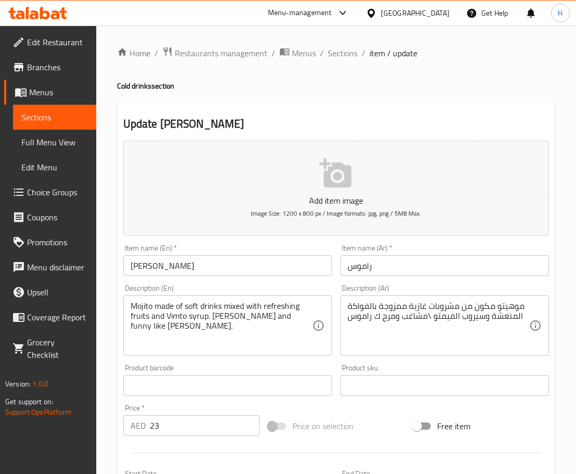
drag, startPoint x: 351, startPoint y: 58, endPoint x: 354, endPoint y: 67, distance: 9.2
click at [351, 58] on span "Sections" at bounding box center [343, 53] width 30 height 12
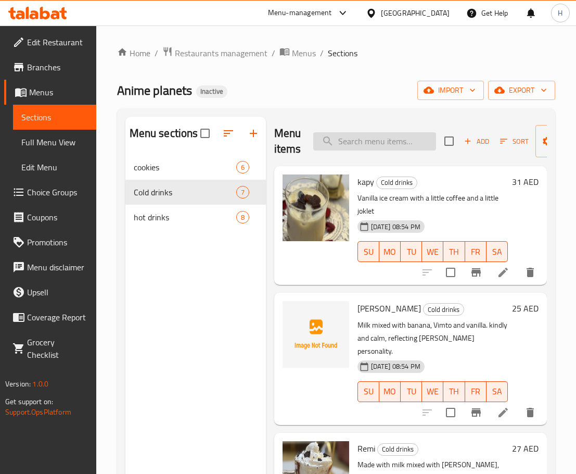
click at [359, 135] on input "search" at bounding box center [374, 141] width 123 height 18
paste input "[PERSON_NAME]"
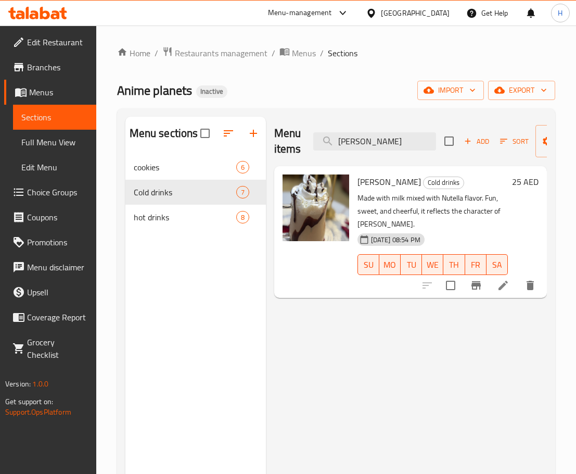
type input "[PERSON_NAME]"
click at [496, 283] on li at bounding box center [503, 285] width 29 height 19
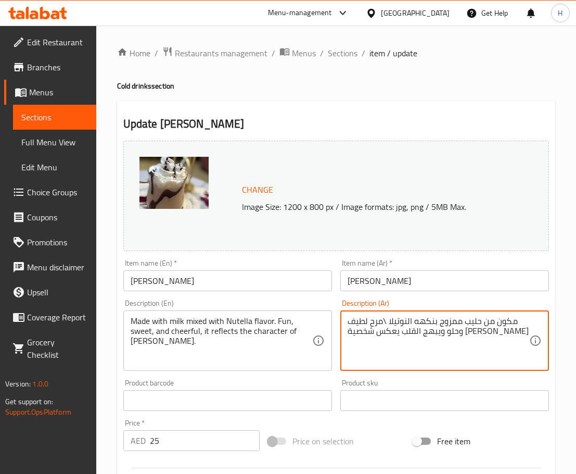
drag, startPoint x: 435, startPoint y: 335, endPoint x: 473, endPoint y: 328, distance: 38.5
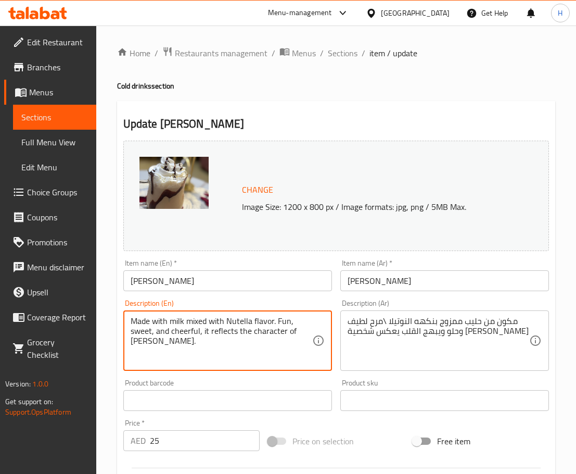
click at [193, 333] on textarea "Made with milk mixed with Nutella flavor. Fun, sweet, and cheerful, it reflects…" at bounding box center [222, 340] width 182 height 49
paste textarea "It delights the heart"
drag, startPoint x: 178, startPoint y: 333, endPoint x: 171, endPoint y: 333, distance: 6.8
click at [171, 333] on textarea "Made with milk mixed with Nutella flavor. Fun, sweet, and It delights the heart…" at bounding box center [222, 340] width 182 height 49
drag, startPoint x: 243, startPoint y: 333, endPoint x: 247, endPoint y: 339, distance: 7.8
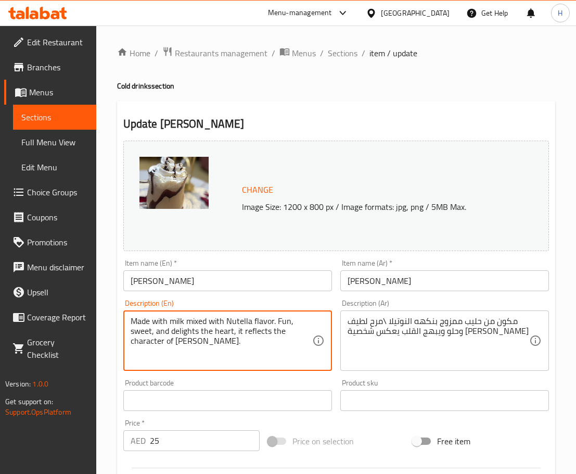
click at [242, 333] on textarea "Made with milk mixed with Nutella flavor. Fun, sweet, and delights the heart, i…" at bounding box center [222, 340] width 182 height 49
click at [156, 284] on input "[PERSON_NAME]" at bounding box center [227, 280] width 209 height 21
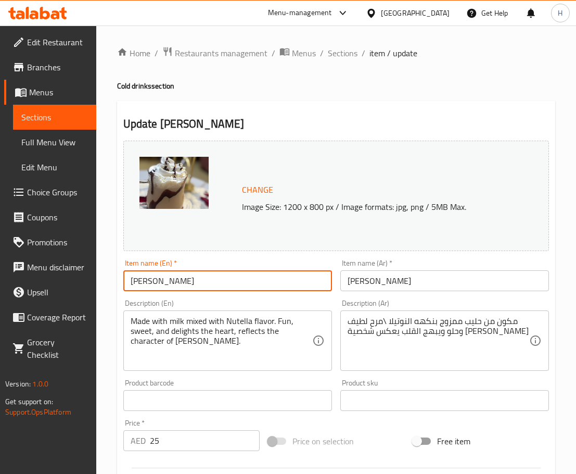
click at [156, 284] on input "[PERSON_NAME]" at bounding box center [227, 280] width 209 height 21
click at [157, 287] on input "[PERSON_NAME]" at bounding box center [227, 280] width 209 height 21
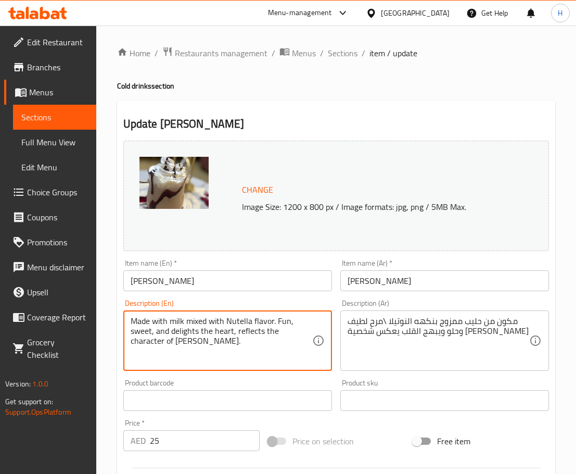
click at [155, 346] on textarea "Made with milk mixed with Nutella flavor. Fun, sweet, and delights the heart, r…" at bounding box center [222, 340] width 182 height 49
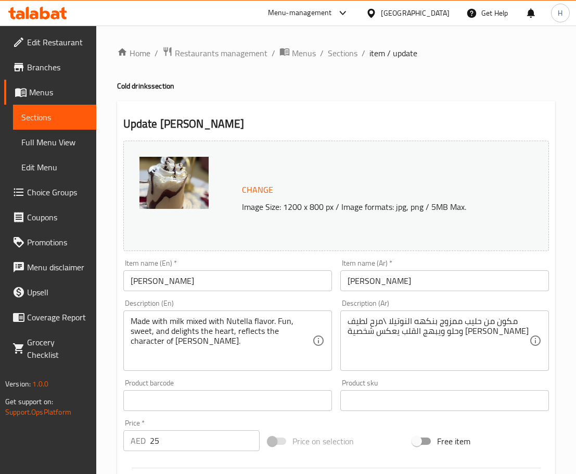
click at [153, 281] on input "[PERSON_NAME]" at bounding box center [227, 280] width 209 height 21
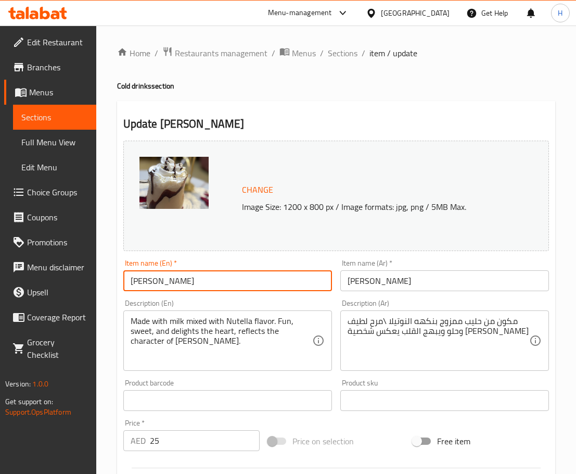
click at [153, 281] on input "[PERSON_NAME]" at bounding box center [227, 280] width 209 height 21
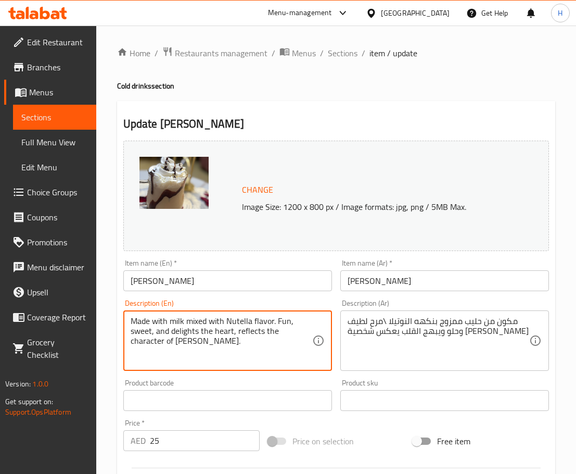
click at [154, 344] on textarea "Made with milk mixed with Nutella flavor. Fun, sweet, and delights the heart, r…" at bounding box center [222, 340] width 182 height 49
paste textarea "ulie Coeur"
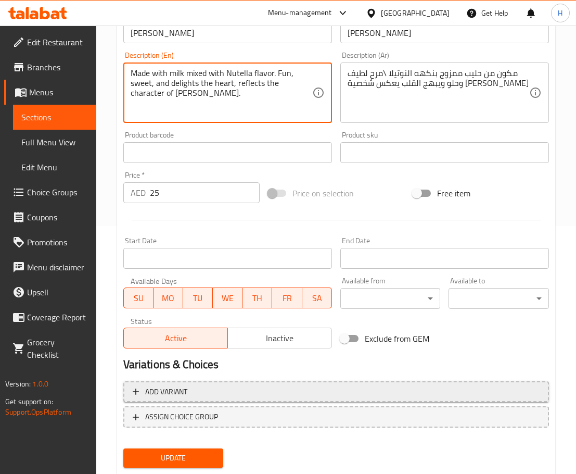
scroll to position [277, 0]
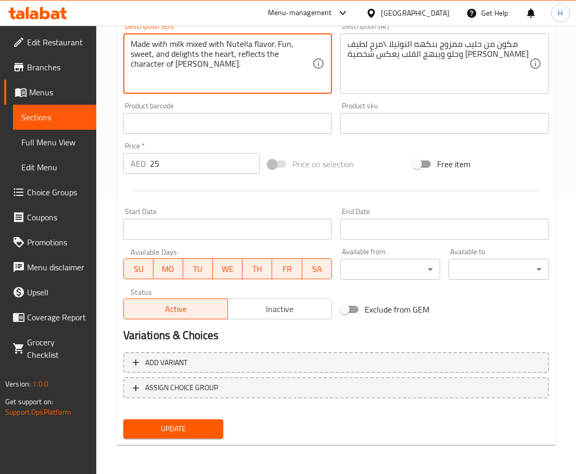
type textarea "Made with milk mixed with Nutella flavor. Fun, sweet, and delights the heart, r…"
click at [189, 426] on span "Update" at bounding box center [174, 428] width 84 height 13
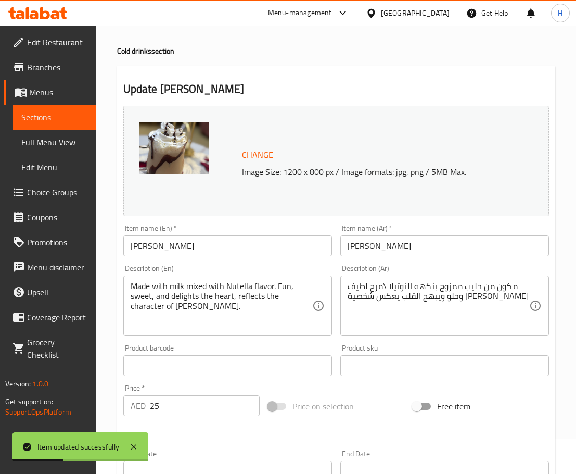
scroll to position [0, 0]
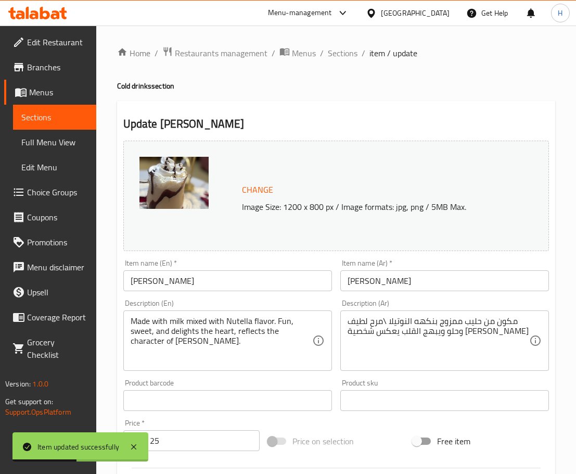
drag, startPoint x: 346, startPoint y: 53, endPoint x: 355, endPoint y: 103, distance: 51.2
click at [346, 53] on span "Sections" at bounding box center [343, 53] width 30 height 12
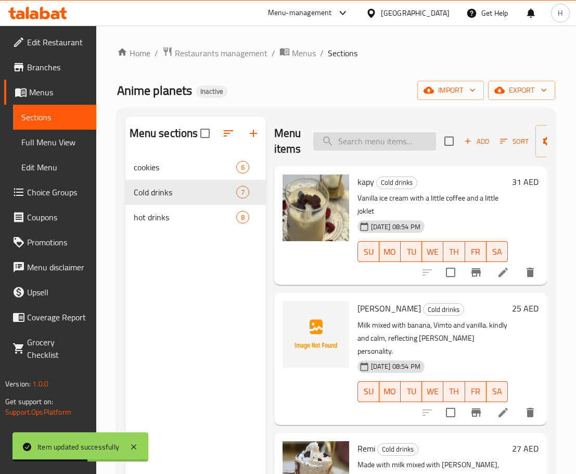
click at [349, 138] on input "search" at bounding box center [374, 141] width 123 height 18
paste input "Remi"
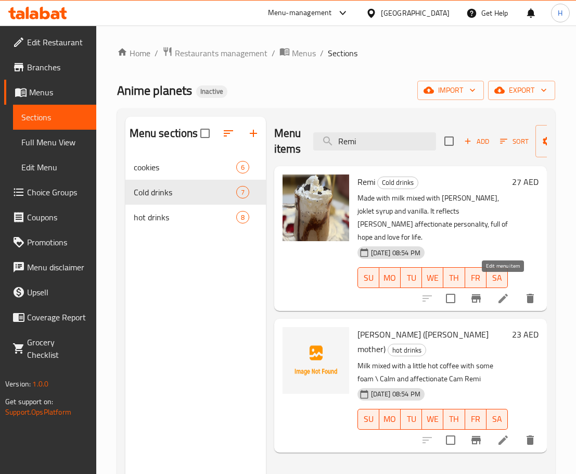
type input "Remi"
click at [498, 292] on icon at bounding box center [503, 298] width 12 height 12
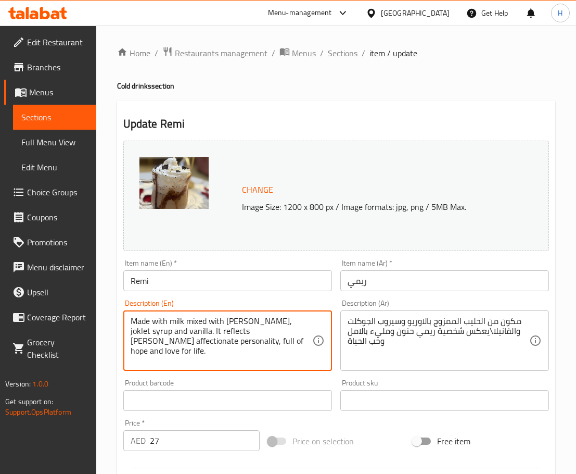
click at [253, 321] on textarea "Made with milk mixed with Oreo, joklet syrup and vanilla. It reflects Remi's af…" at bounding box center [222, 340] width 182 height 49
paste textarea "Chocolate"
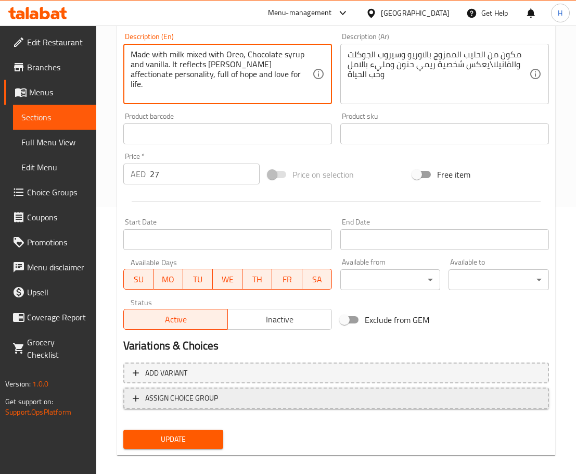
scroll to position [277, 0]
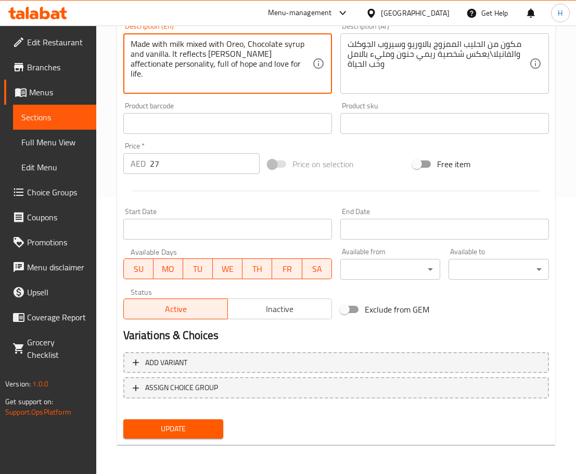
type textarea "Made with milk mixed with Oreo, Chocolate syrup and vanilla. It reflects [PERSO…"
click at [186, 428] on span "Update" at bounding box center [174, 428] width 84 height 13
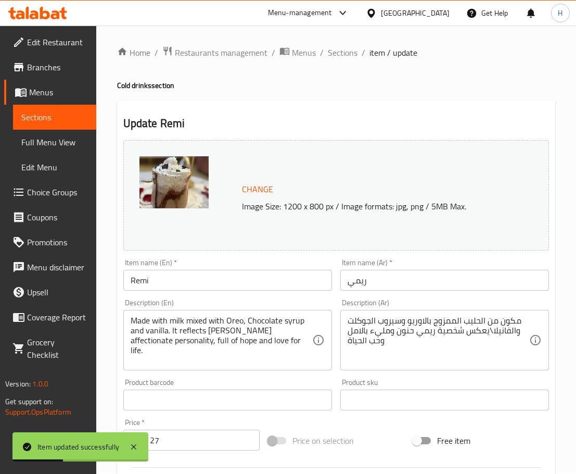
scroll to position [0, 0]
drag, startPoint x: 335, startPoint y: 60, endPoint x: 364, endPoint y: 80, distance: 35.5
click at [335, 59] on span "Sections" at bounding box center [343, 53] width 30 height 12
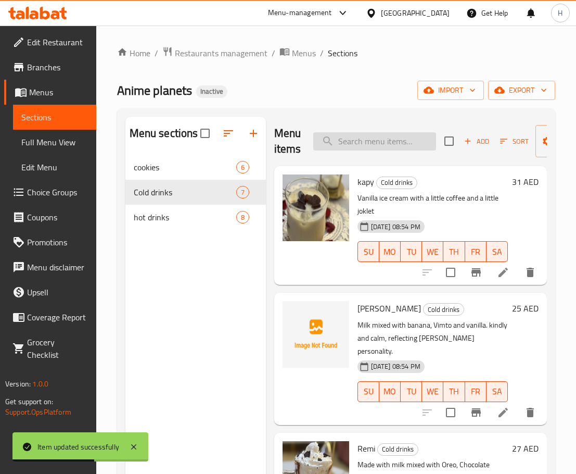
click at [355, 146] on input "search" at bounding box center [374, 141] width 123 height 18
paste input "[PERSON_NAME]"
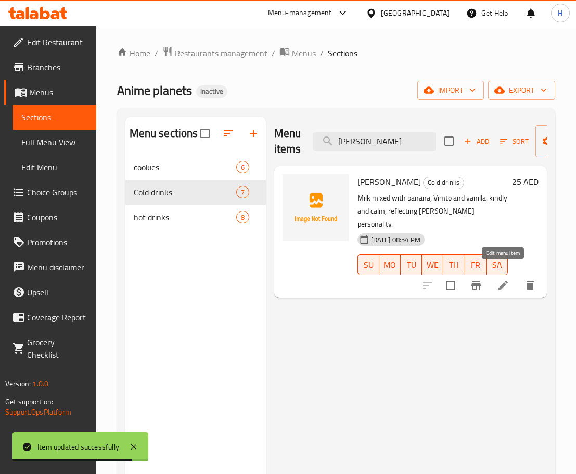
type input "[PERSON_NAME]"
click at [500, 279] on icon at bounding box center [503, 285] width 12 height 12
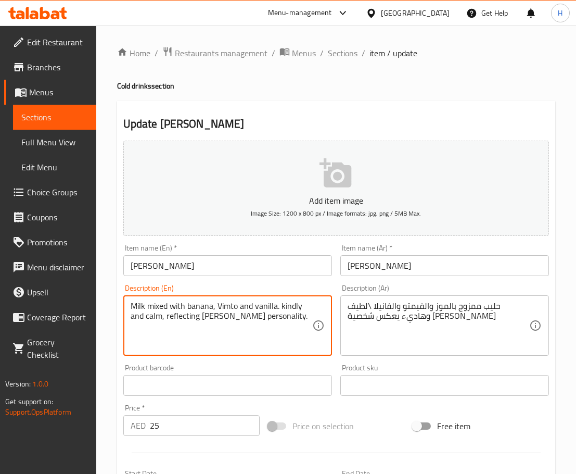
drag, startPoint x: 294, startPoint y: 306, endPoint x: 304, endPoint y: 306, distance: 9.9
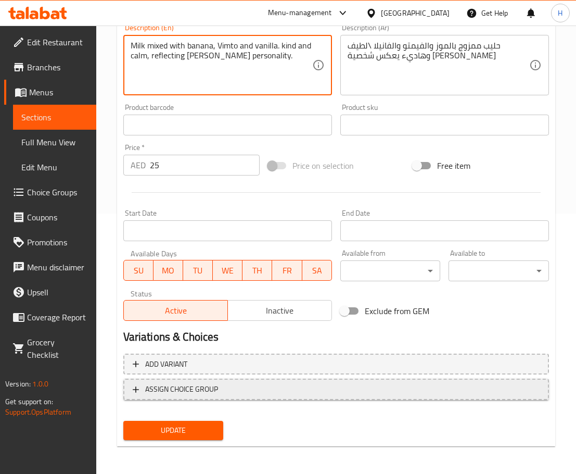
scroll to position [262, 0]
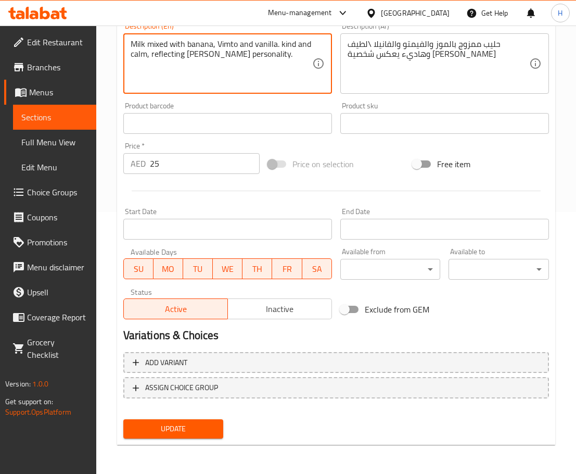
type textarea "Milk mixed with banana, Vimto and vanilla. kind and calm, reflecting [PERSON_NA…"
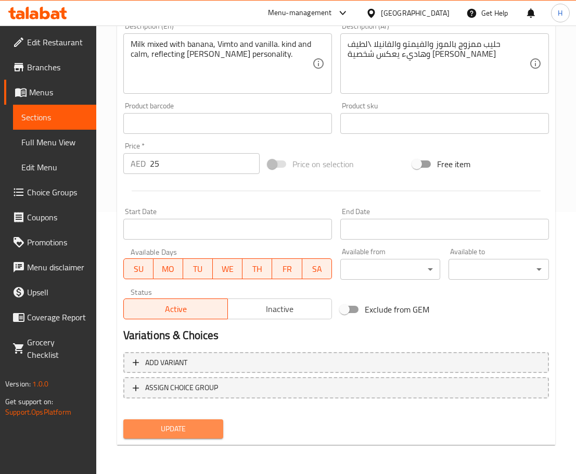
click at [182, 434] on span "Update" at bounding box center [174, 428] width 84 height 13
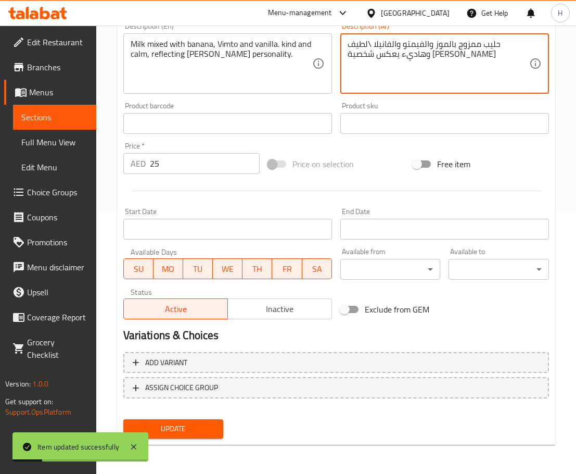
click at [384, 44] on textarea "حليب ممزوج بالموز والفيمتو والفانيلا \لطيف وهاديء يعكس شخصية [PERSON_NAME]" at bounding box center [439, 63] width 182 height 49
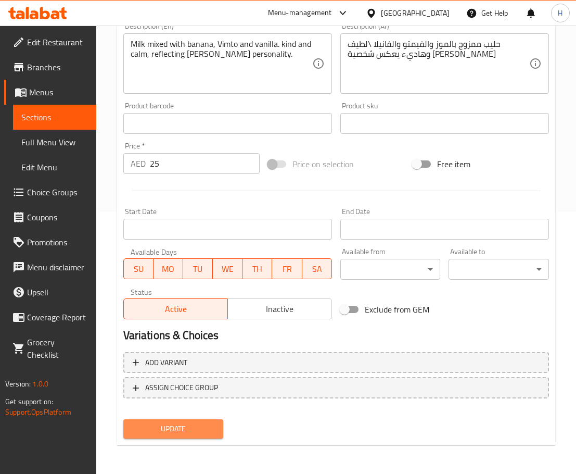
click at [197, 425] on span "Update" at bounding box center [174, 428] width 84 height 13
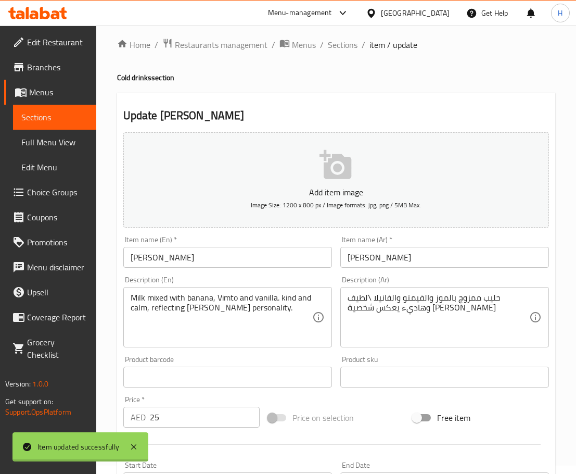
scroll to position [0, 0]
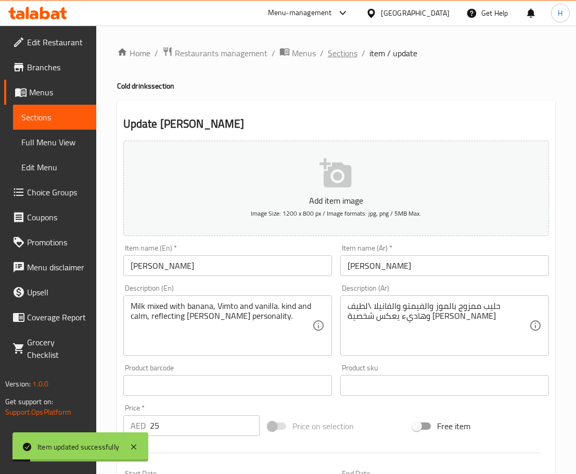
click at [336, 55] on span "Sections" at bounding box center [343, 53] width 30 height 12
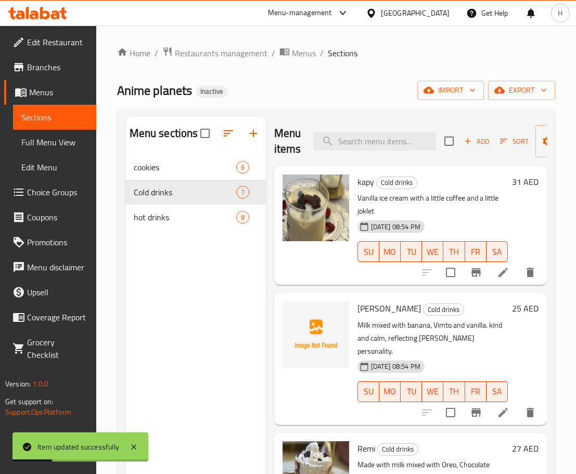
click at [497, 267] on icon at bounding box center [503, 272] width 12 height 12
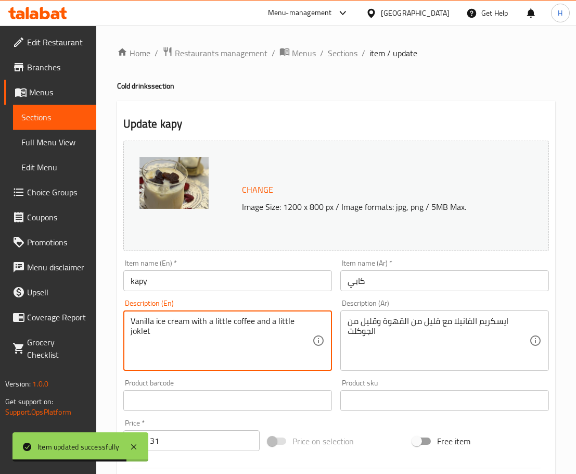
click at [304, 319] on textarea "Vanilla ice cream with a little coffee and a little joklet" at bounding box center [222, 340] width 182 height 49
paste textarea "Chocolate"
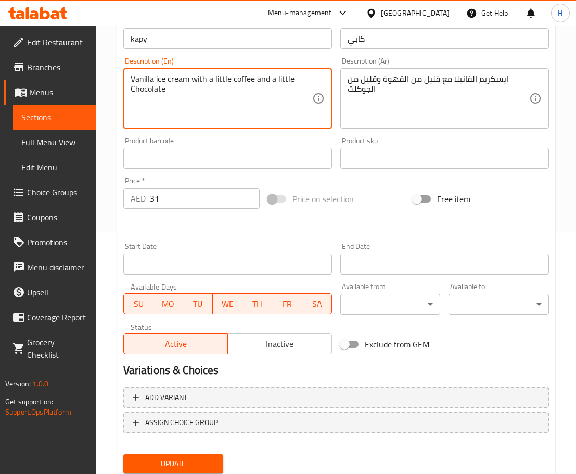
scroll to position [277, 0]
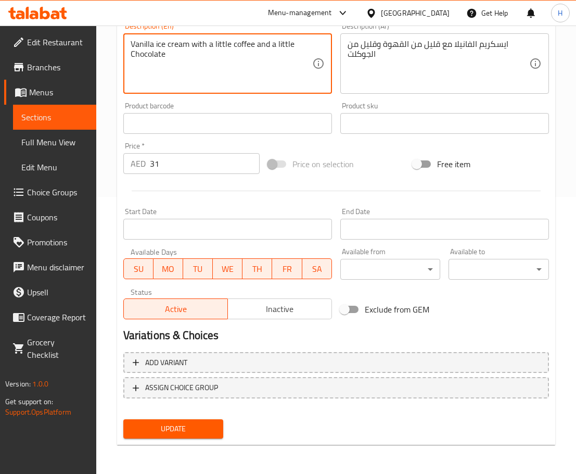
type textarea "Vanilla ice cream with a little coffee and a little Chocolate"
click at [187, 432] on span "Update" at bounding box center [174, 428] width 84 height 13
click at [172, 425] on span "Update" at bounding box center [174, 428] width 84 height 13
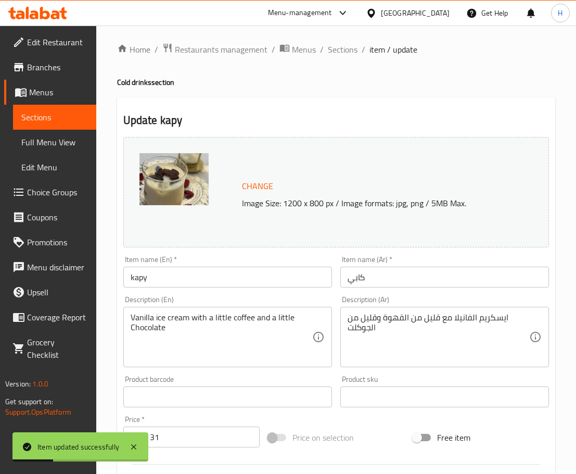
scroll to position [0, 0]
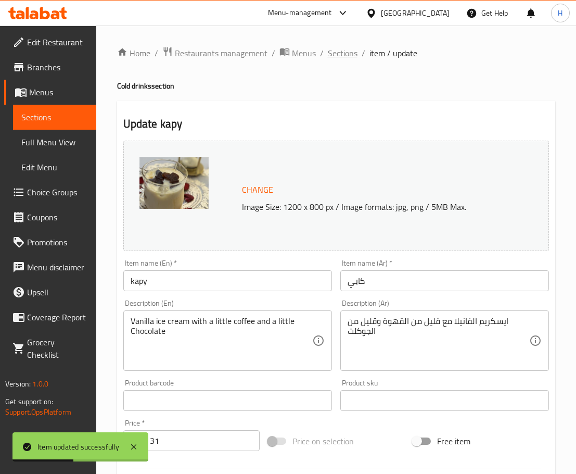
click at [347, 59] on span "Sections" at bounding box center [343, 53] width 30 height 12
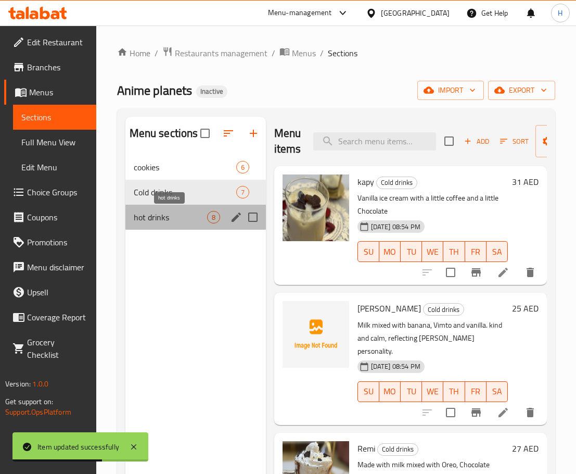
click at [188, 211] on span "hot drinks" at bounding box center [170, 217] width 73 height 12
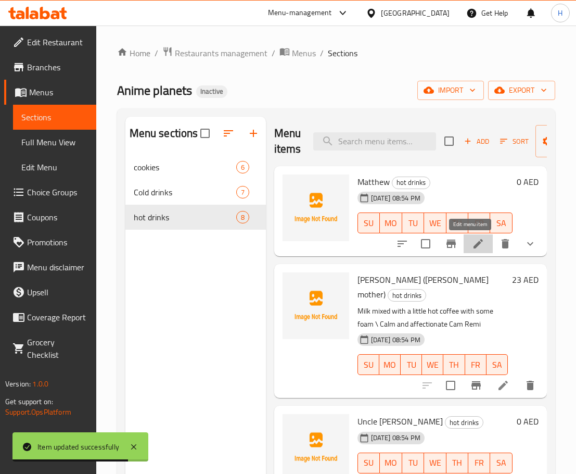
click at [472, 243] on icon at bounding box center [478, 243] width 12 height 12
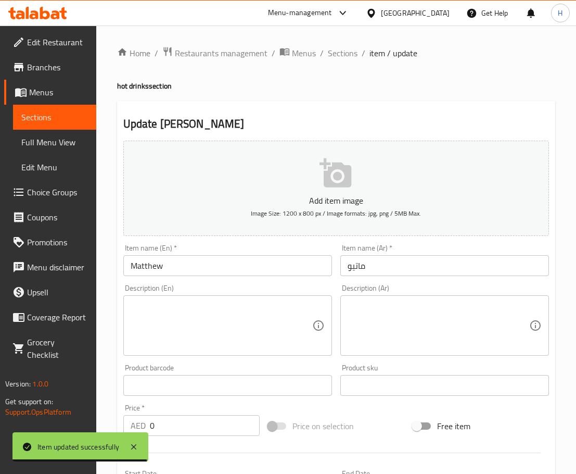
click at [389, 301] on textarea at bounding box center [439, 325] width 182 height 49
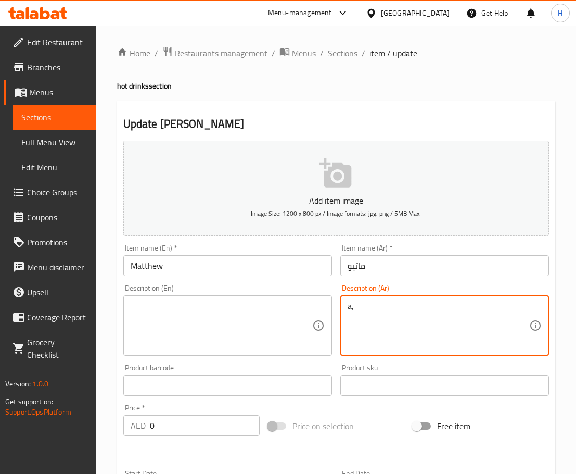
type textarea "a"
click at [392, 308] on textarea "شوت قهوة مع الحليب، مرة وصلبة كماتيو" at bounding box center [439, 325] width 182 height 49
type textarea "شوت قهوة مع الحليب، مرة وصلبة كماتيو"
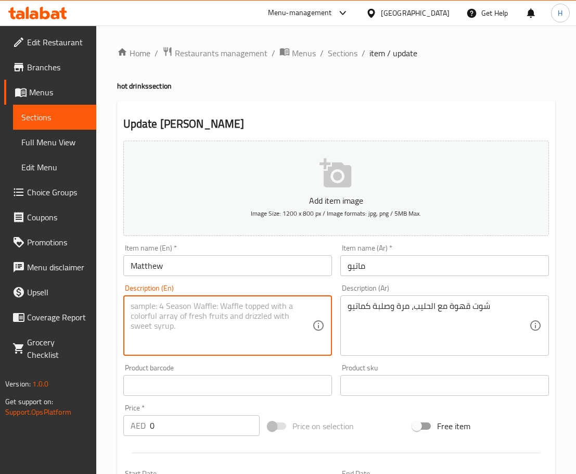
click at [174, 319] on textarea at bounding box center [222, 325] width 182 height 49
paste textarea "A shot of coffee with milk, bitter and strong like Matteo"
click at [156, 262] on input "Matthew" at bounding box center [227, 265] width 209 height 21
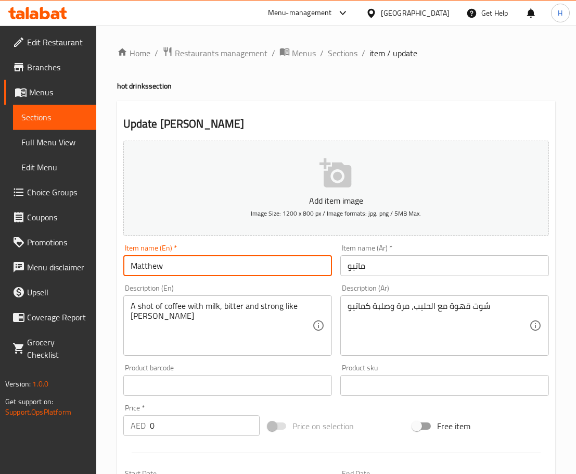
click at [156, 262] on input "Matthew" at bounding box center [227, 265] width 209 height 21
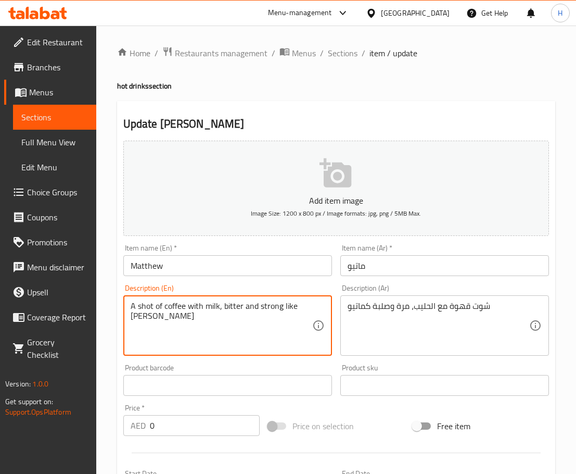
click at [144, 321] on textarea "A shot of coffee with milk, bitter and strong like Matteo" at bounding box center [222, 325] width 182 height 49
paste textarea "hew"
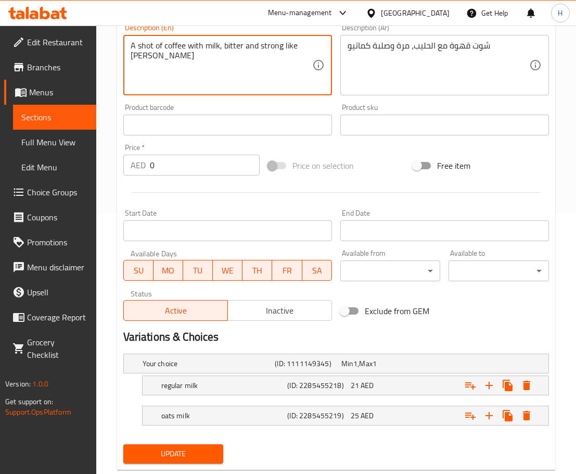
scroll to position [285, 0]
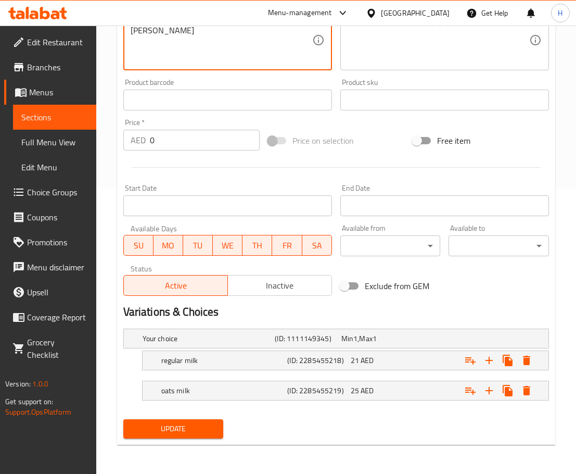
type textarea "A shot of coffee with milk, bitter and strong like [PERSON_NAME]"
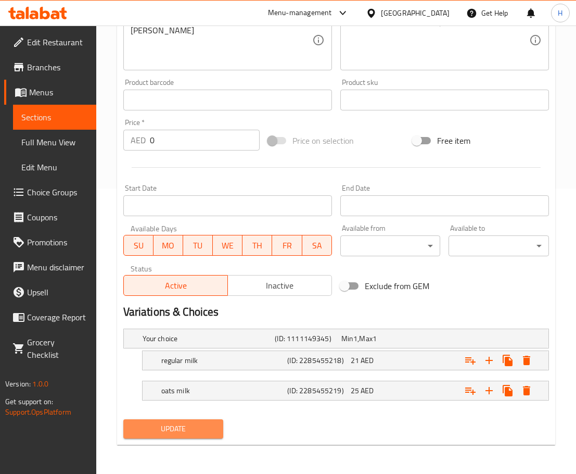
click at [142, 434] on span "Update" at bounding box center [174, 428] width 84 height 13
click at [168, 429] on span "Update" at bounding box center [174, 428] width 84 height 13
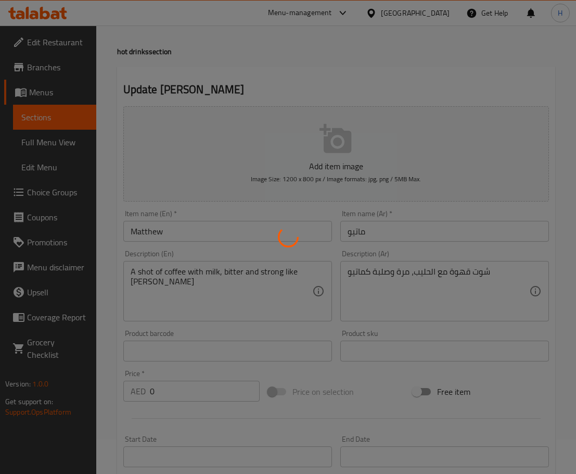
scroll to position [0, 0]
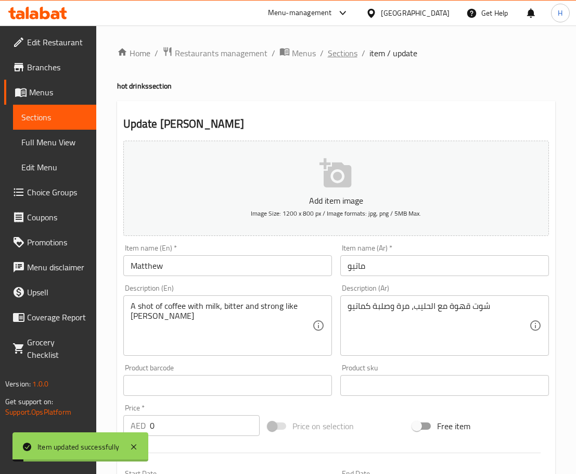
click at [345, 56] on span "Sections" at bounding box center [343, 53] width 30 height 12
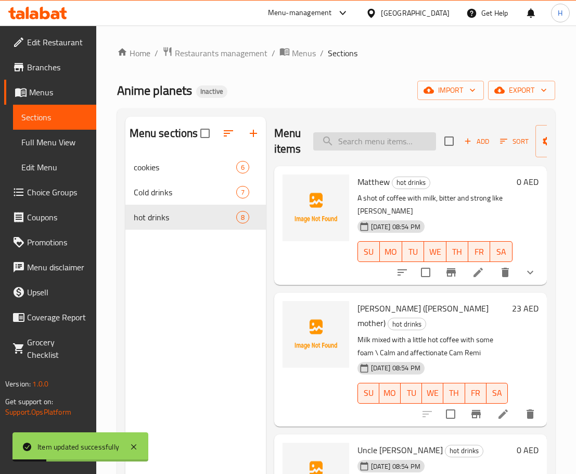
click at [351, 140] on input "search" at bounding box center [374, 141] width 123 height 18
paste input "[PERSON_NAME] ([PERSON_NAME] mother)"
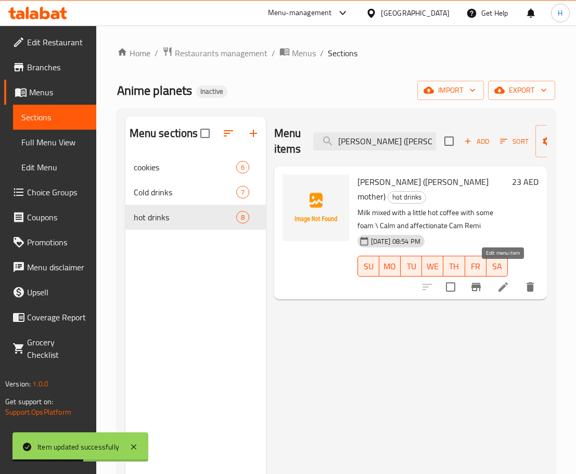
type input "[PERSON_NAME] ([PERSON_NAME] mother)"
click at [504, 281] on icon at bounding box center [503, 287] width 12 height 12
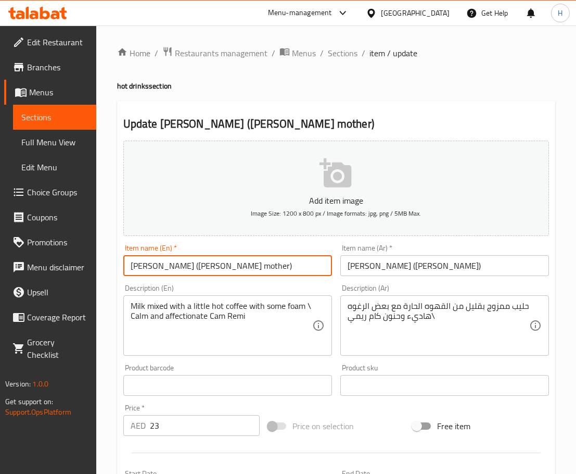
drag, startPoint x: 161, startPoint y: 265, endPoint x: 211, endPoint y: 263, distance: 50.0
click at [211, 263] on input "[PERSON_NAME] ([PERSON_NAME] mother)" at bounding box center [227, 265] width 209 height 21
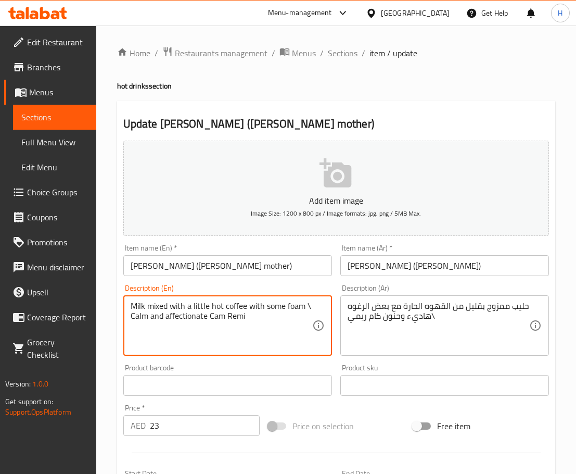
drag, startPoint x: 208, startPoint y: 315, endPoint x: 265, endPoint y: 323, distance: 57.2
paste textarea "Remi's mother"
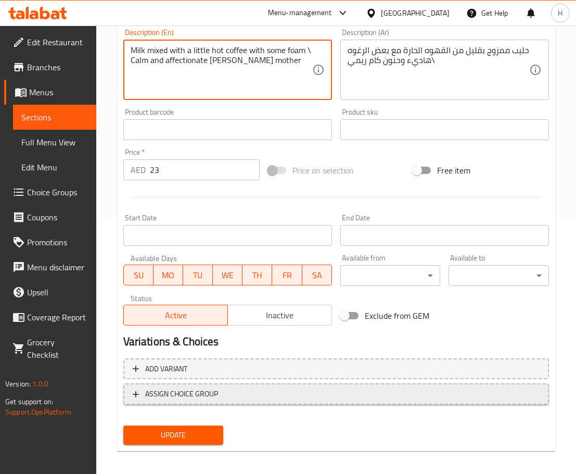
scroll to position [262, 0]
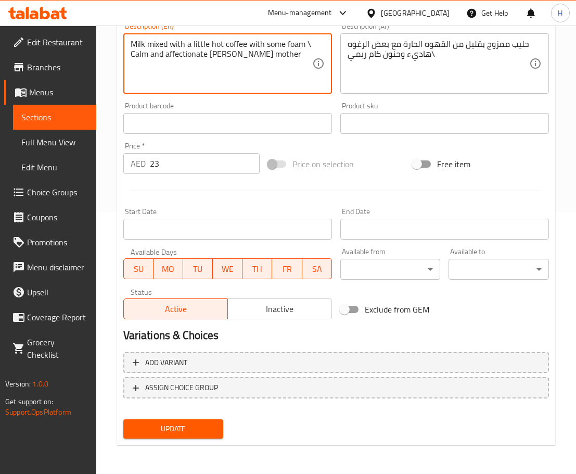
type textarea "Milk mixed with a little hot coffee with some foam \ Calm and affectionate [PER…"
click at [189, 433] on span "Update" at bounding box center [174, 428] width 84 height 13
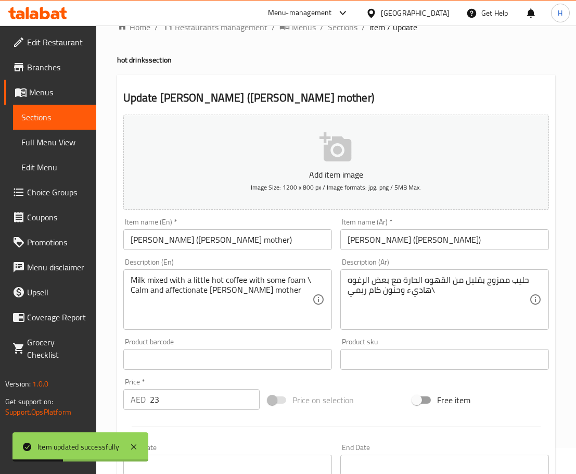
scroll to position [0, 0]
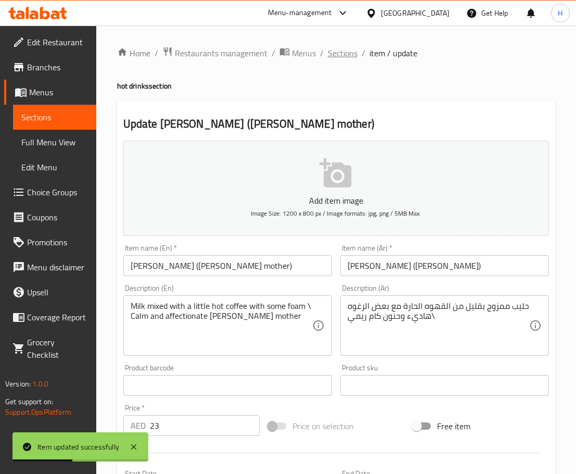
click at [350, 59] on span "Sections" at bounding box center [343, 53] width 30 height 12
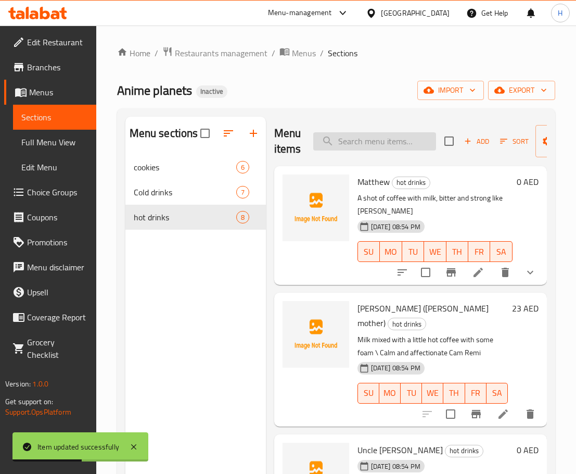
click at [372, 146] on input "search" at bounding box center [374, 141] width 123 height 18
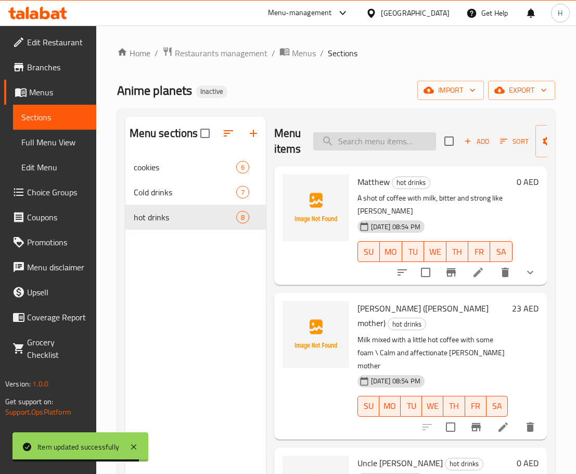
paste input "Uncle [PERSON_NAME]"
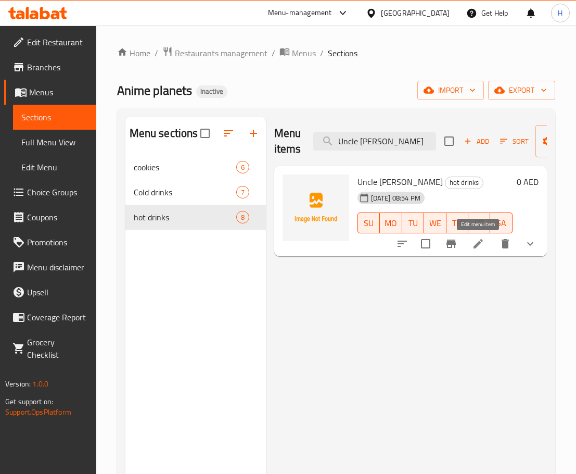
type input "Uncle [PERSON_NAME]"
click at [478, 248] on icon at bounding box center [478, 243] width 12 height 12
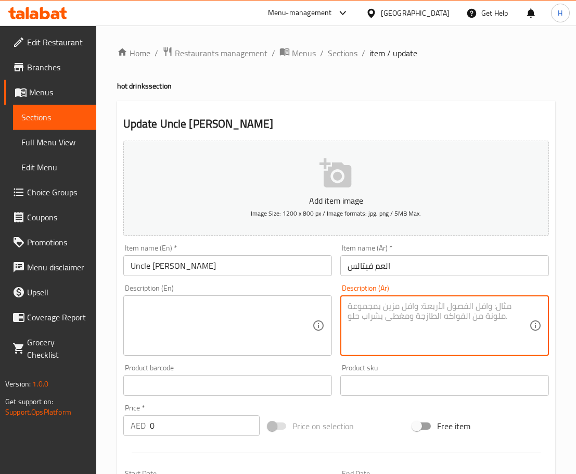
click at [470, 314] on textarea at bounding box center [439, 325] width 182 height 49
click at [440, 311] on textarea "قهوة فاخرة من البن التركى, قوية وعميقة تعكس الخبرة والحكمة والصبر ك العم فيتالس" at bounding box center [439, 325] width 182 height 49
type textarea "قهوة فاخرة من البن التركى, قوية وعميقة تعكس الخبرة والحكمة والصبر ك العم فيتالس"
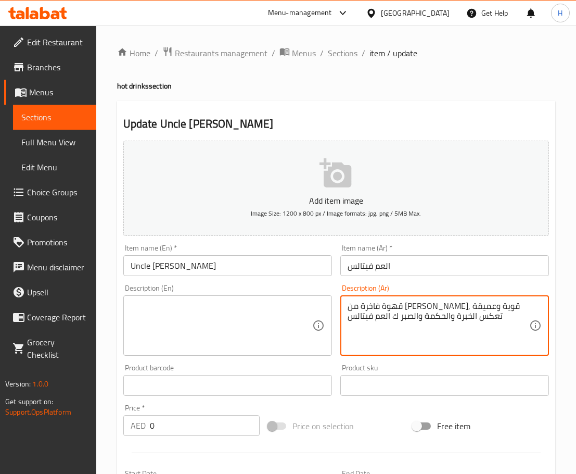
click at [173, 319] on textarea at bounding box center [222, 325] width 182 height 49
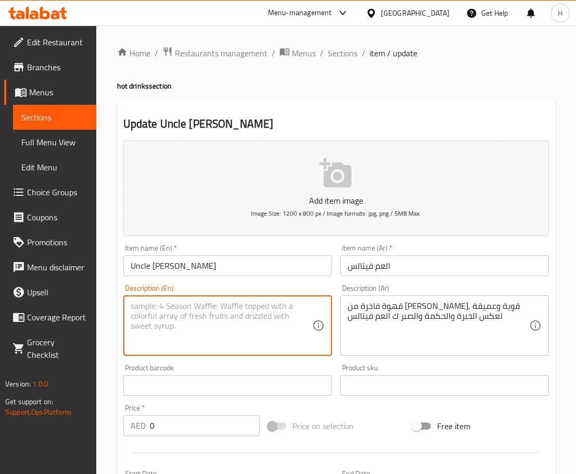
paste textarea "A premium Turkish coffee, strong and deep, reflecting the experience, wisdom an…"
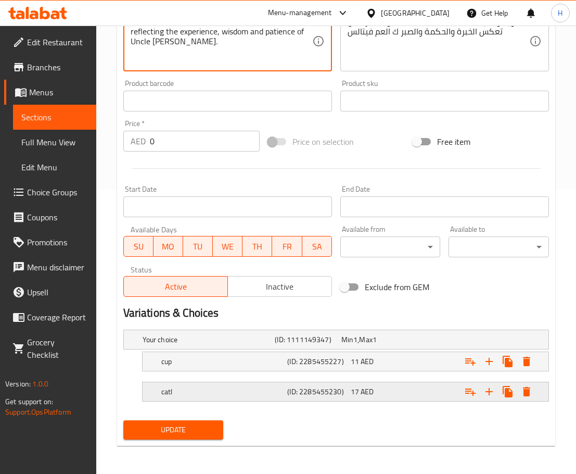
scroll to position [285, 0]
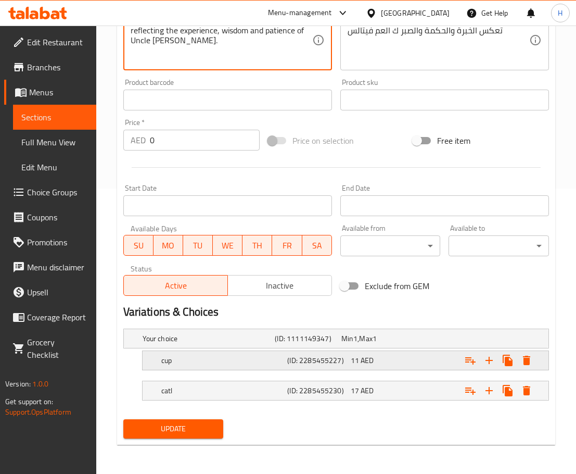
type textarea "A premium Turkish coffee, strong and deep, reflecting the experience, wisdom an…"
click at [188, 358] on h5 "cup" at bounding box center [222, 360] width 122 height 10
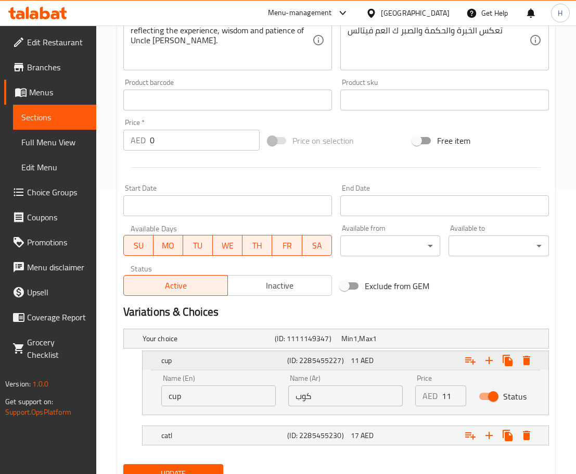
scroll to position [330, 0]
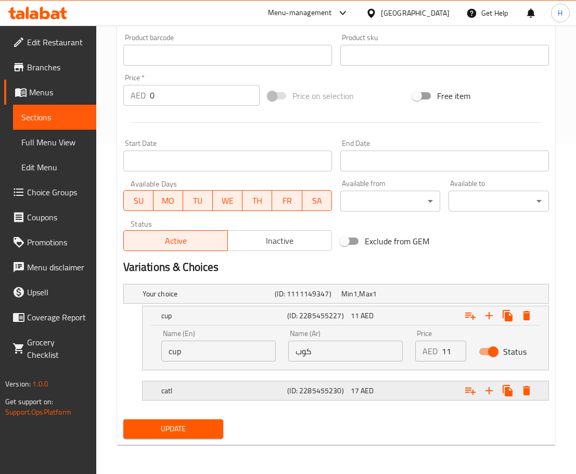
click at [261, 380] on div "catl (ID: 2285455230) 17 AED" at bounding box center [348, 390] width 379 height 23
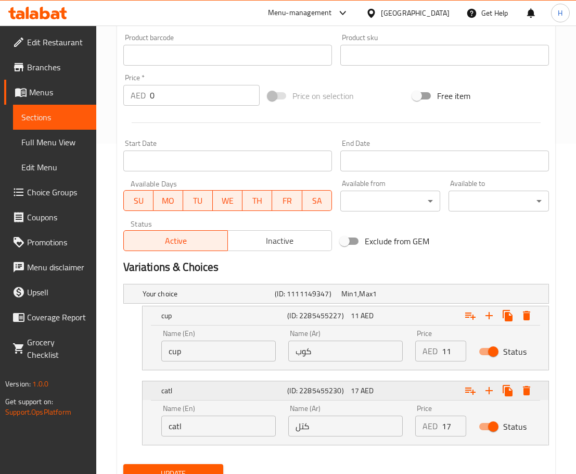
scroll to position [375, 0]
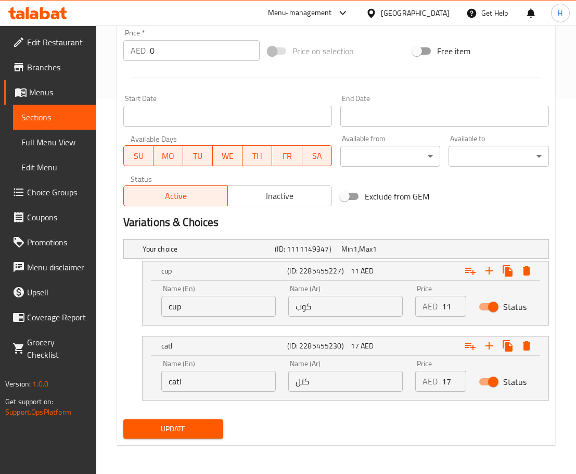
click at [307, 382] on input "كتل" at bounding box center [345, 381] width 115 height 21
drag, startPoint x: 186, startPoint y: 382, endPoint x: 164, endPoint y: 389, distance: 23.5
click at [164, 389] on input "catl" at bounding box center [218, 381] width 115 height 21
type input "،"
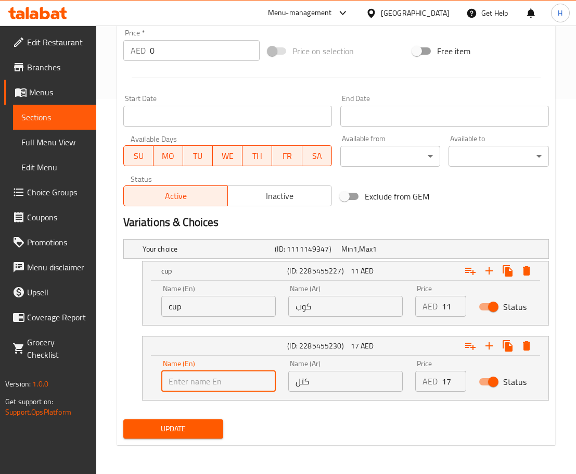
click at [174, 382] on input "text" at bounding box center [218, 381] width 115 height 21
type input "katel"
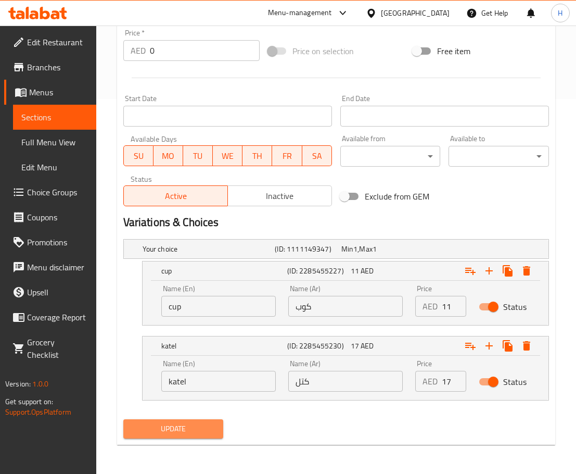
click at [176, 430] on span "Update" at bounding box center [174, 428] width 84 height 13
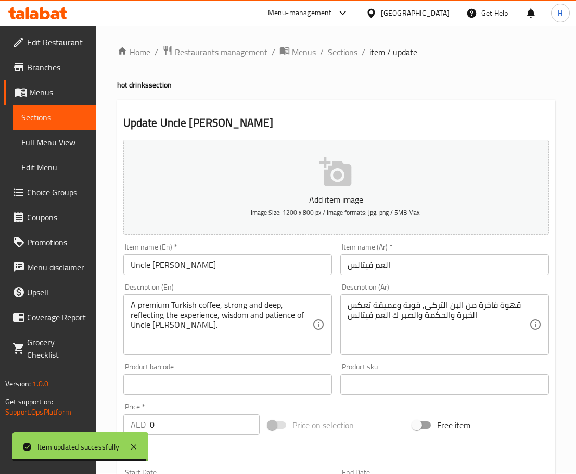
scroll to position [0, 0]
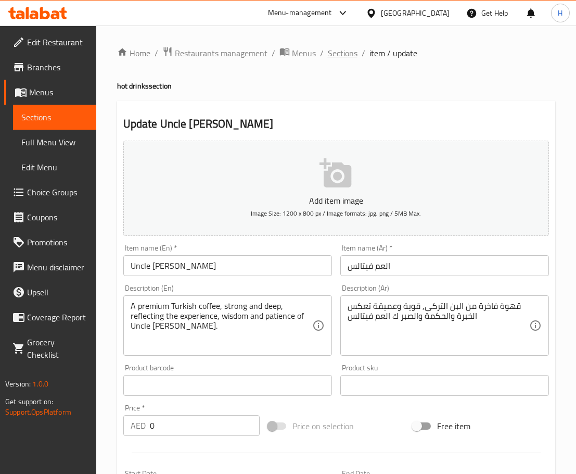
click at [339, 59] on span "Sections" at bounding box center [343, 53] width 30 height 12
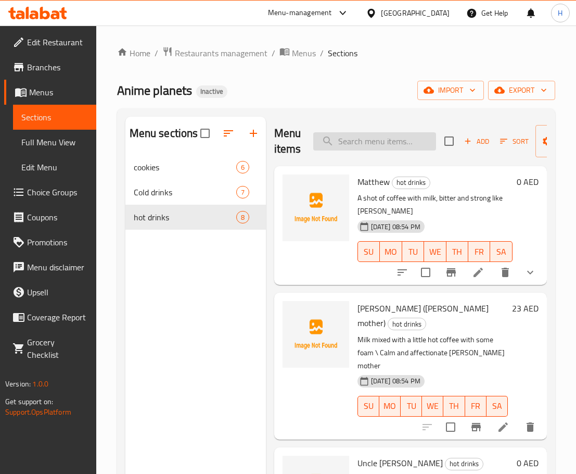
click at [373, 147] on input "search" at bounding box center [374, 141] width 123 height 18
paste input "casper"
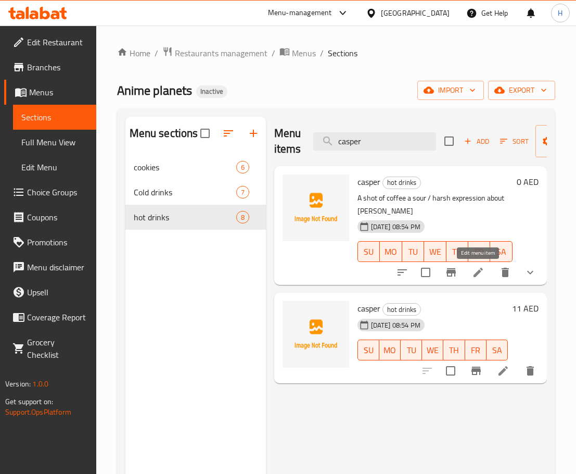
type input "casper"
click at [478, 269] on icon at bounding box center [478, 272] width 12 height 12
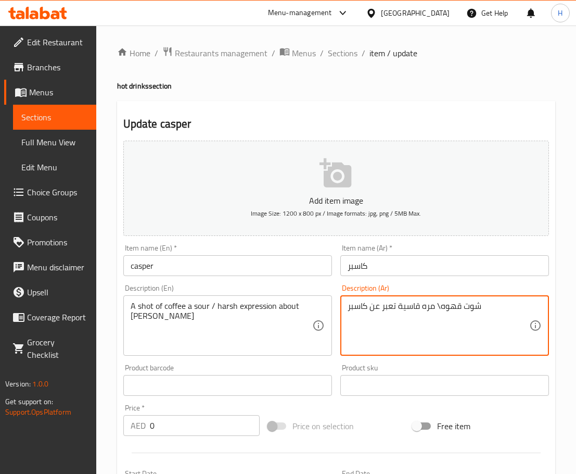
click at [429, 307] on textarea "شوت قهوه\ مره قاسية تعبر عن كاسبر" at bounding box center [439, 325] width 182 height 49
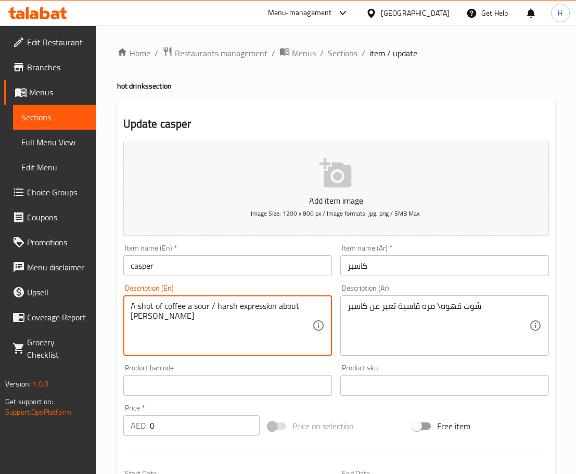
click at [202, 309] on textarea "A shot of coffee a sour / harsh expression about Casper" at bounding box center [222, 325] width 182 height 49
paste textarea "bitter"
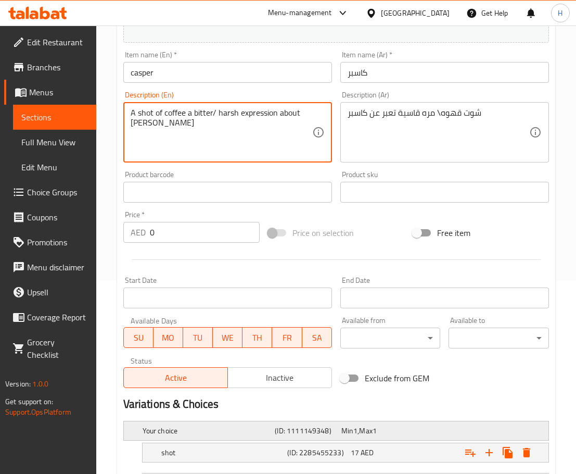
scroll to position [260, 0]
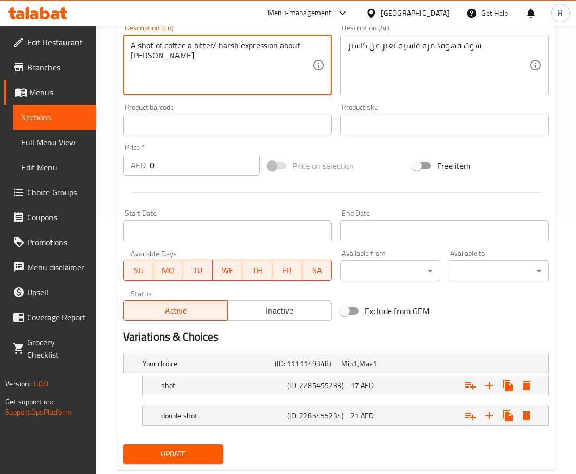
type textarea "A shot of coffee a bitter/ harsh expression about [PERSON_NAME]"
click at [188, 460] on span "Update" at bounding box center [174, 453] width 84 height 13
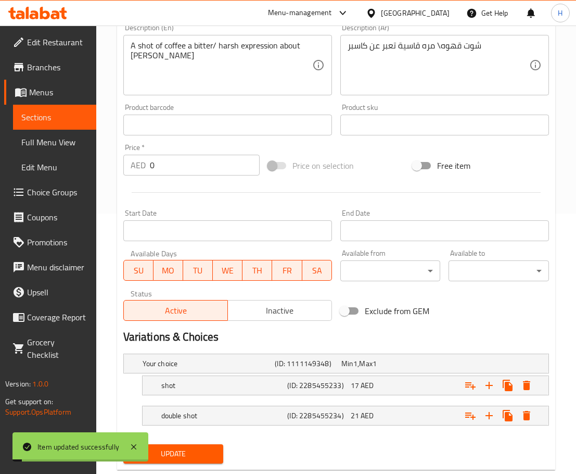
click at [224, 414] on h5 "double shot" at bounding box center [222, 415] width 122 height 10
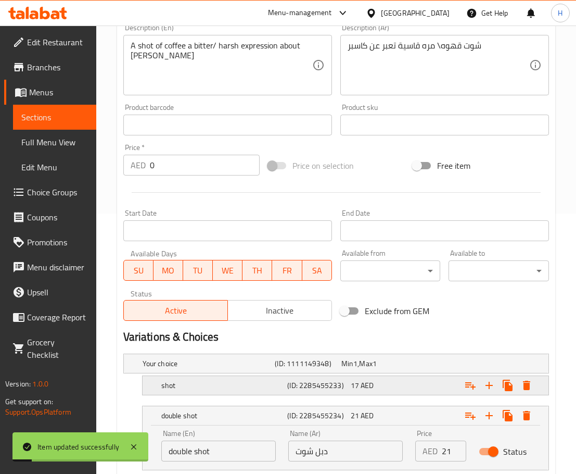
click at [236, 388] on h5 "shot" at bounding box center [222, 385] width 122 height 10
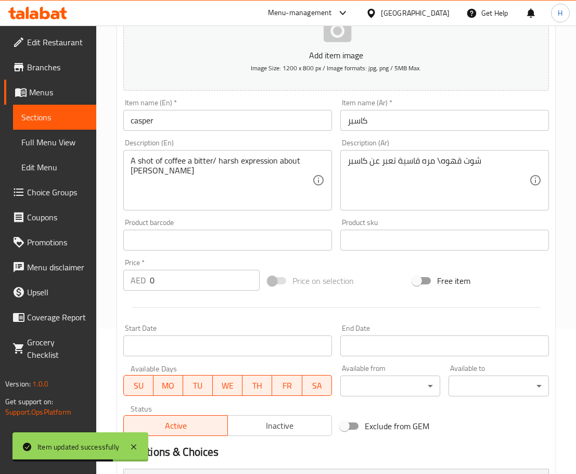
scroll to position [0, 0]
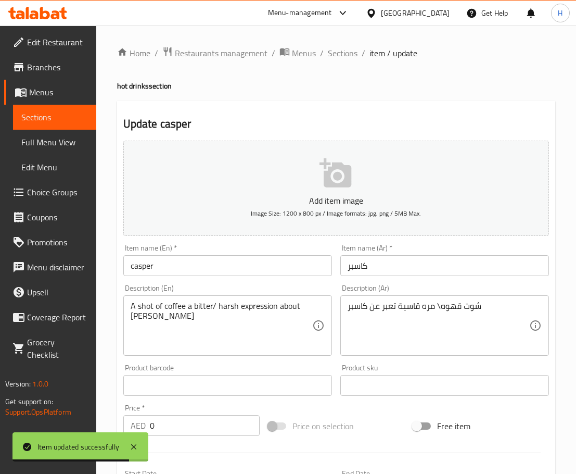
drag, startPoint x: 344, startPoint y: 52, endPoint x: 361, endPoint y: 76, distance: 29.9
click at [344, 52] on span "Sections" at bounding box center [343, 53] width 30 height 12
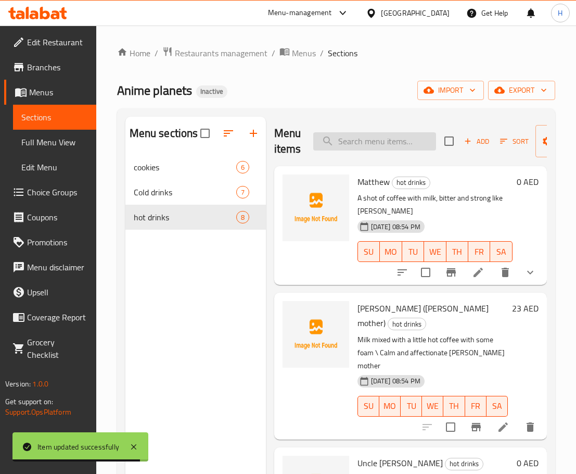
click at [392, 144] on input "search" at bounding box center [374, 141] width 123 height 18
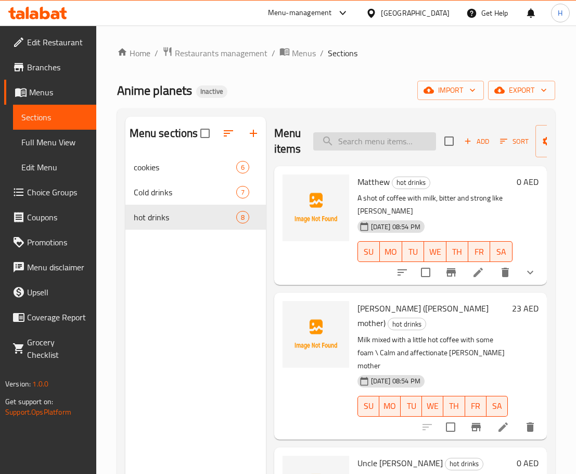
paste input "[PERSON_NAME]"
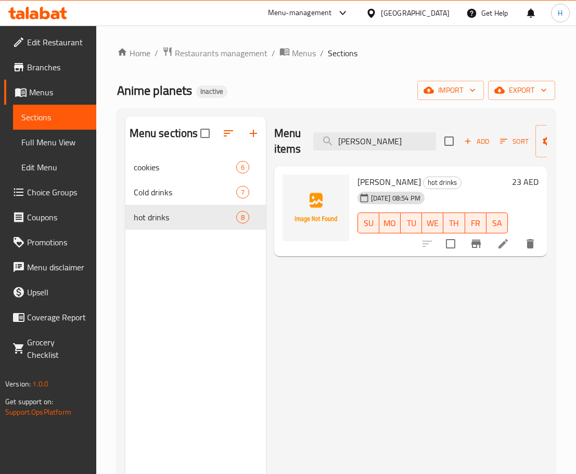
type input "[PERSON_NAME]"
click at [509, 244] on icon at bounding box center [503, 243] width 12 height 12
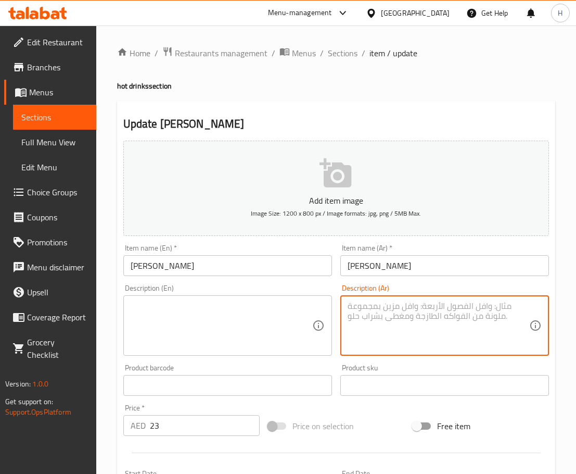
click at [386, 306] on textarea at bounding box center [439, 325] width 182 height 49
type textarea "h"
click at [466, 301] on textarea "الشوكولاتة الحارة، دافىءوحنون وبرئ ك ليزا" at bounding box center [439, 325] width 182 height 49
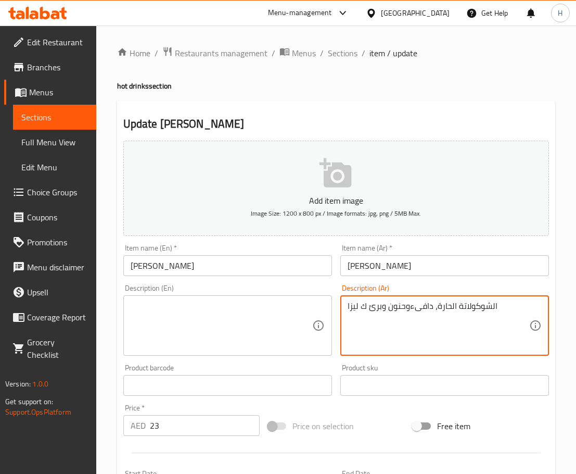
type textarea "الشوكولاتة الحارة، دافىءوحنون وبرئ ك ليزا"
click at [158, 319] on textarea at bounding box center [222, 325] width 182 height 49
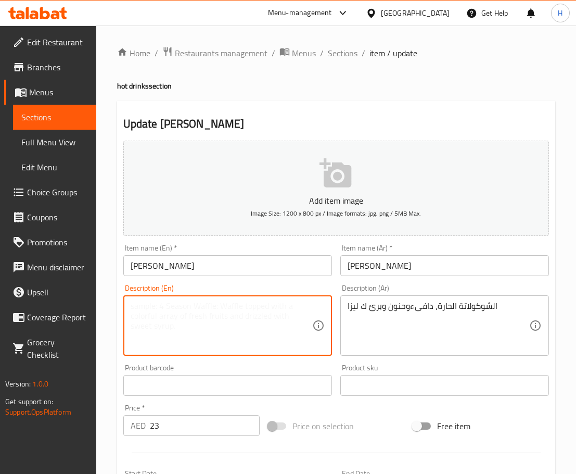
paste textarea "Hot chocolate, warm, tender and innocent like Lisa"
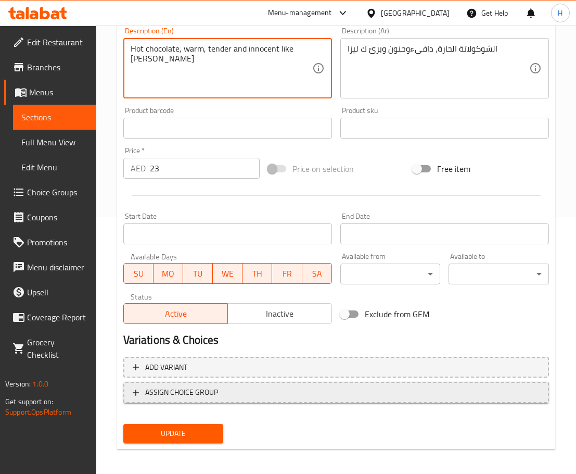
scroll to position [260, 0]
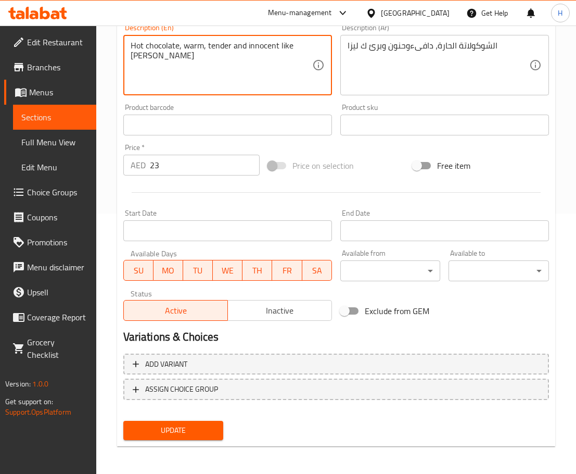
click at [193, 431] on span "Update" at bounding box center [174, 430] width 84 height 13
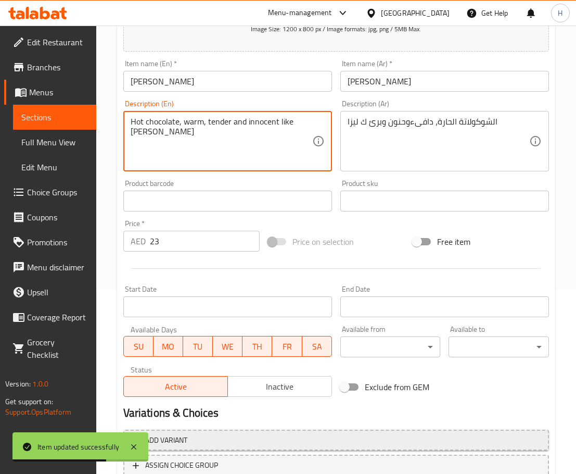
scroll to position [262, 0]
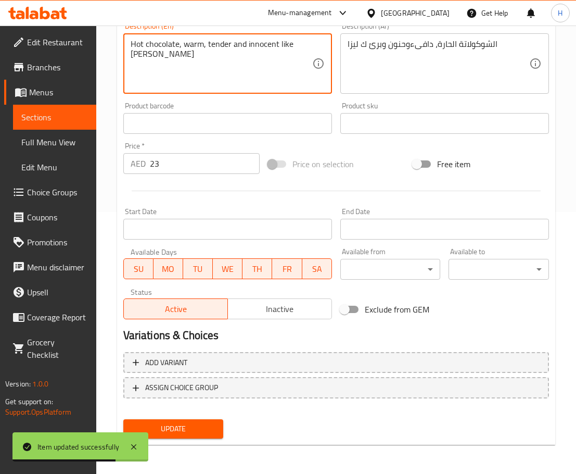
type textarea "Hot chocolate, warm, tender and innocent like [PERSON_NAME]"
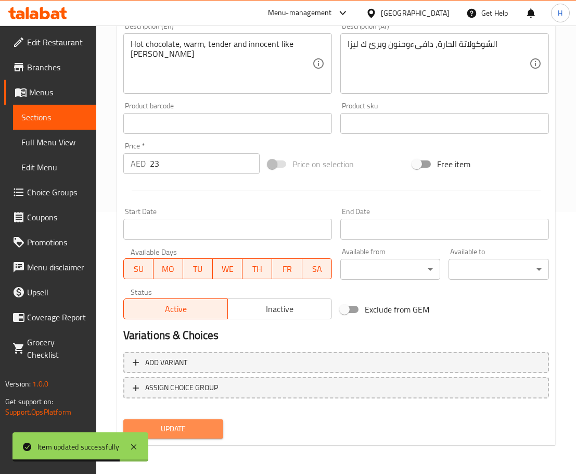
click at [191, 432] on span "Update" at bounding box center [174, 428] width 84 height 13
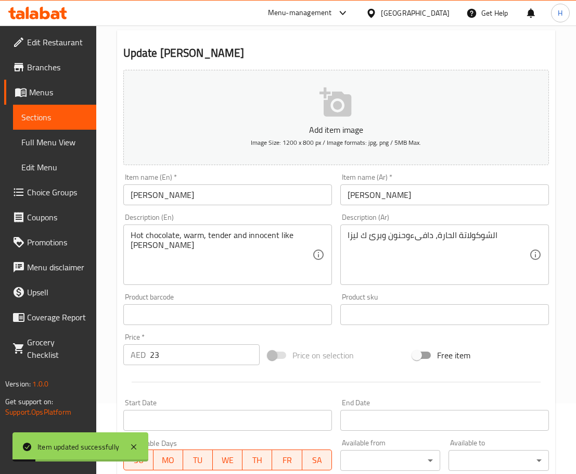
scroll to position [2, 0]
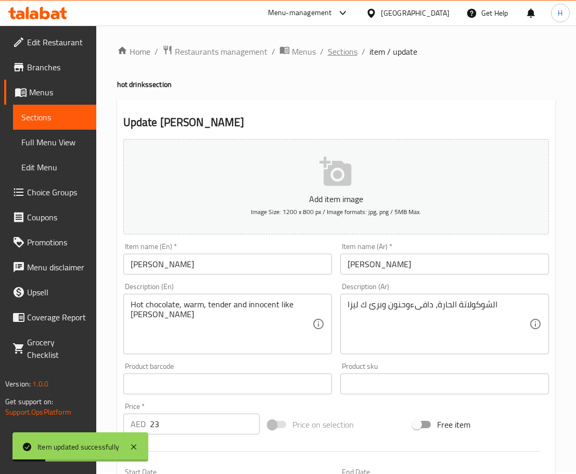
click at [347, 49] on span "Sections" at bounding box center [343, 51] width 30 height 12
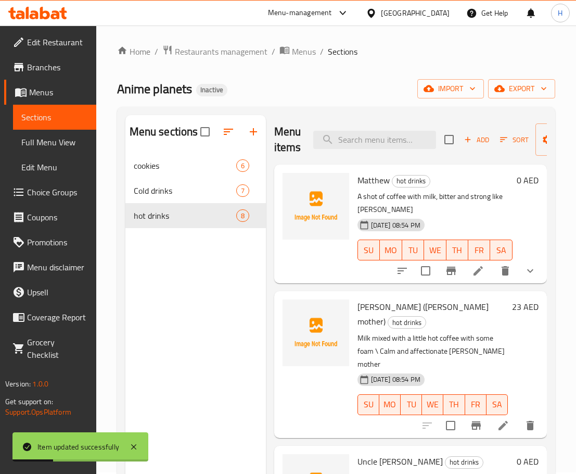
click at [381, 149] on div "Menu items Add Sort Manage items" at bounding box center [410, 139] width 273 height 49
click at [380, 144] on input "search" at bounding box center [374, 140] width 123 height 18
paste input "casper"
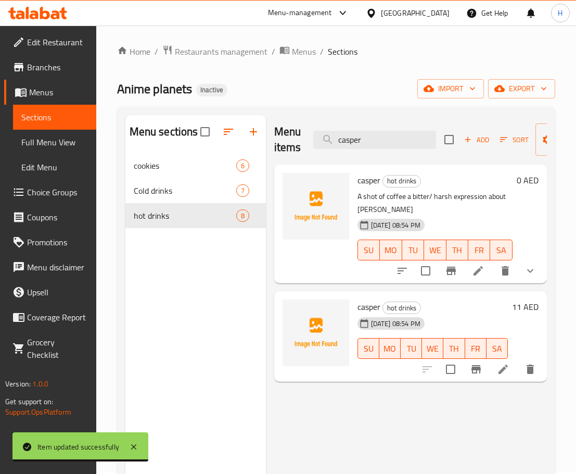
type input "casper"
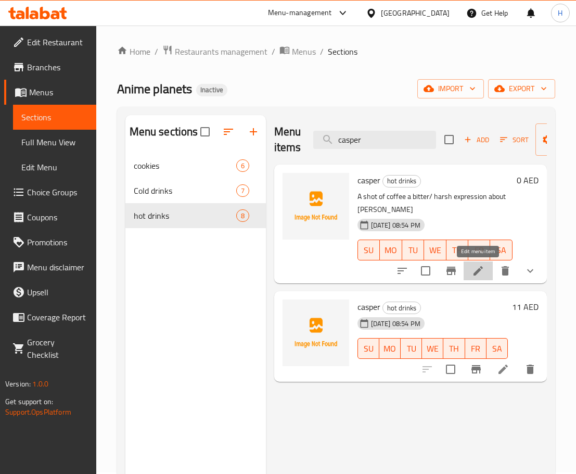
click at [483, 275] on icon at bounding box center [478, 270] width 12 height 12
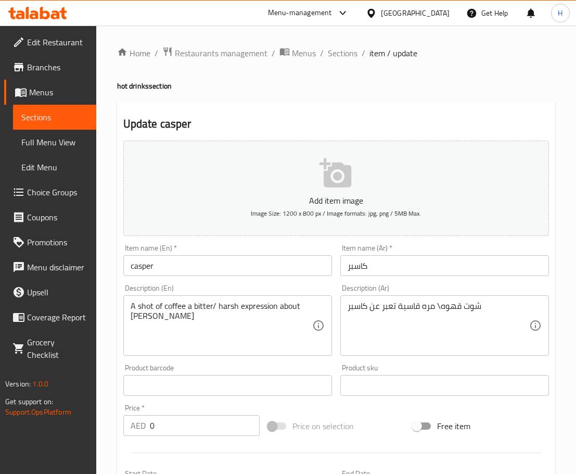
click at [357, 57] on ol "Home / Restaurants management / Menus / Sections / item / update" at bounding box center [336, 53] width 438 height 14
click at [352, 56] on span "Sections" at bounding box center [343, 53] width 30 height 12
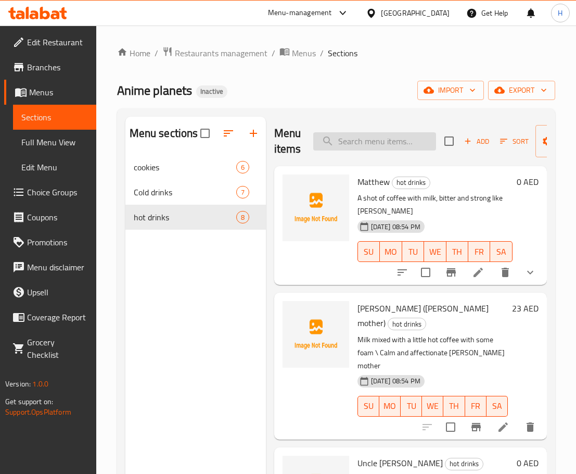
click at [367, 146] on input "search" at bounding box center [374, 141] width 123 height 18
paste input "[PERSON_NAME]"
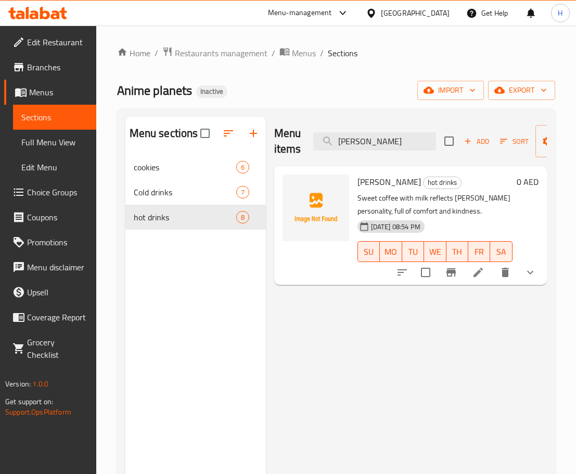
type input "[PERSON_NAME]"
click at [474, 278] on icon at bounding box center [478, 272] width 12 height 12
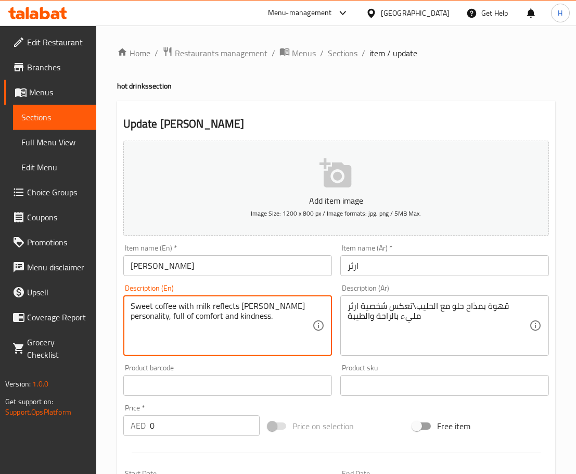
click at [156, 306] on textarea "Sweet coffee with milk reflects Arthur's personality, full of comfort and kindn…" at bounding box center [222, 325] width 182 height 49
click at [132, 311] on textarea "Sweet coffee with milk reflects Arthur's personality, full of comfort and kindn…" at bounding box center [222, 325] width 182 height 49
drag, startPoint x: 156, startPoint y: 304, endPoint x: 175, endPoint y: 329, distance: 31.2
click at [156, 305] on textarea "coffee with milk reflects Arthur's personality, full of comfort and kindness." at bounding box center [222, 325] width 182 height 49
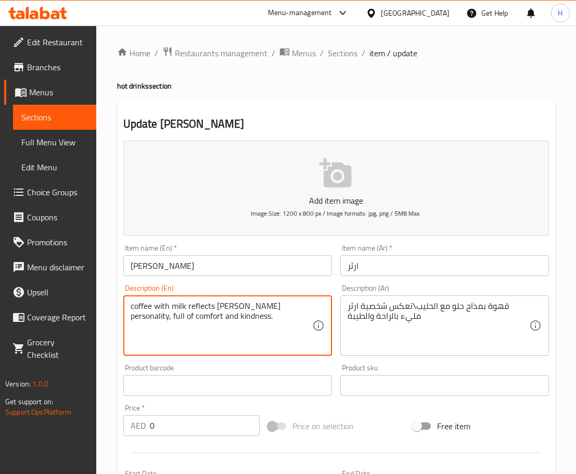
click at [174, 308] on textarea "coffee with milk reflects Arthur's personality, full of comfort and kindness." at bounding box center [222, 325] width 182 height 49
paste textarea "Sweet"
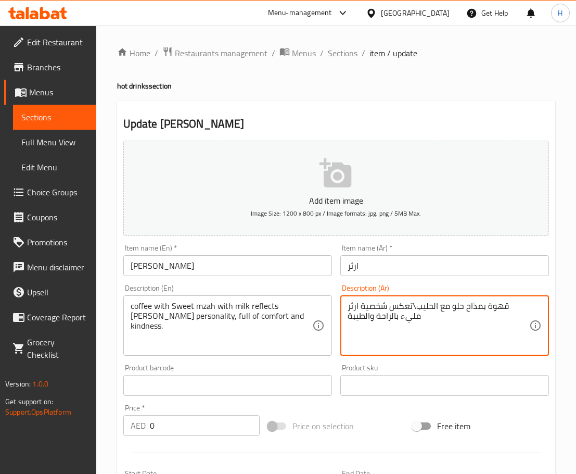
drag, startPoint x: 450, startPoint y: 308, endPoint x: 508, endPoint y: 305, distance: 57.9
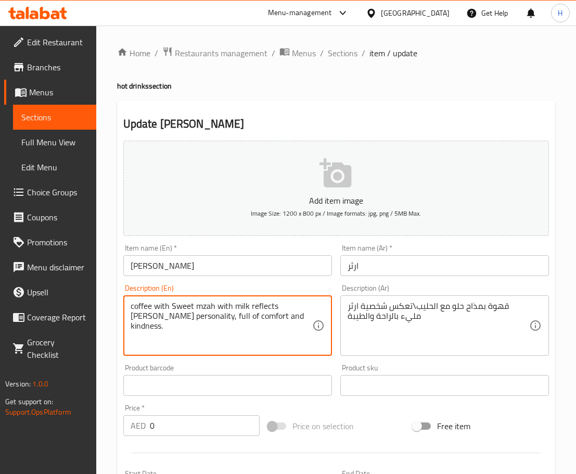
click at [205, 307] on textarea "coffee with Sweet mzah with milk reflects Arthur's personality, full of comfort…" at bounding box center [222, 325] width 182 height 49
type textarea "coffee with Sweet taste with milk reflects [PERSON_NAME] personality, full of c…"
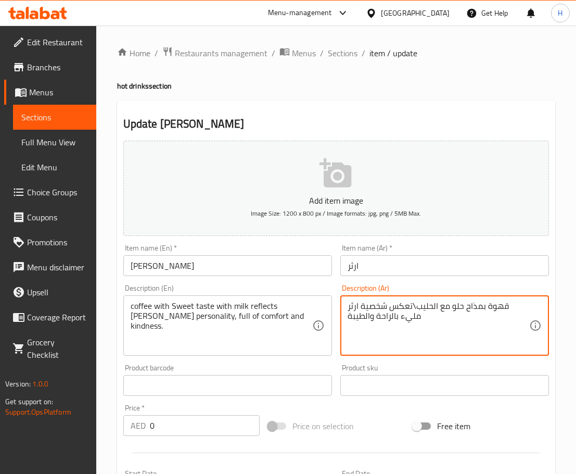
click at [477, 312] on textarea "قهوة بمذاح حلو مع الحليب\تعكس شخصية ارثر مليء بالراحة والطيبة" at bounding box center [439, 325] width 182 height 49
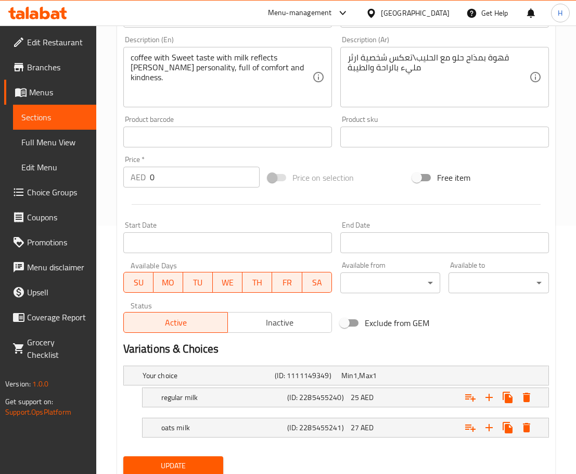
scroll to position [285, 0]
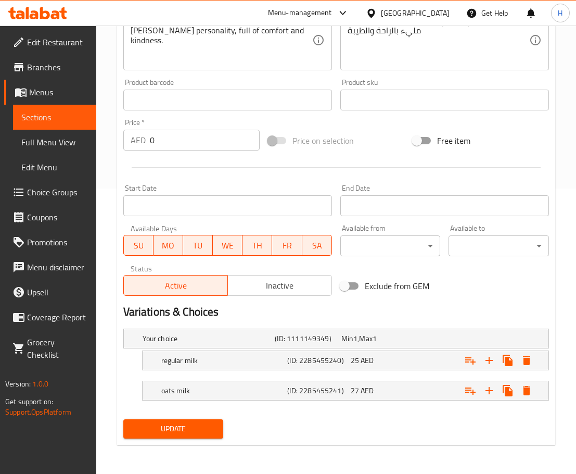
drag, startPoint x: 186, startPoint y: 424, endPoint x: 194, endPoint y: 415, distance: 11.5
click at [186, 424] on span "Update" at bounding box center [174, 428] width 84 height 13
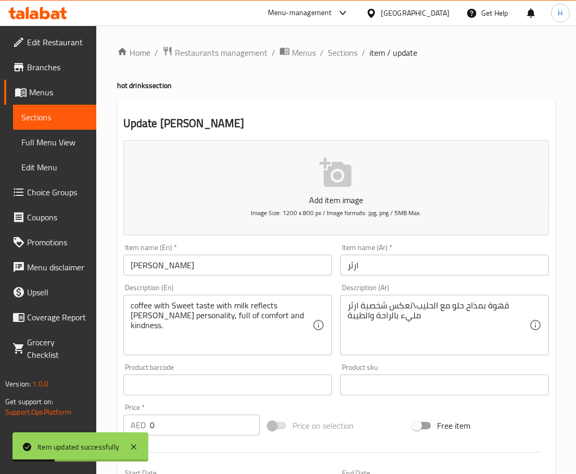
scroll to position [0, 0]
click at [344, 56] on span "Sections" at bounding box center [343, 53] width 30 height 12
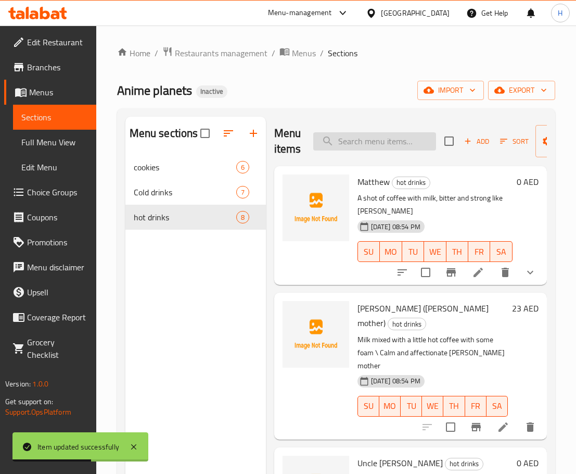
click at [359, 147] on input "search" at bounding box center [374, 141] width 123 height 18
paste input "Dulce"
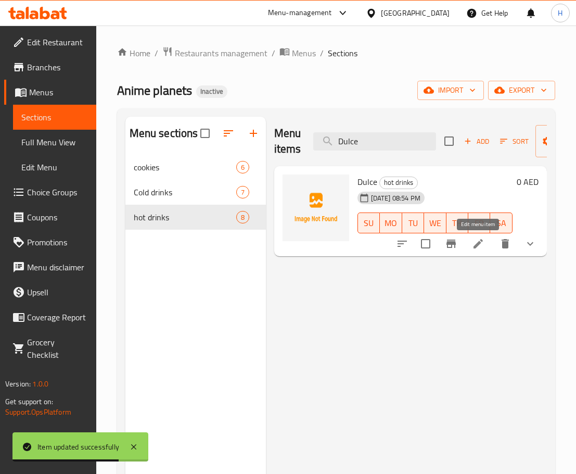
type input "Dulce"
click at [482, 246] on icon at bounding box center [478, 243] width 12 height 12
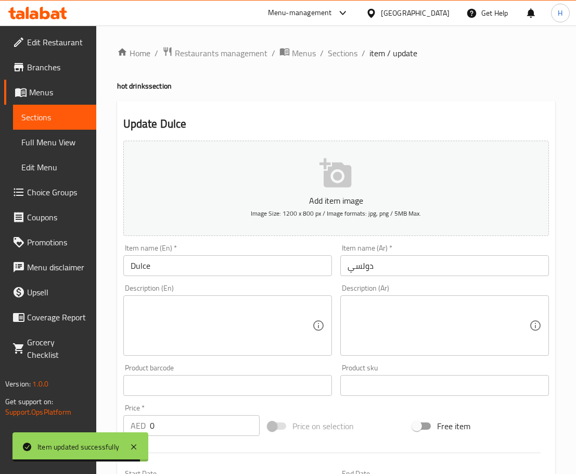
click at [473, 307] on textarea at bounding box center [439, 325] width 182 height 49
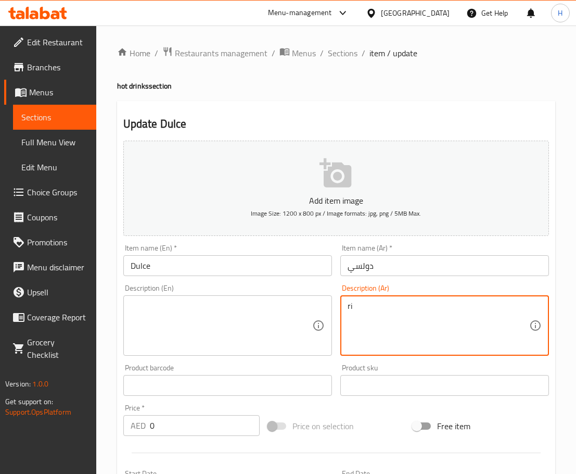
type textarea "r"
click at [365, 308] on textarea "قهوة مع حليب بنكهه الكراميلو ناعم" at bounding box center [439, 325] width 182 height 49
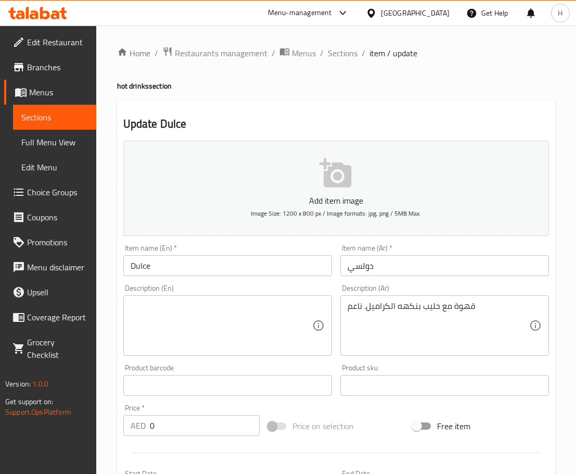
click at [345, 308] on div "قهوة مع حليب بنكهه الكراميل. ناعم Description (Ar)" at bounding box center [444, 325] width 209 height 60
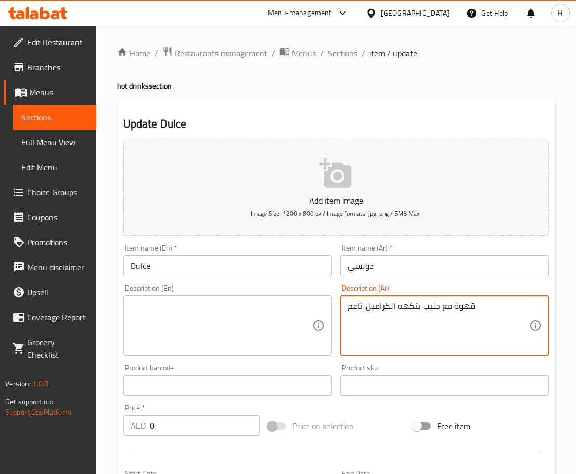
click at [349, 308] on textarea "قهوة مع حليب بنكهه الكراميل. ناعم" at bounding box center [439, 325] width 182 height 49
click at [400, 308] on textarea "قهوة مع حليب بنكهه الكراميل. ناعم" at bounding box center [439, 325] width 182 height 49
click at [455, 318] on textarea "قهوة مع حليب بنكهه الكراميل. [PERSON_NAME]، [PERSON_NAME]، دافىء وخفيف ك دولسى" at bounding box center [439, 325] width 182 height 49
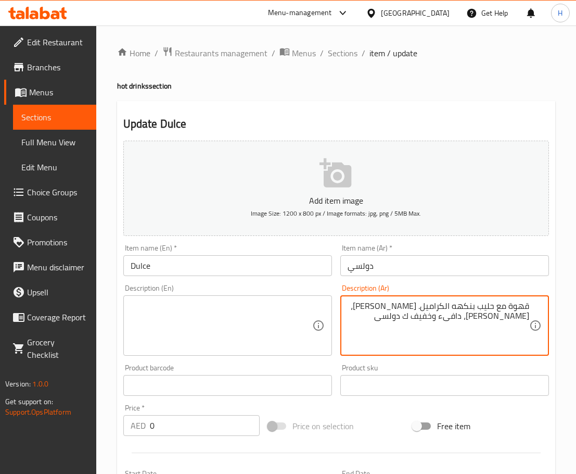
type textarea "قهوة مع حليب بنكهه الكراميل. [PERSON_NAME]، [PERSON_NAME]، دافىء وخفيف ك دولسى"
click at [157, 311] on textarea at bounding box center [222, 325] width 182 height 49
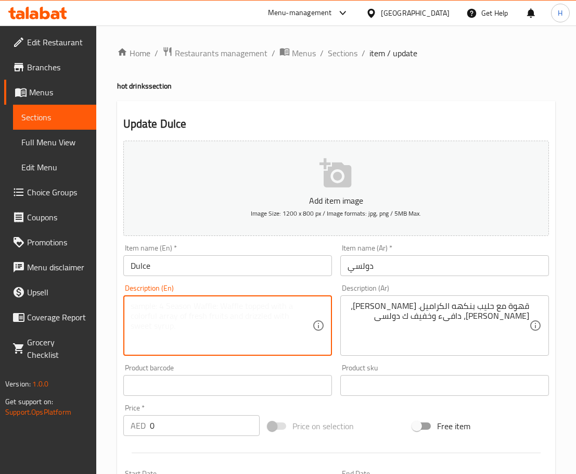
paste textarea "Coffee with caramel-flavored milk. Smooth, calm, warm, and light as a dolce."
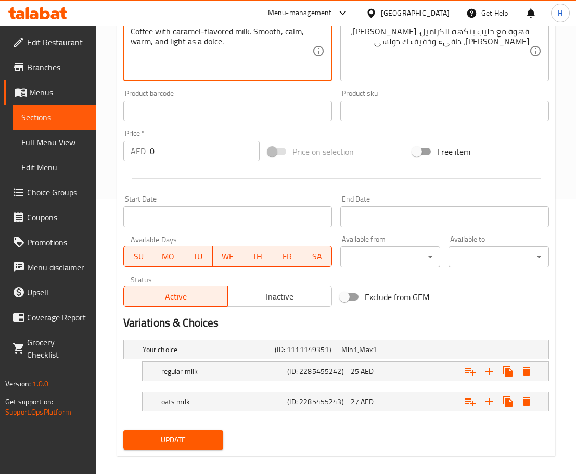
scroll to position [285, 0]
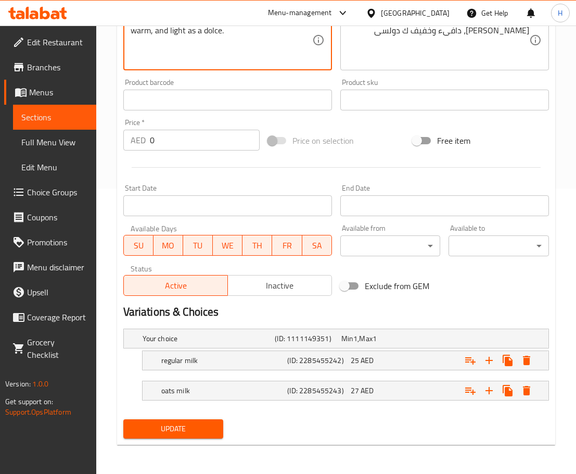
type textarea "Coffee with caramel-flavored milk. Smooth, calm, warm, and light as a dolce."
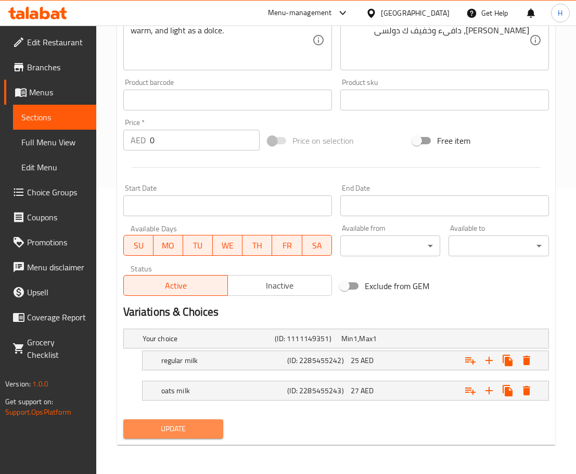
drag, startPoint x: 201, startPoint y: 421, endPoint x: 198, endPoint y: 396, distance: 25.6
click at [201, 422] on button "Update" at bounding box center [173, 428] width 100 height 19
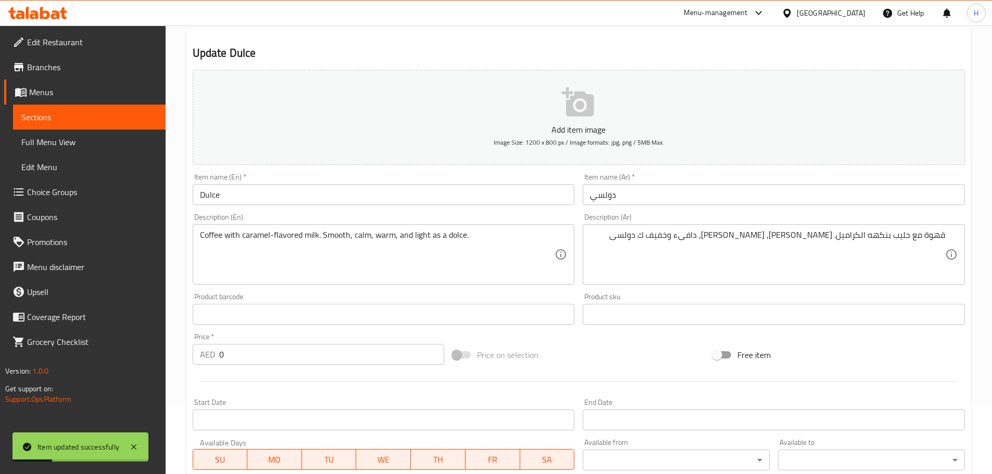
scroll to position [0, 0]
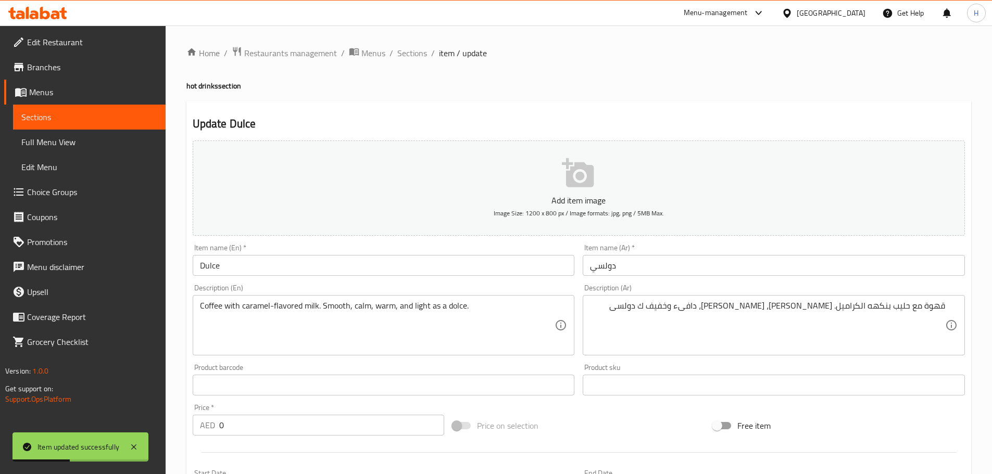
drag, startPoint x: 420, startPoint y: 57, endPoint x: 585, endPoint y: 74, distance: 166.4
click at [419, 57] on span "Sections" at bounding box center [412, 53] width 30 height 12
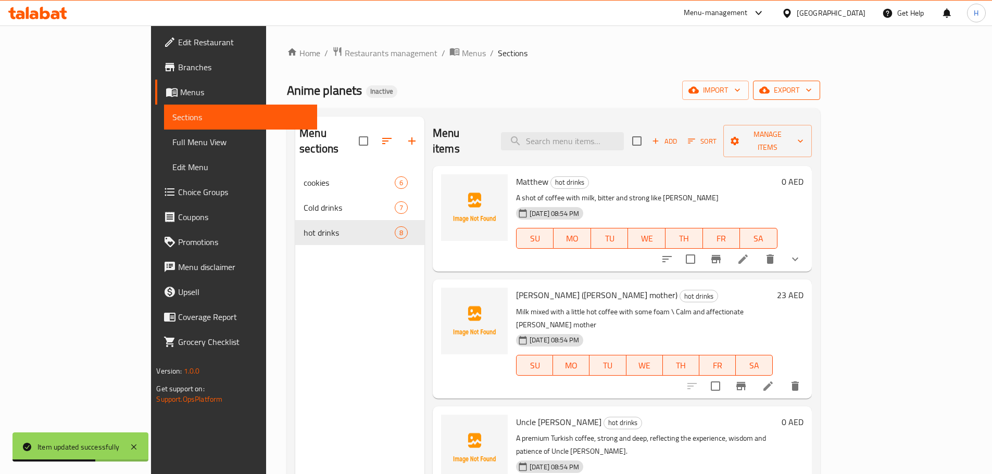
click at [812, 91] on span "export" at bounding box center [786, 90] width 50 height 13
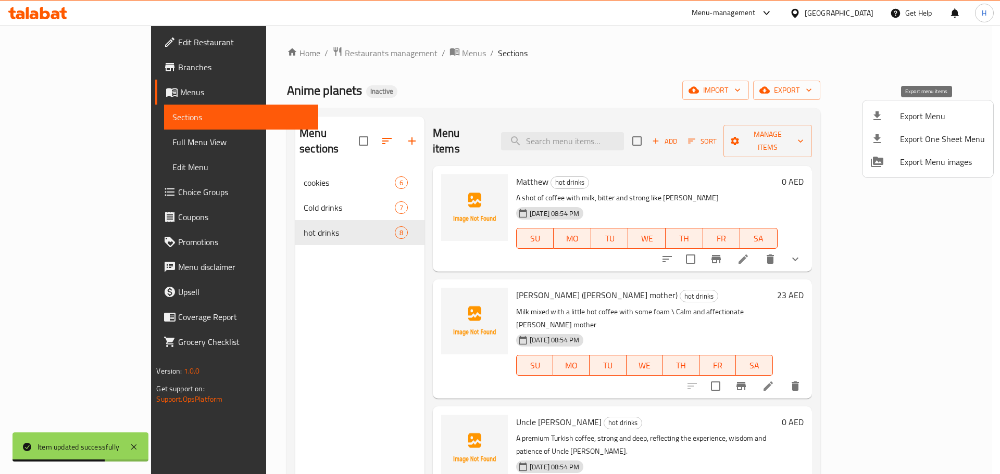
click at [930, 115] on span "Export Menu" at bounding box center [942, 116] width 85 height 12
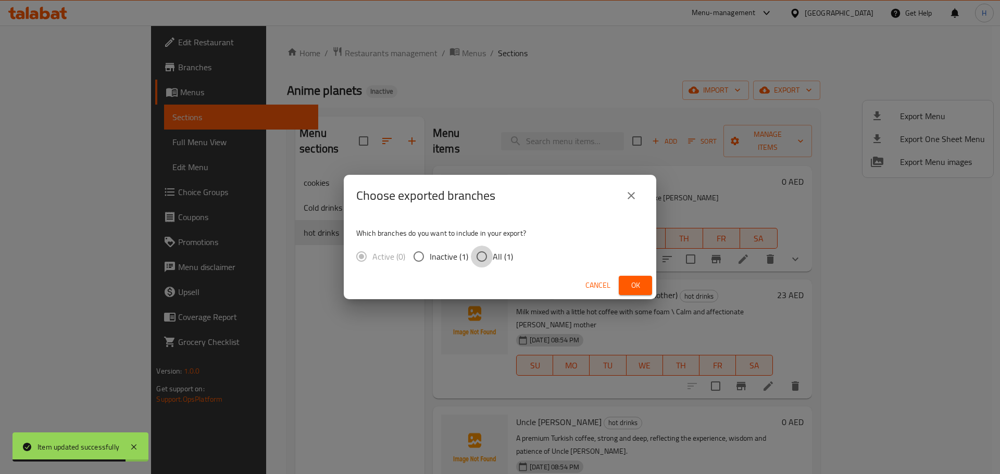
drag, startPoint x: 476, startPoint y: 257, endPoint x: 577, endPoint y: 279, distance: 103.2
click at [477, 257] on input "All (1)" at bounding box center [482, 257] width 22 height 22
radio input "true"
click at [627, 280] on span "Ok" at bounding box center [635, 285] width 17 height 13
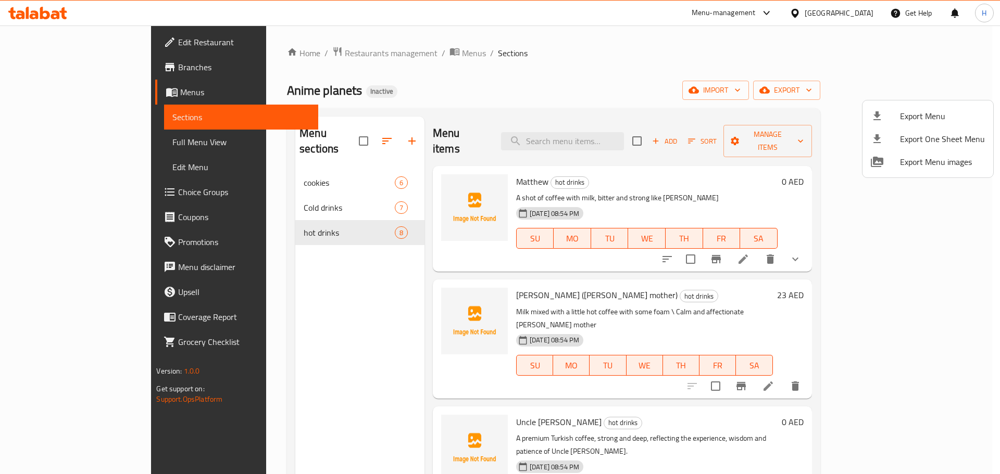
click at [52, 40] on div at bounding box center [500, 237] width 1000 height 474
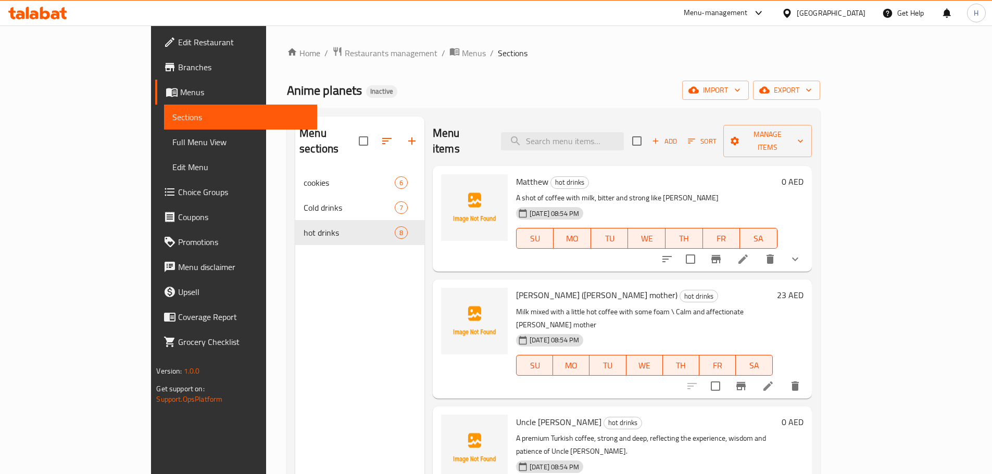
click at [178, 40] on span "Edit Restaurant" at bounding box center [243, 42] width 130 height 12
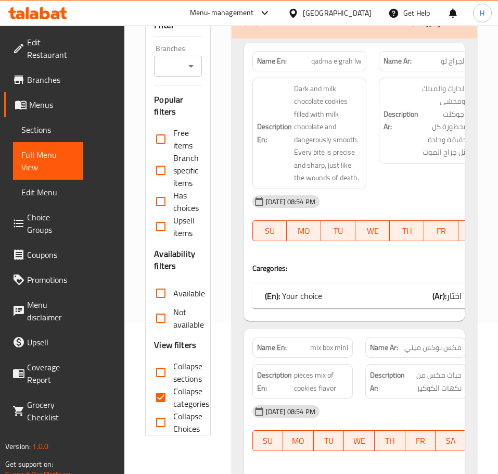
scroll to position [156, 0]
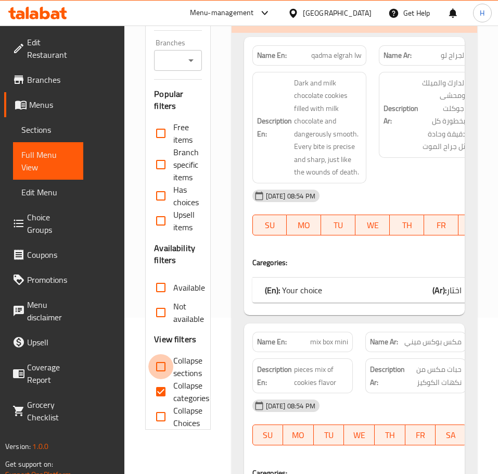
drag, startPoint x: 117, startPoint y: 344, endPoint x: 118, endPoint y: 356, distance: 12.6
click at [148, 354] on input "Collapse sections" at bounding box center [160, 366] width 25 height 25
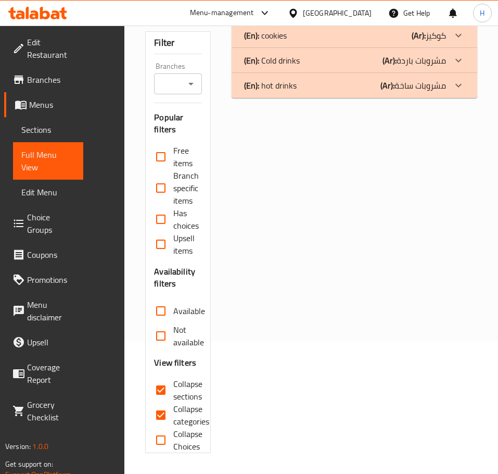
scroll to position [105, 0]
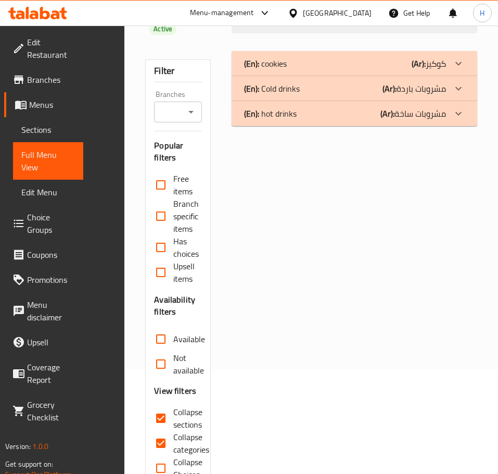
click at [148, 406] on input "Collapse sections" at bounding box center [160, 418] width 25 height 25
checkbox input "false"
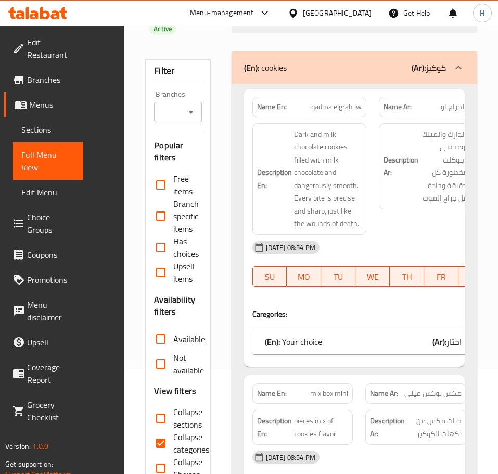
scroll to position [156, 0]
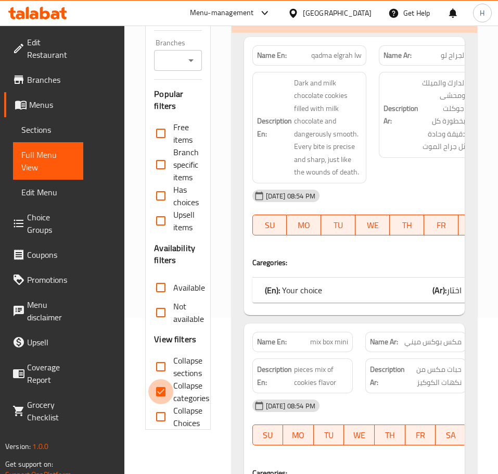
click at [148, 379] on input "Collapse categories" at bounding box center [160, 391] width 25 height 25
checkbox input "false"
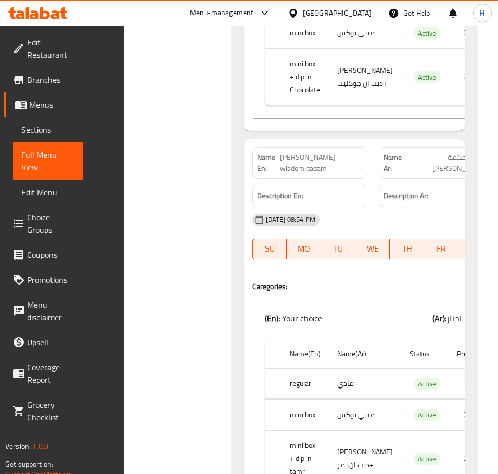
scroll to position [2933, 0]
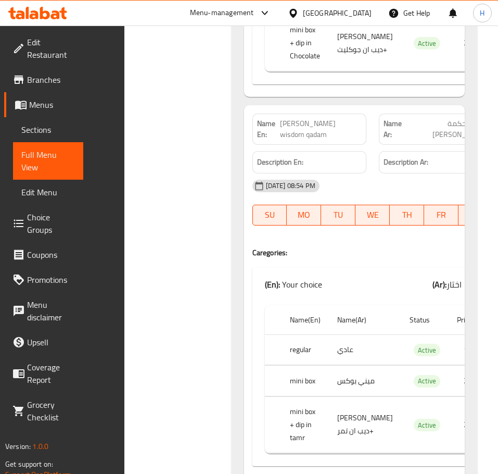
click at [280, 138] on span "[PERSON_NAME] wisdom qadam" at bounding box center [320, 129] width 81 height 22
copy span "[PERSON_NAME] wisdom qadam"
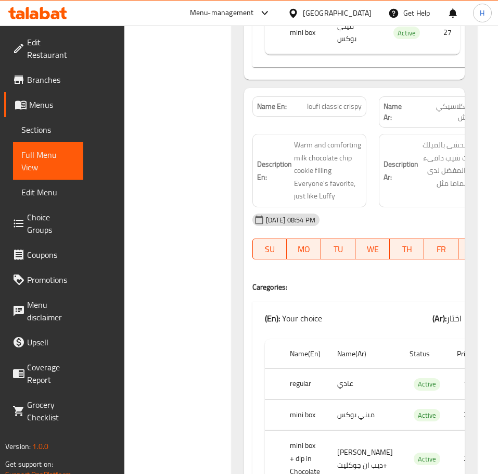
scroll to position [2517, 0]
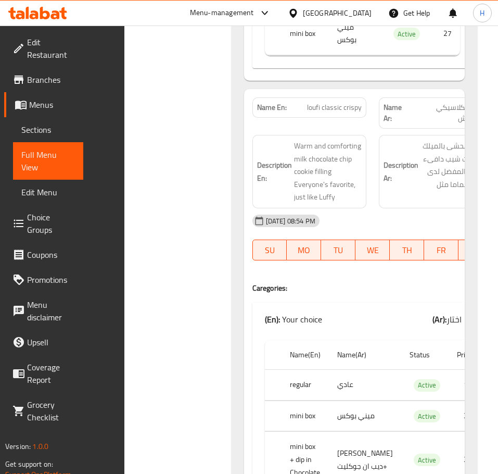
click at [307, 102] on span "loufi classic crispy" at bounding box center [334, 107] width 55 height 11
copy span "loufi classic crispy"
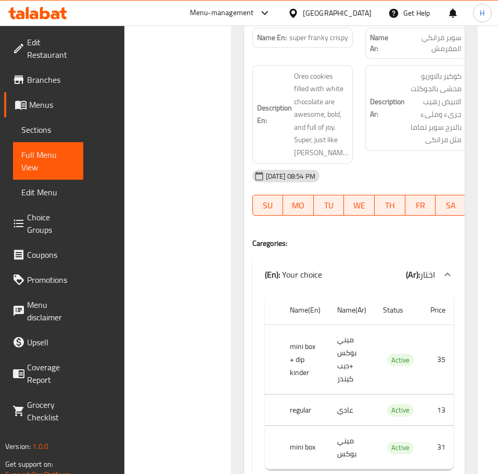
scroll to position [1579, 0]
click at [294, 39] on span "super franky crispy" at bounding box center [318, 38] width 59 height 11
copy span "super franky crispy"
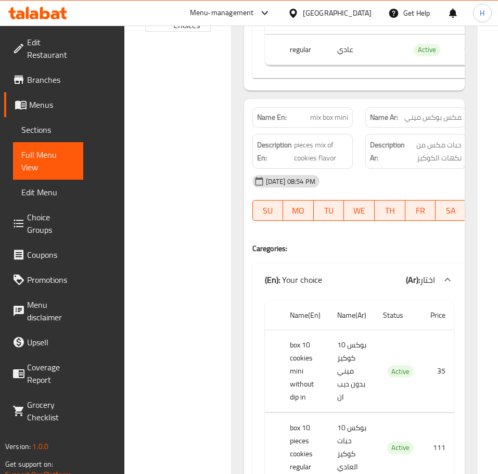
scroll to position [538, 0]
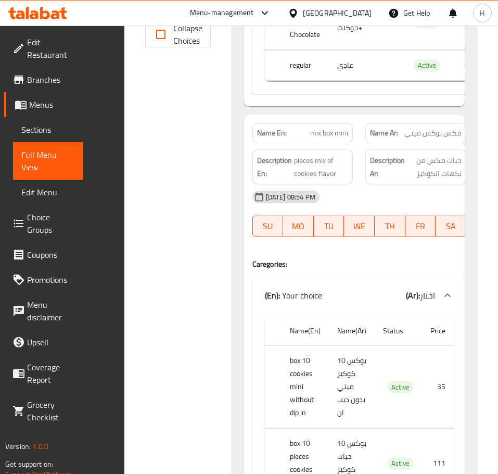
click at [310, 138] on span "mix box mini" at bounding box center [329, 133] width 38 height 11
copy span "mix box mini"
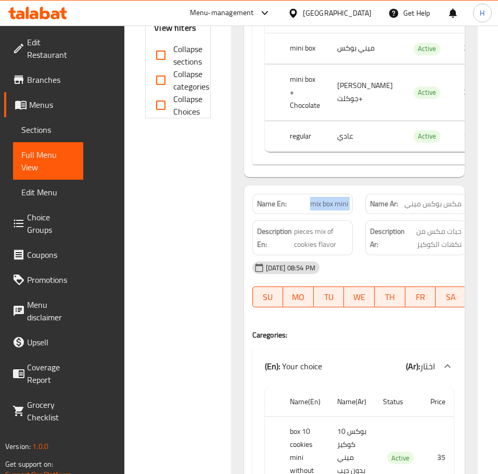
scroll to position [469, 0]
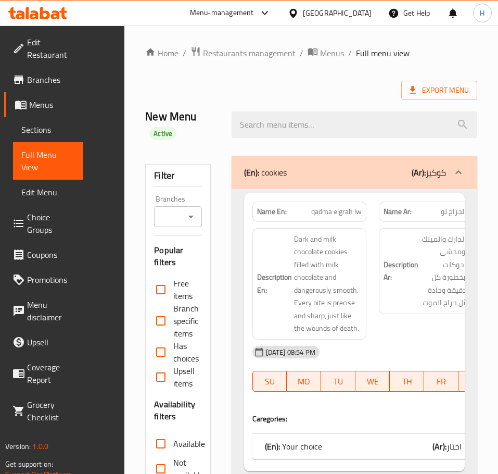
scroll to position [157, 0]
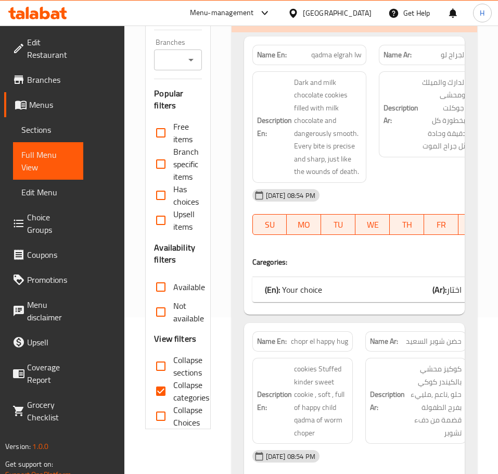
click at [148, 378] on input "Collapse categories" at bounding box center [160, 390] width 25 height 25
checkbox input "false"
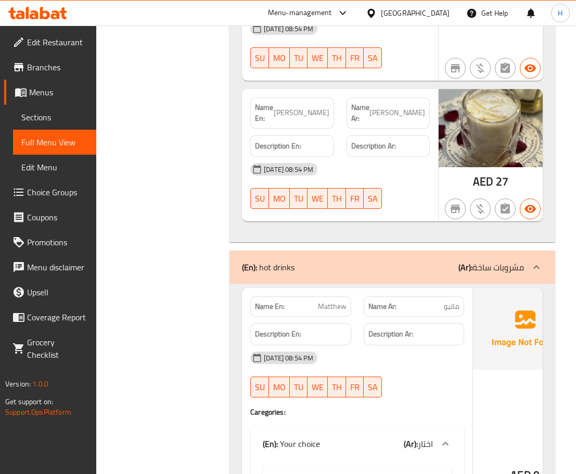
scroll to position [4336, 0]
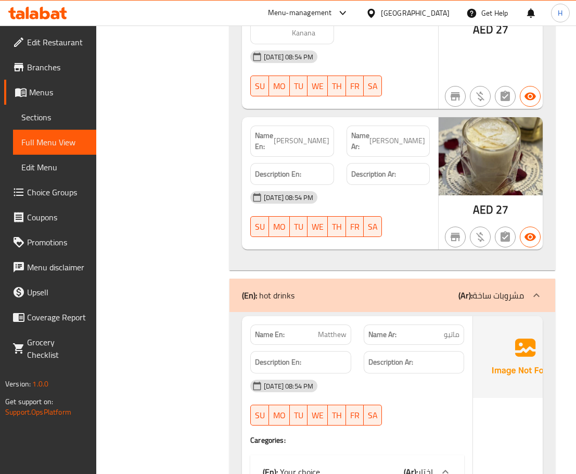
click at [323, 146] on span "[PERSON_NAME]" at bounding box center [302, 140] width 56 height 11
copy span "[PERSON_NAME]"
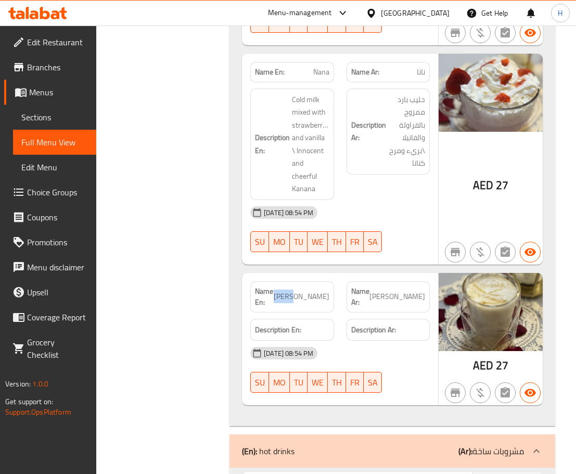
scroll to position [4179, 0]
click at [315, 78] on span "Nana" at bounding box center [321, 72] width 16 height 11
copy span "Nana"
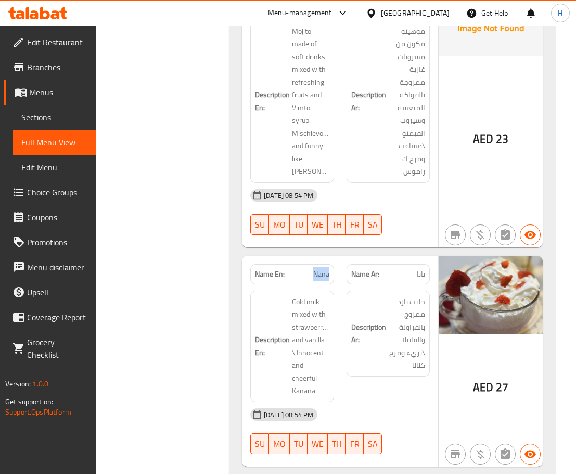
scroll to position [3919, 0]
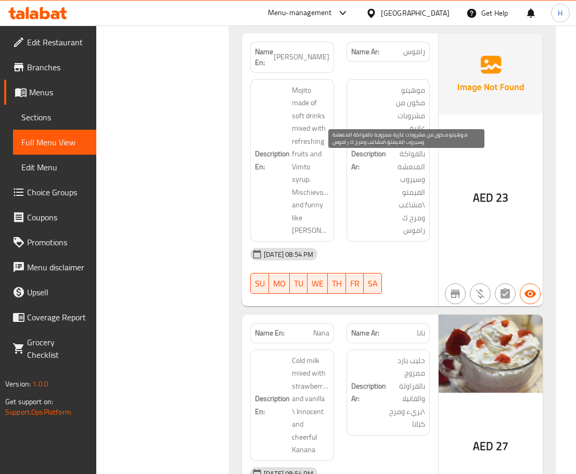
click at [412, 237] on span "موهيتو مكون من مشروبات غازية ممزوجة بالفواكة المنعشة وسيروب الفيمتو \مشاغب ومرح…" at bounding box center [406, 160] width 37 height 153
copy span "مشاغب"
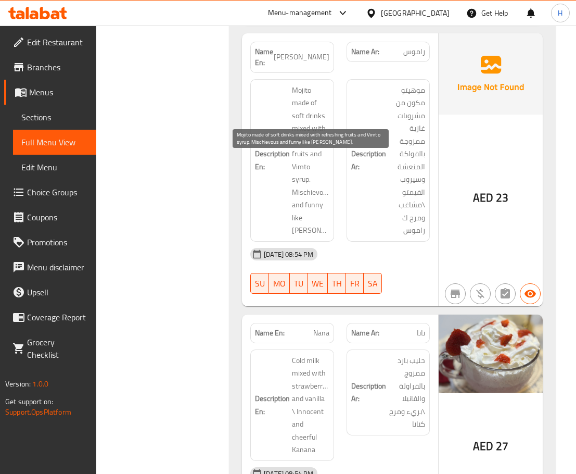
click at [301, 237] on span "Mojito made of soft drinks mixed with refreshing fruits and Vimto syrup. Mischi…" at bounding box center [310, 160] width 37 height 153
click at [316, 62] on span "[PERSON_NAME]" at bounding box center [302, 57] width 56 height 11
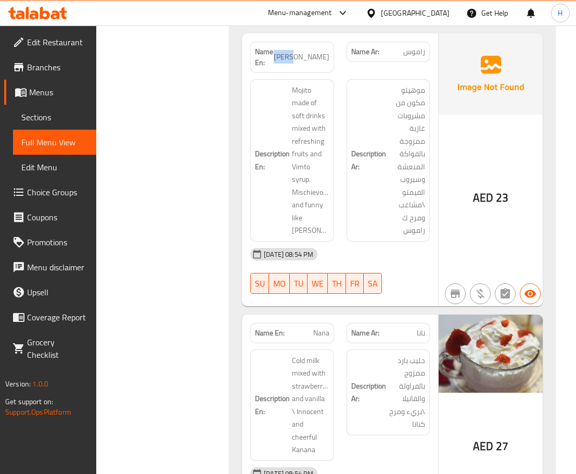
click at [316, 62] on span "[PERSON_NAME]" at bounding box center [302, 57] width 56 height 11
copy span "[PERSON_NAME]"
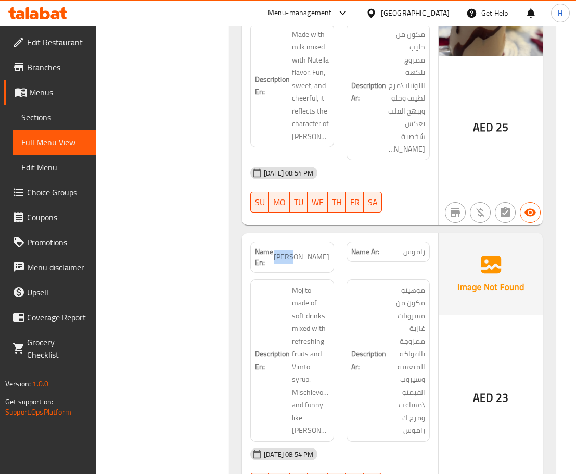
scroll to position [3659, 0]
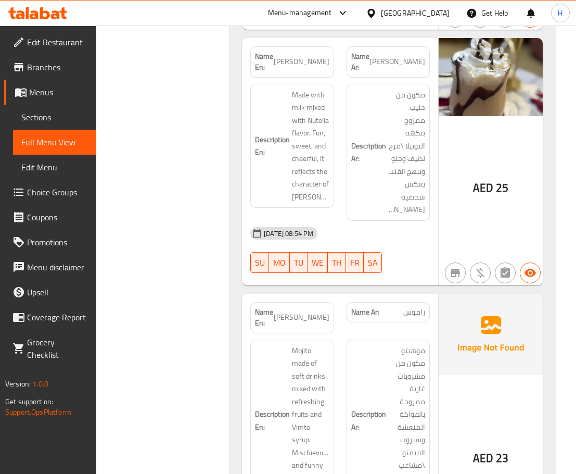
click at [399, 67] on span "[PERSON_NAME]" at bounding box center [398, 61] width 56 height 11
copy span "[PERSON_NAME]"
click at [317, 67] on span "[PERSON_NAME]" at bounding box center [302, 61] width 56 height 11
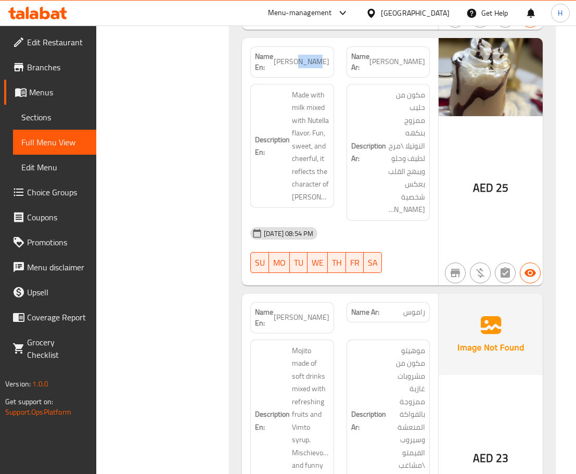
click at [317, 67] on span "[PERSON_NAME]" at bounding box center [302, 61] width 56 height 11
copy span "[PERSON_NAME]"
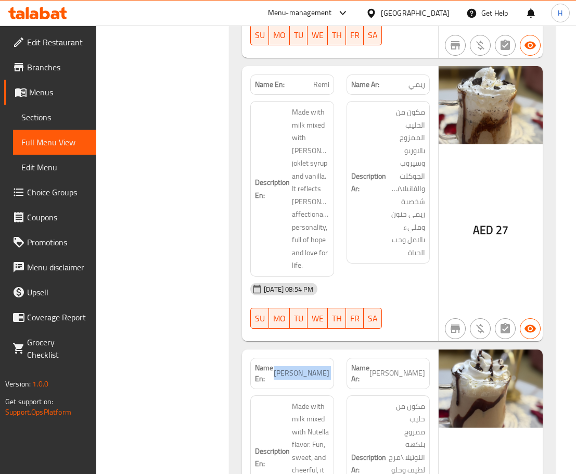
scroll to position [3346, 0]
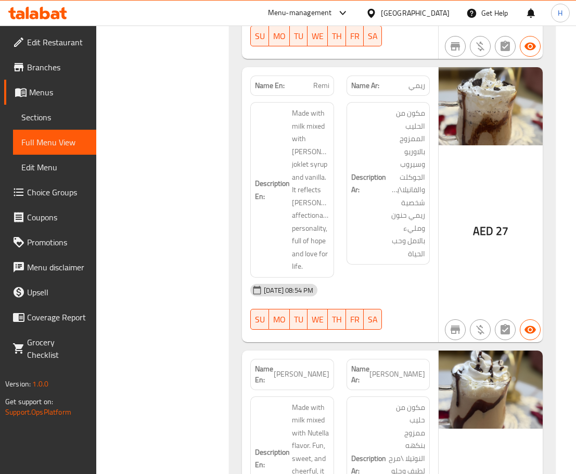
click at [318, 91] on span "Remi" at bounding box center [321, 85] width 16 height 11
copy span "Remi"
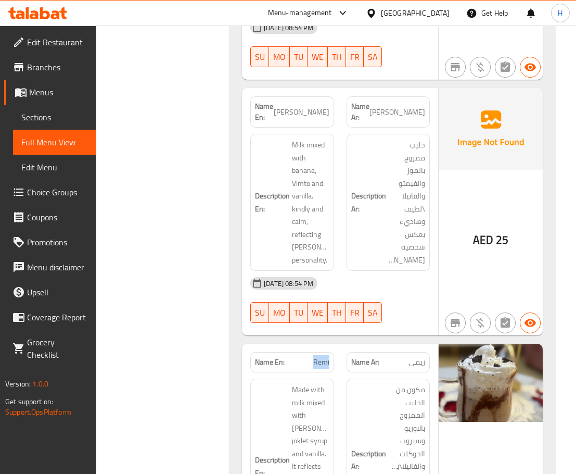
scroll to position [3086, 0]
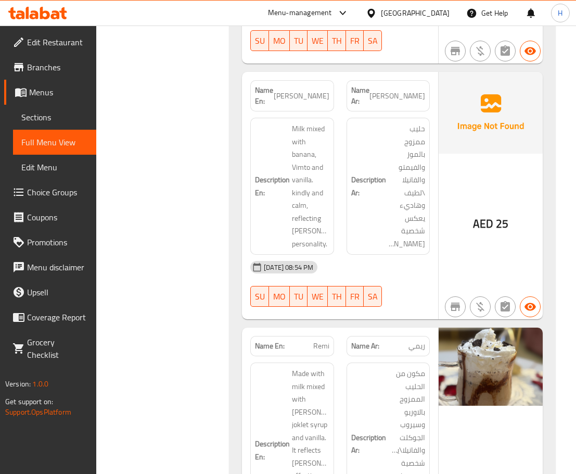
click at [319, 102] on span "[PERSON_NAME]" at bounding box center [302, 96] width 56 height 11
copy span "[PERSON_NAME]"
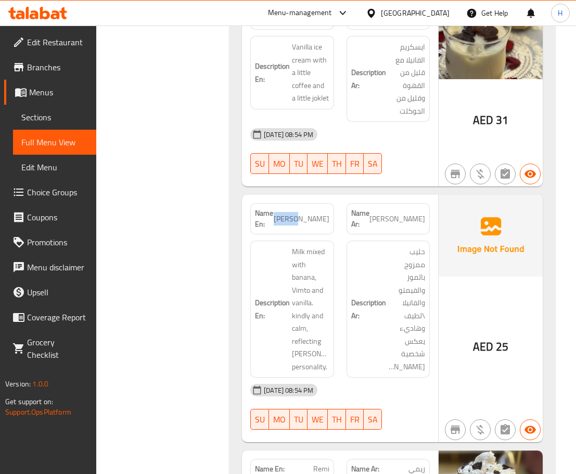
scroll to position [2982, 0]
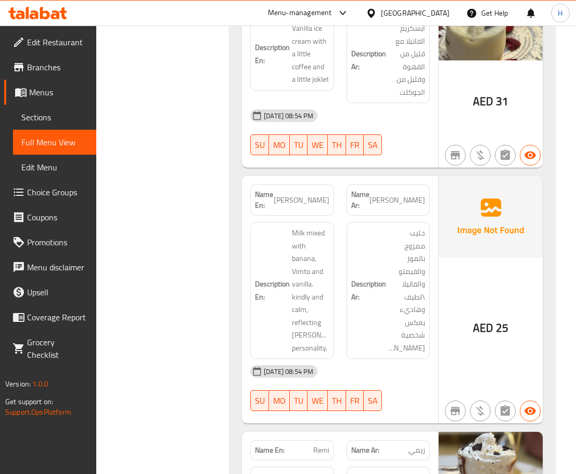
click at [322, 6] on span "kapy" at bounding box center [322, 0] width 15 height 11
copy span "kapy"
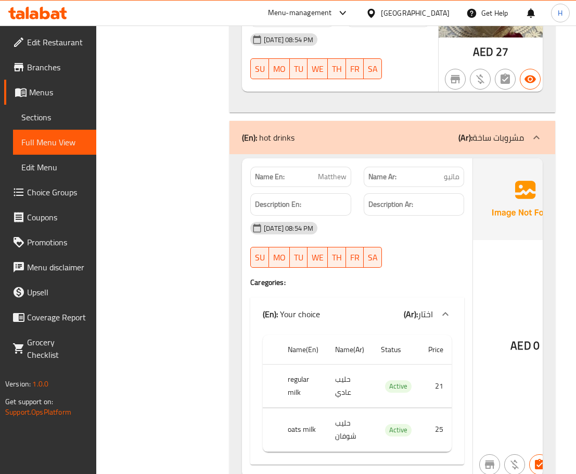
scroll to position [4544, 0]
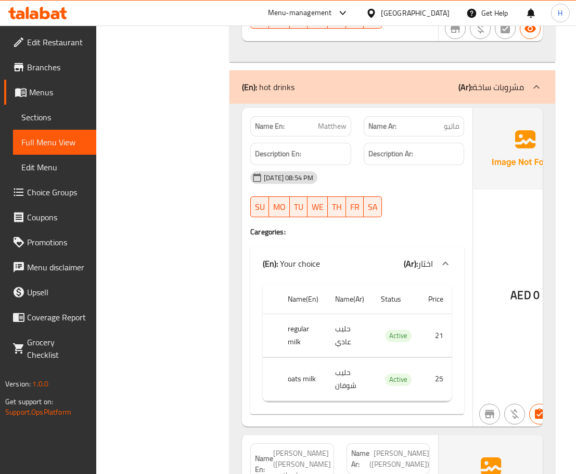
click at [455, 132] on span "ماتيو" at bounding box center [452, 126] width 16 height 11
copy span "ماتيو"
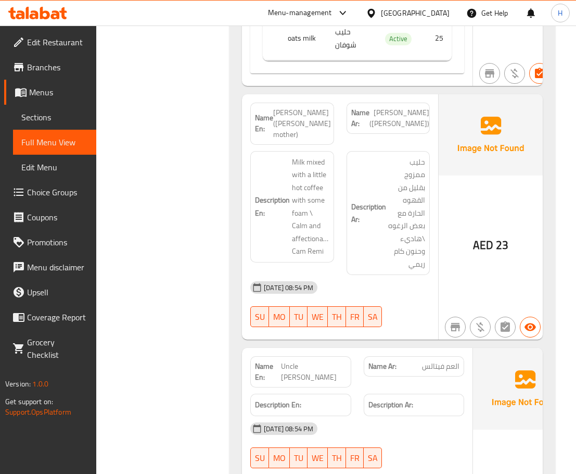
scroll to position [4908, 0]
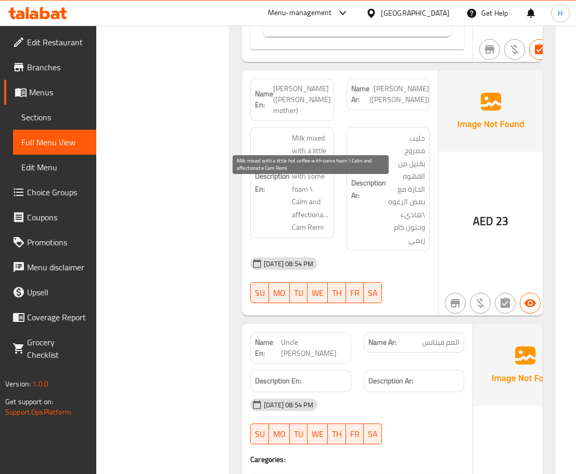
click at [308, 188] on span "Milk mixed with a little hot coffee with some foam \ Calm and affectionate Cam …" at bounding box center [310, 183] width 37 height 102
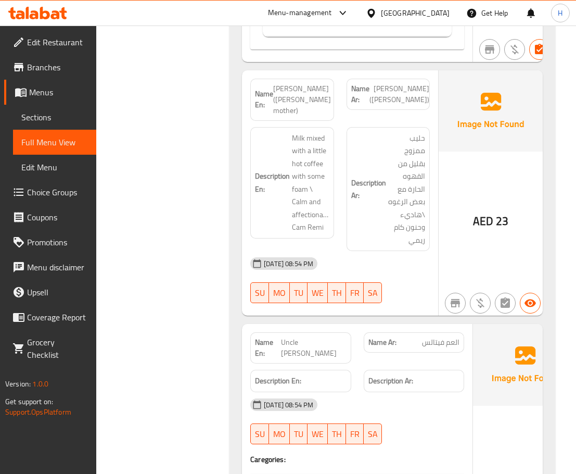
click at [314, 116] on span "[PERSON_NAME] ([PERSON_NAME]'s mother)" at bounding box center [302, 99] width 58 height 33
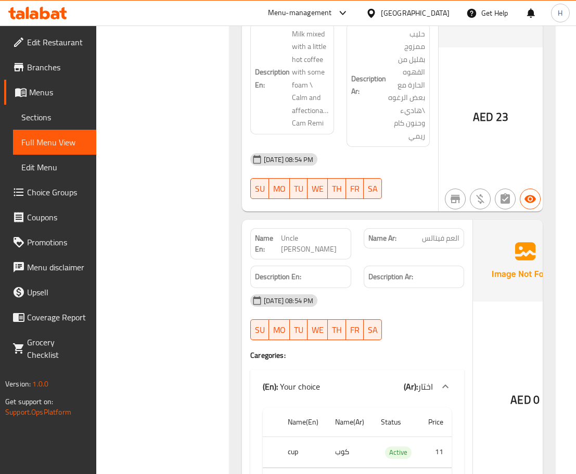
scroll to position [5064, 0]
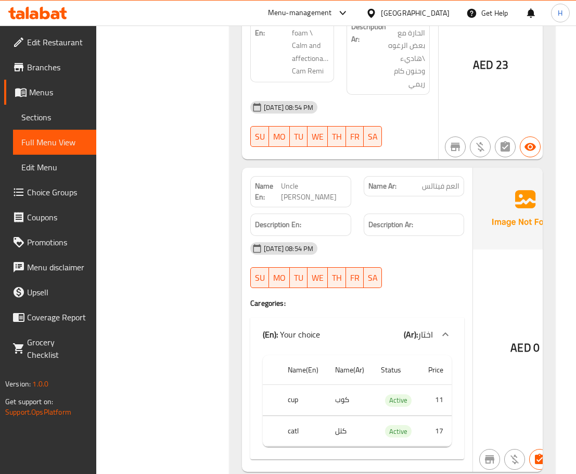
click at [317, 203] on span "Uncle [PERSON_NAME]" at bounding box center [313, 192] width 65 height 22
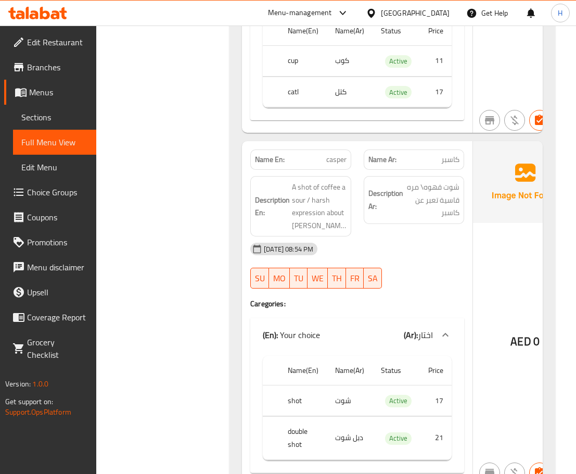
scroll to position [5429, 0]
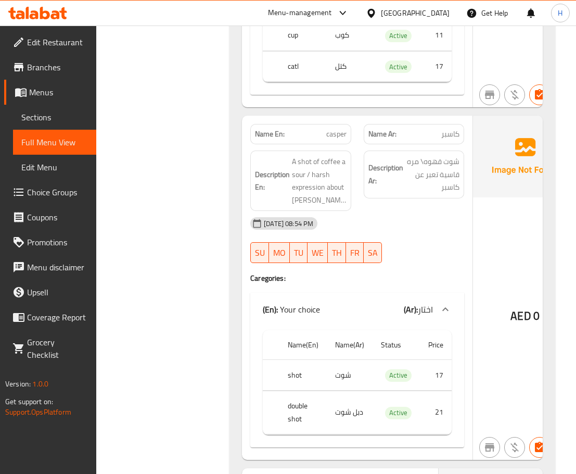
click at [336, 140] on span "casper" at bounding box center [336, 134] width 20 height 11
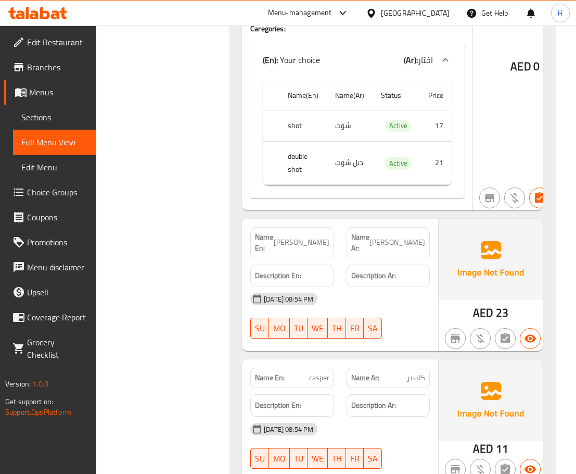
scroll to position [5689, 0]
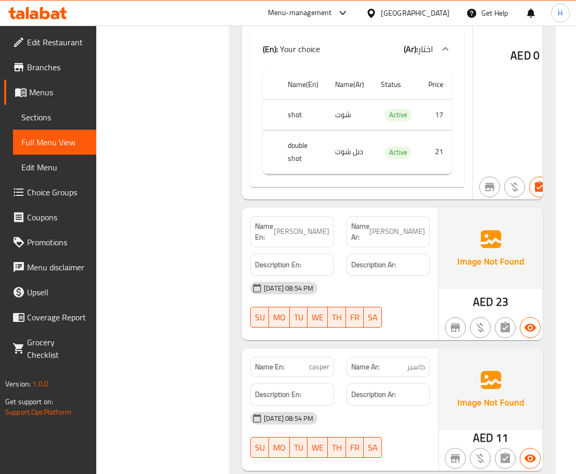
click at [324, 237] on span "[PERSON_NAME]" at bounding box center [302, 231] width 56 height 11
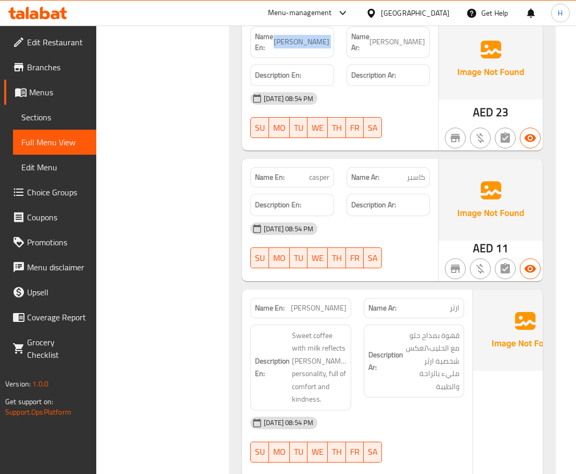
scroll to position [5897, 0]
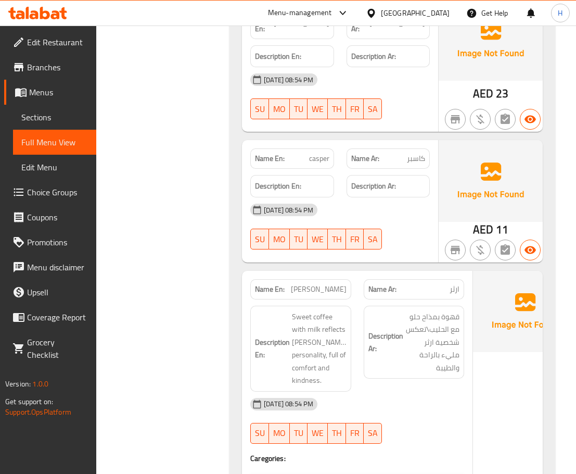
click at [320, 164] on span "casper" at bounding box center [319, 158] width 20 height 11
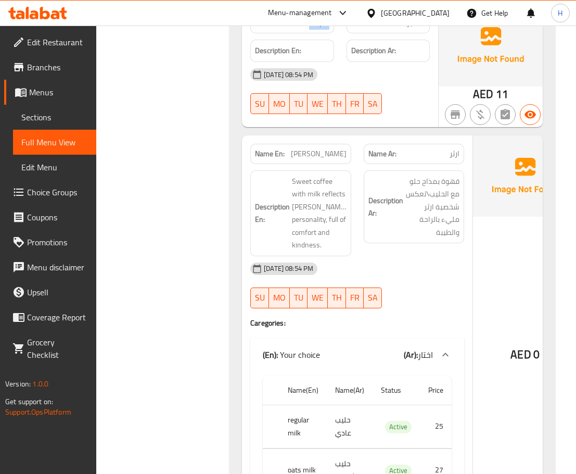
scroll to position [6054, 0]
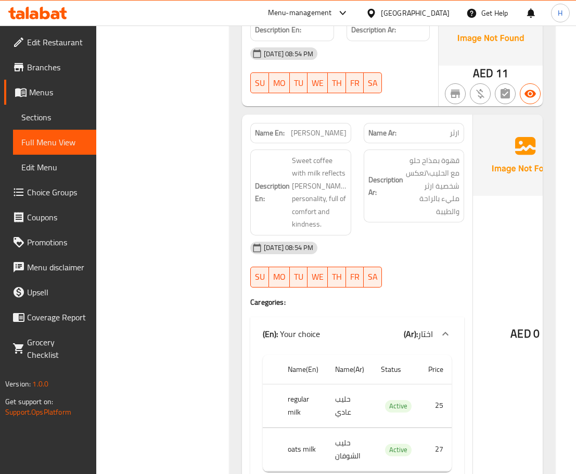
click at [340, 138] on span "[PERSON_NAME]" at bounding box center [319, 133] width 56 height 11
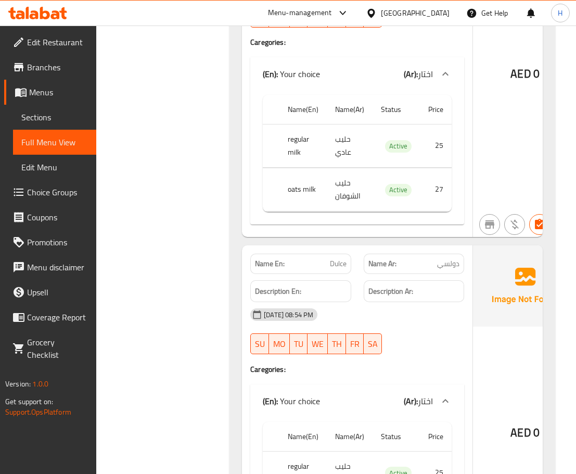
scroll to position [6314, 0]
click at [333, 269] on span "Dulce" at bounding box center [338, 263] width 17 height 11
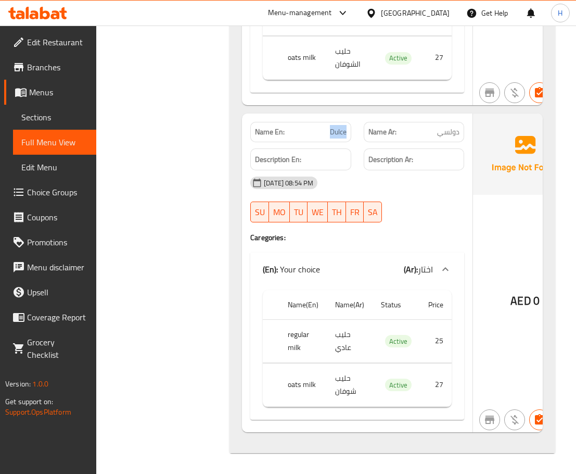
scroll to position [6460, 0]
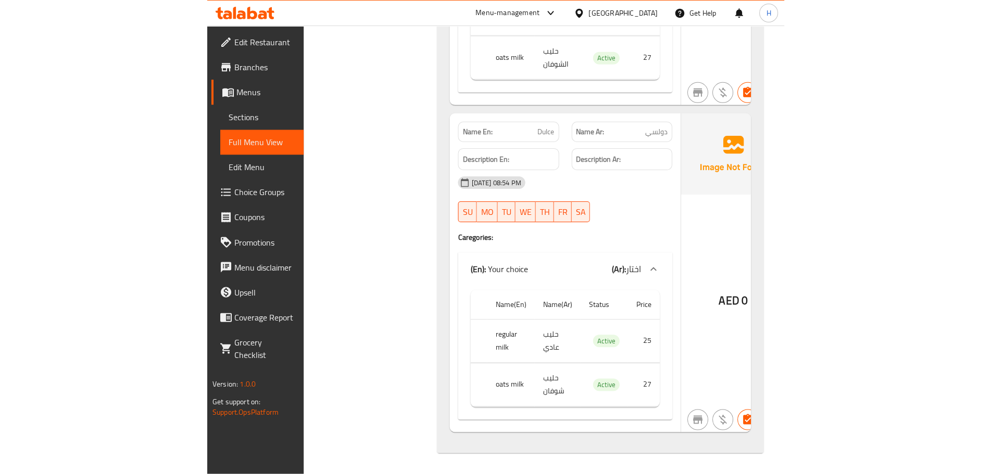
scroll to position [4883, 0]
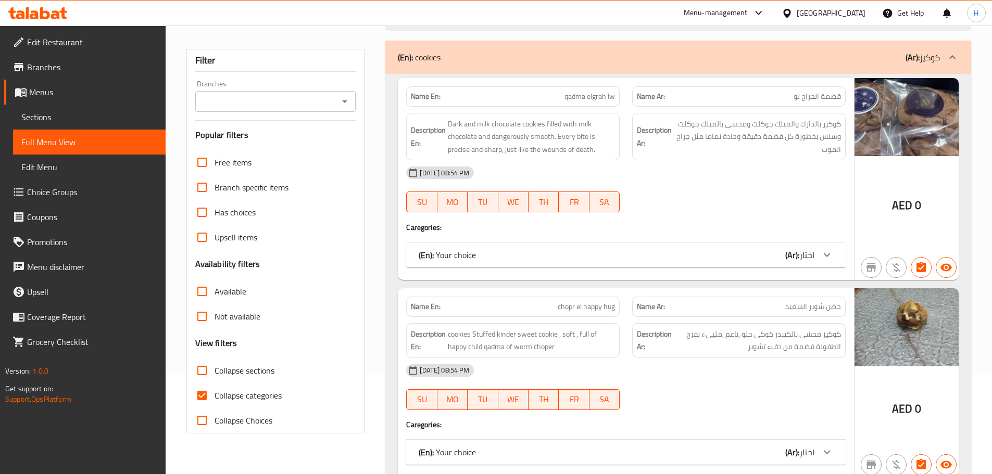
scroll to position [104, 0]
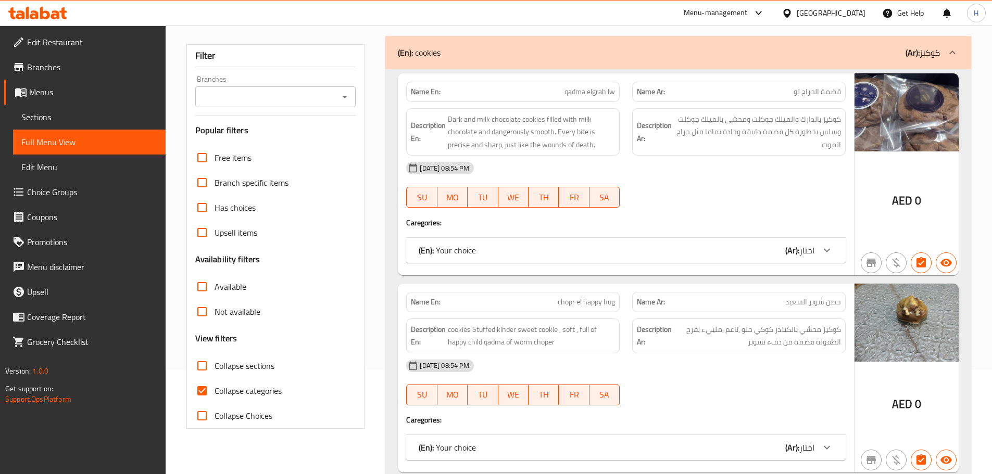
click at [204, 393] on input "Collapse categories" at bounding box center [201, 390] width 25 height 25
checkbox input "false"
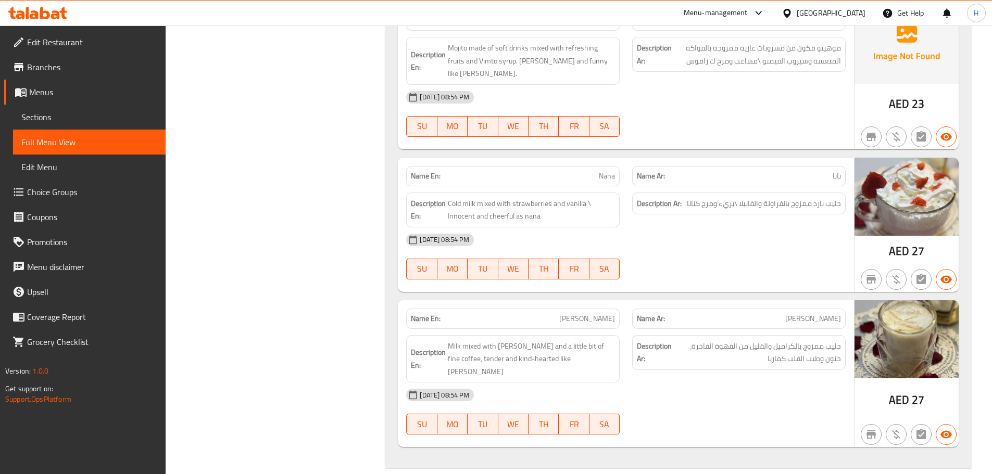
scroll to position [4945, 0]
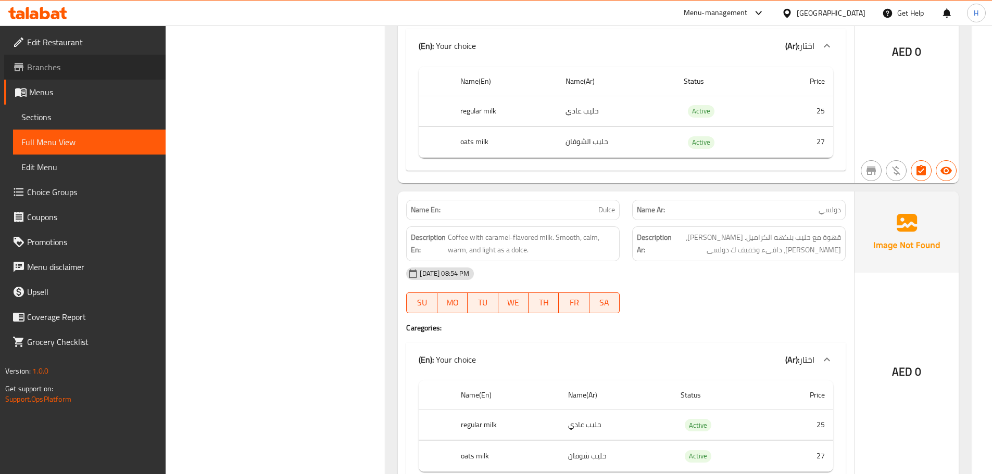
click at [71, 65] on span "Branches" at bounding box center [92, 67] width 130 height 12
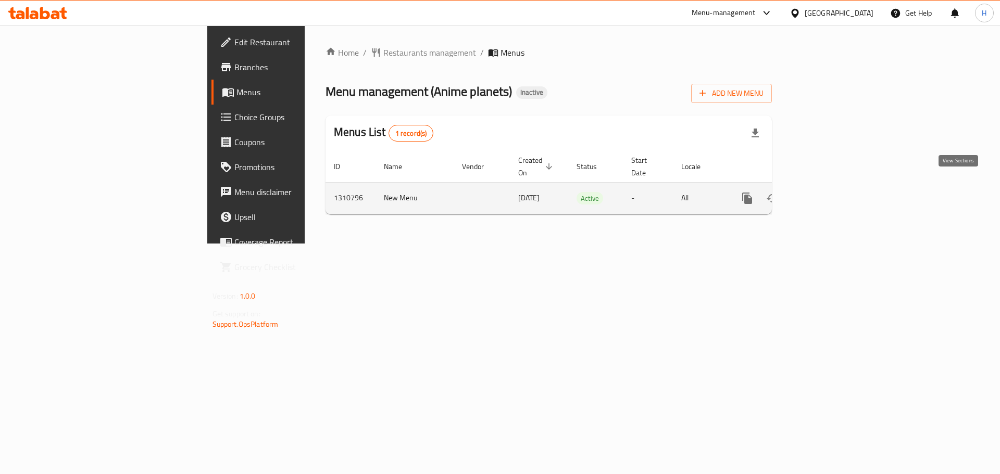
click at [828, 192] on icon "enhanced table" at bounding box center [822, 198] width 12 height 12
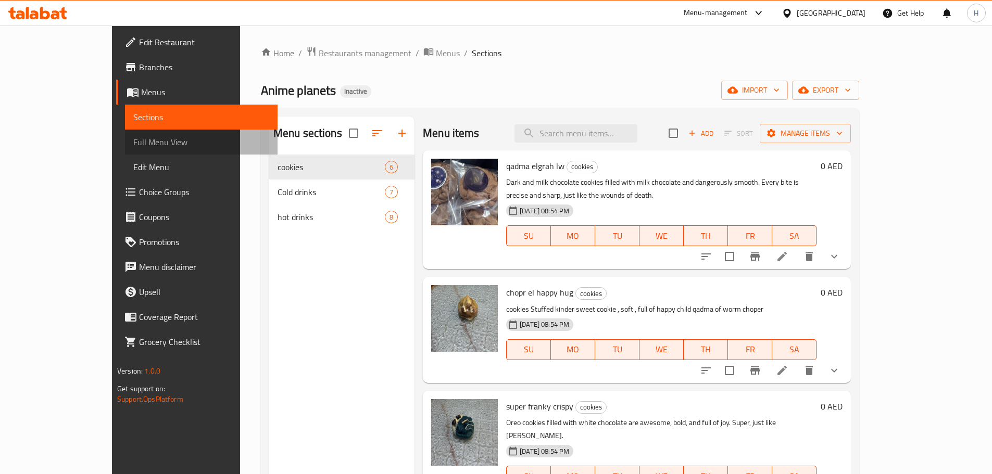
click at [133, 146] on span "Full Menu View" at bounding box center [201, 142] width 136 height 12
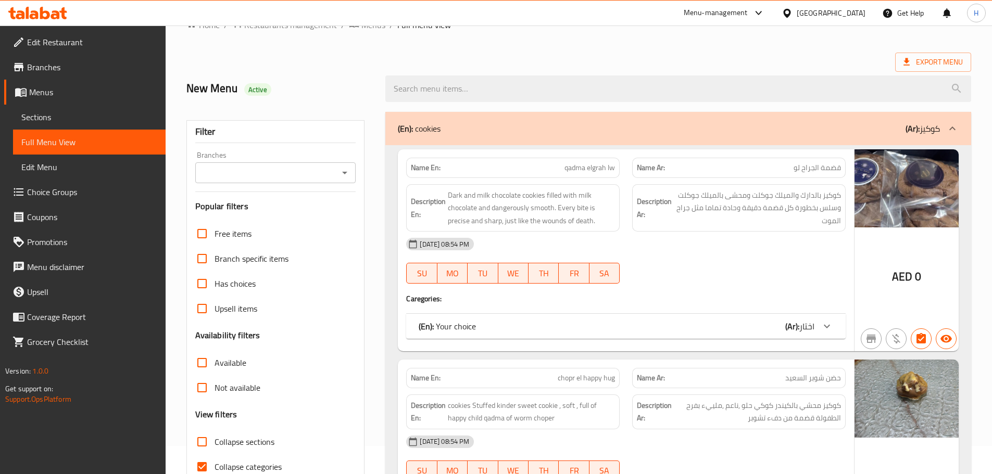
scroll to position [52, 0]
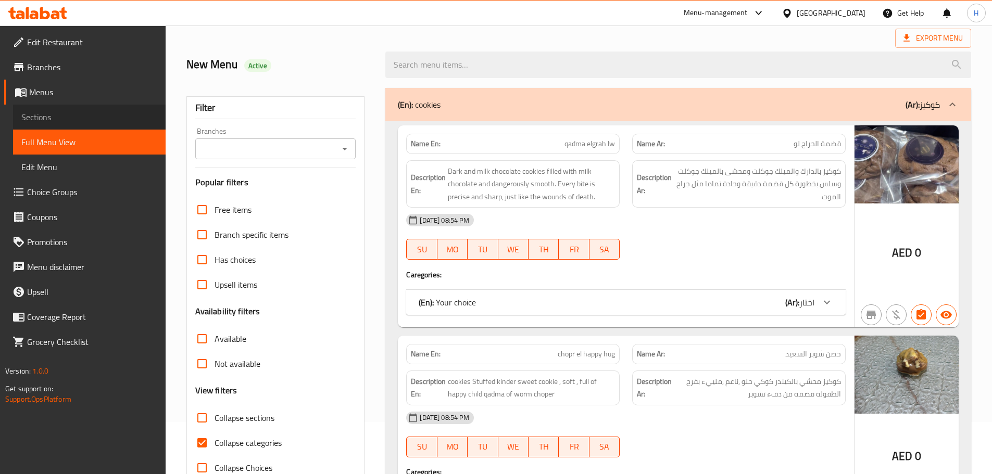
click at [56, 112] on span "Sections" at bounding box center [89, 117] width 136 height 12
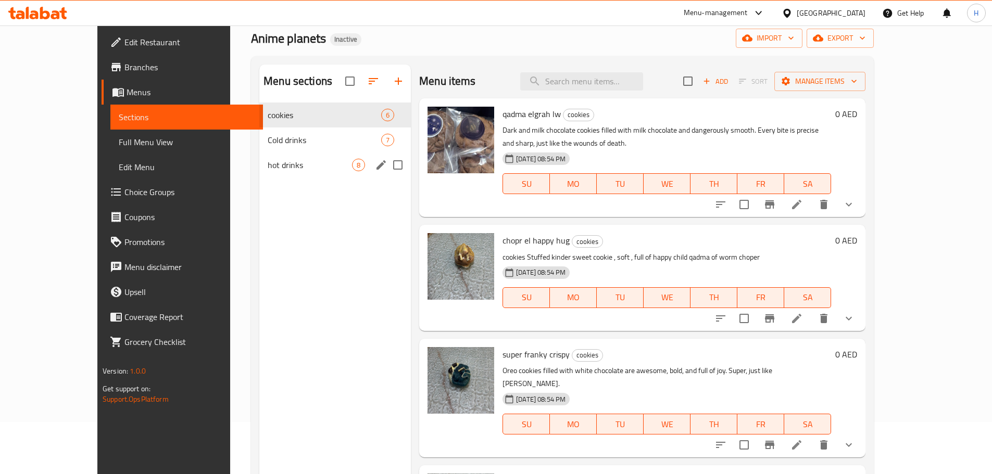
click at [304, 170] on span "hot drinks" at bounding box center [310, 165] width 84 height 12
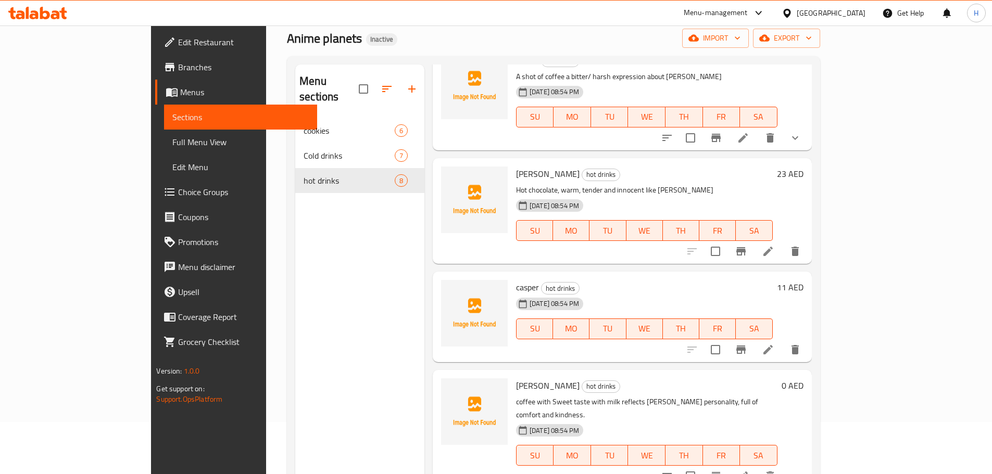
scroll to position [446, 0]
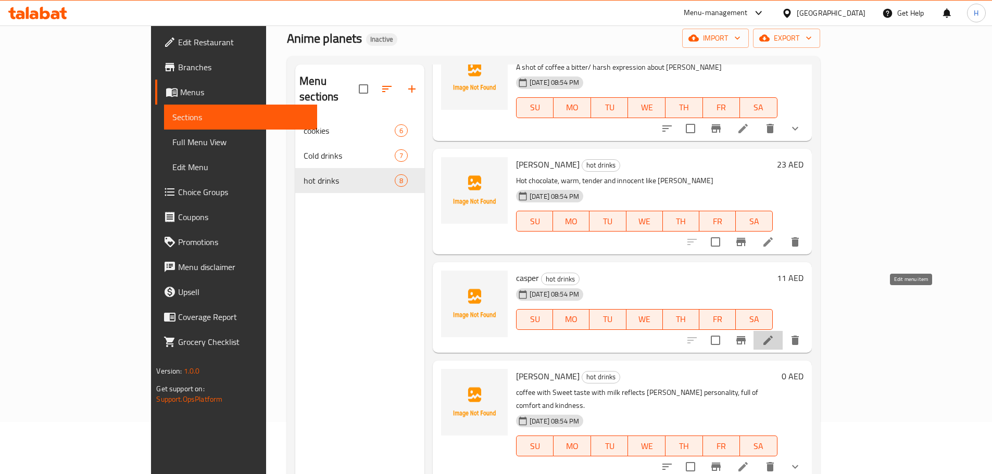
click at [773, 336] on icon at bounding box center [767, 340] width 9 height 9
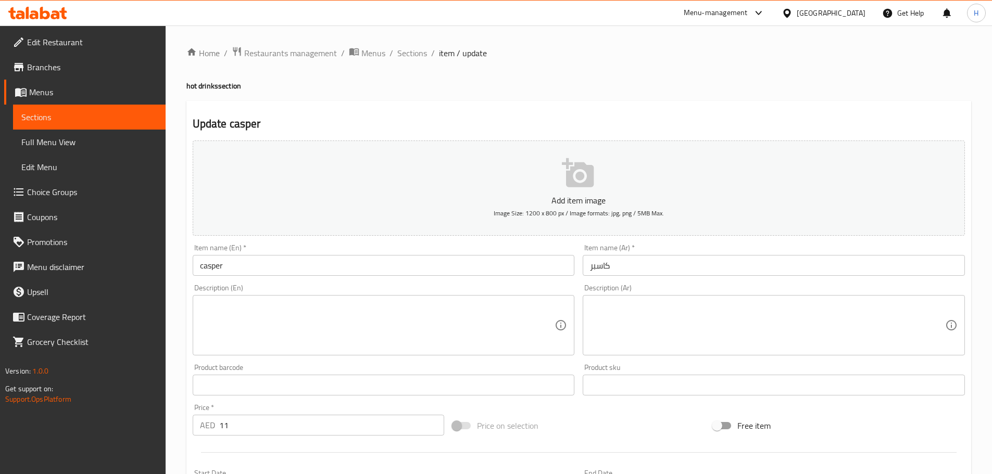
click at [660, 312] on textarea at bounding box center [767, 325] width 355 height 49
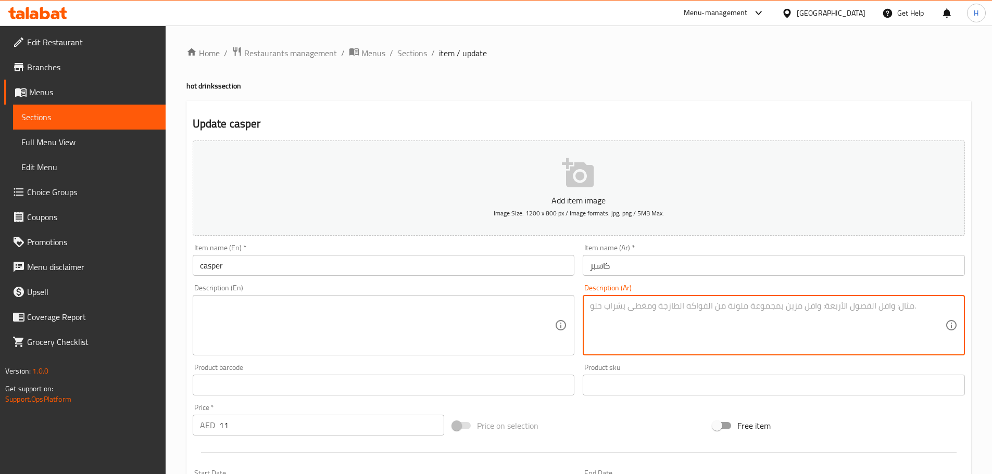
click at [729, 302] on textarea at bounding box center [767, 325] width 355 height 49
type textarea "r"
click at [692, 306] on textarea "قهوة بالتقطير قاسية تماما مثل كاسبر" at bounding box center [767, 325] width 355 height 49
type textarea "قهوة بالتقطير قاسية تماما مثل كاسبر"
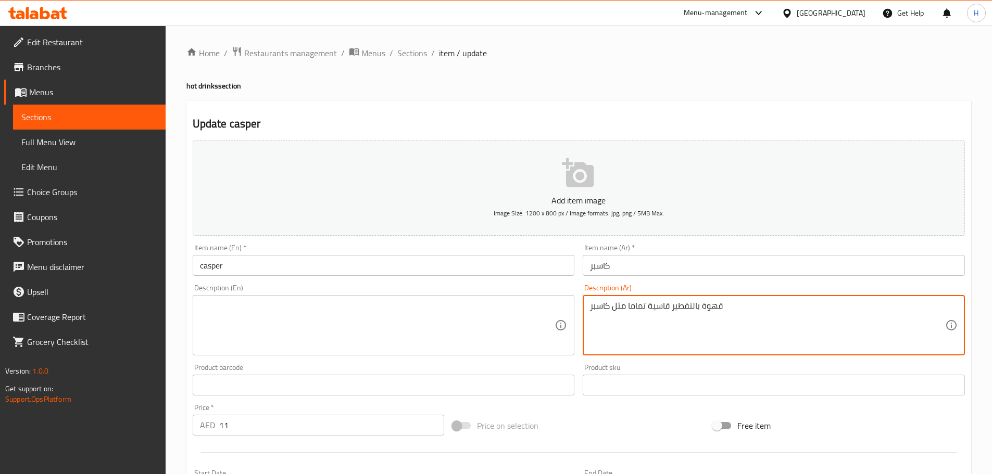
click at [622, 267] on input "كاسبر" at bounding box center [774, 265] width 382 height 21
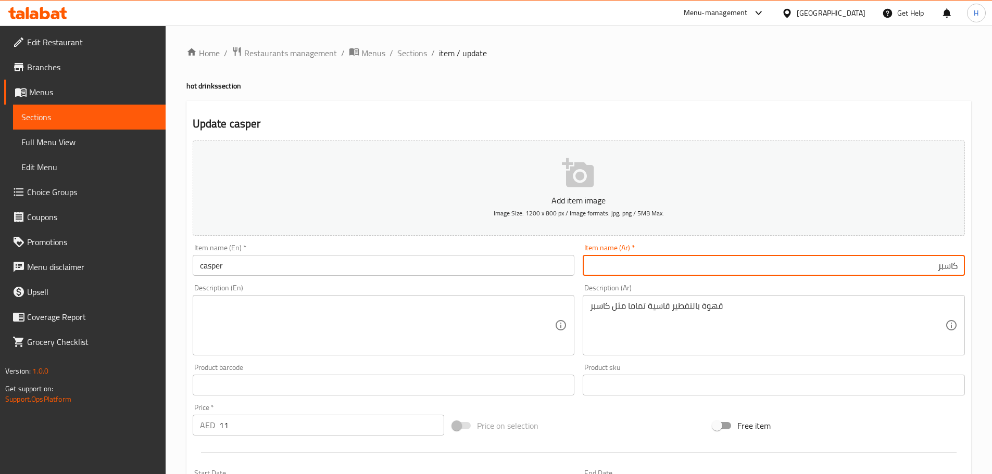
paste input "بالتقطير"
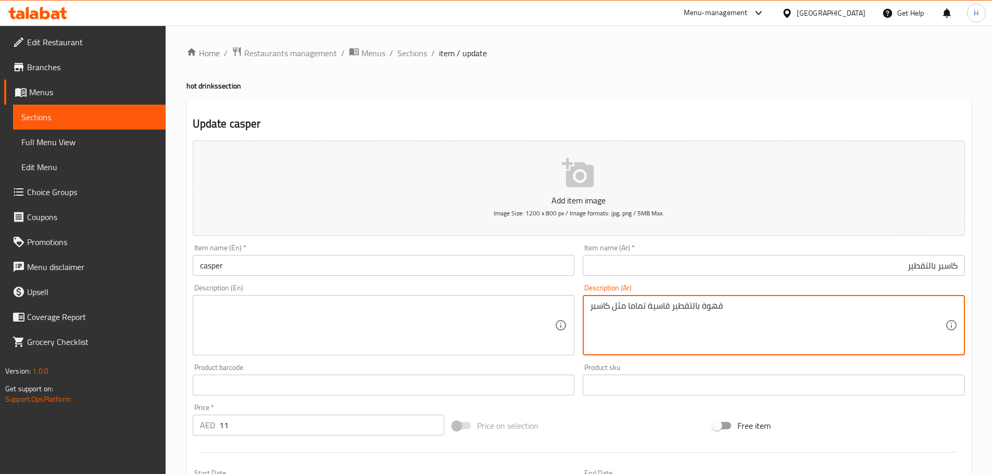
click at [719, 307] on textarea "قهوة بالتقطير قاسية تماما مثل كاسبر" at bounding box center [767, 325] width 355 height 49
click at [933, 267] on input "كاسبر بالتقطير" at bounding box center [774, 265] width 382 height 21
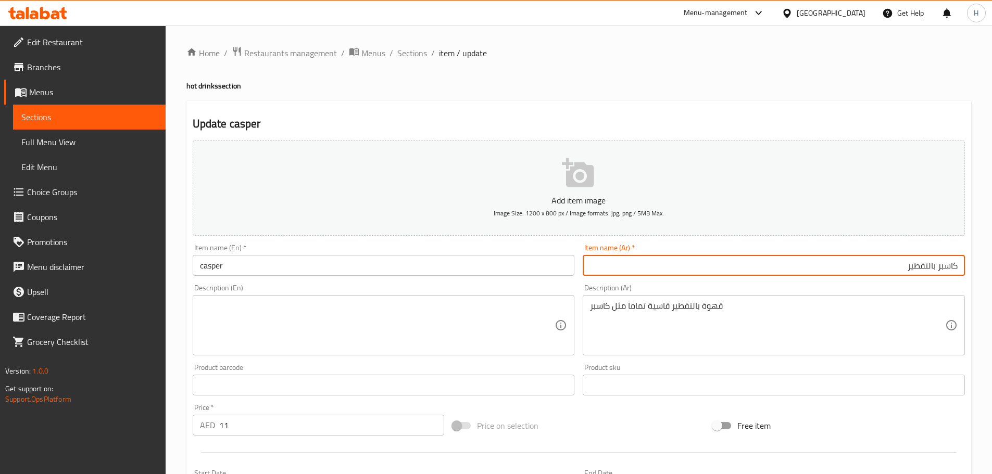
click at [934, 264] on input "كاسبر بالتقطير" at bounding box center [774, 265] width 382 height 21
paste input "قهوة"
type input "كاسبر قهوة بالتقطير"
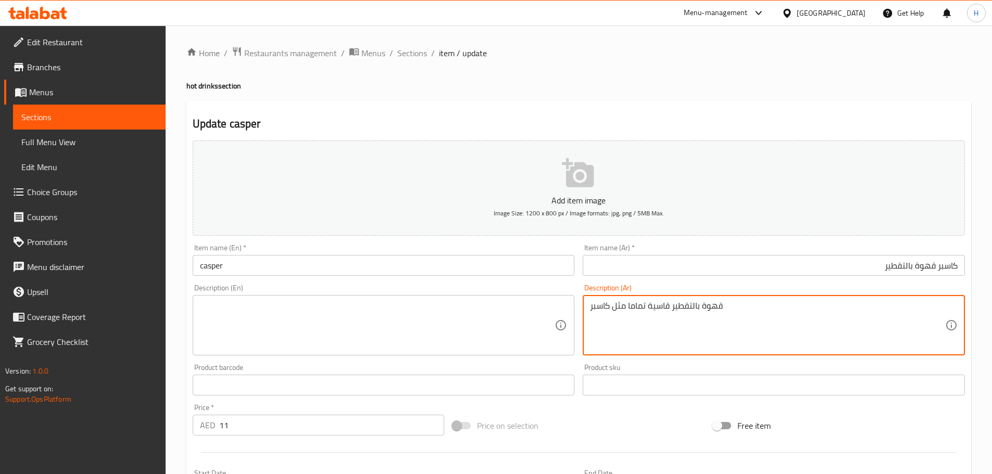
click at [710, 305] on textarea "قهوة بالتقطير قاسية تماما مثل كاسبر" at bounding box center [767, 325] width 355 height 49
click at [440, 304] on textarea at bounding box center [377, 325] width 355 height 49
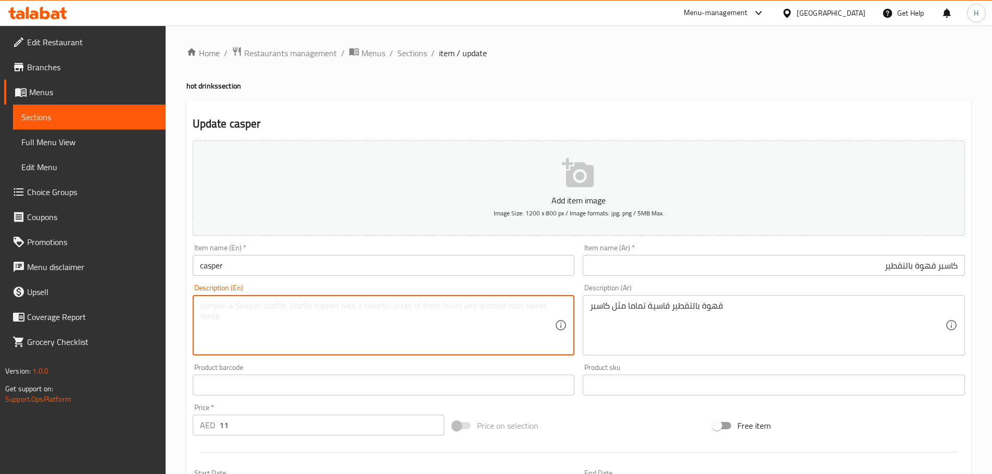
paste textarea "Drip coffee is just as harsh as [PERSON_NAME]."
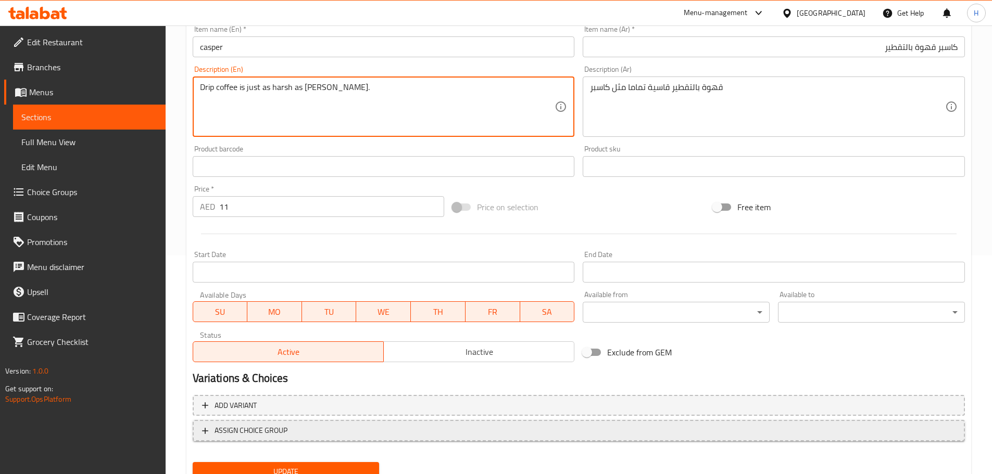
scroll to position [261, 0]
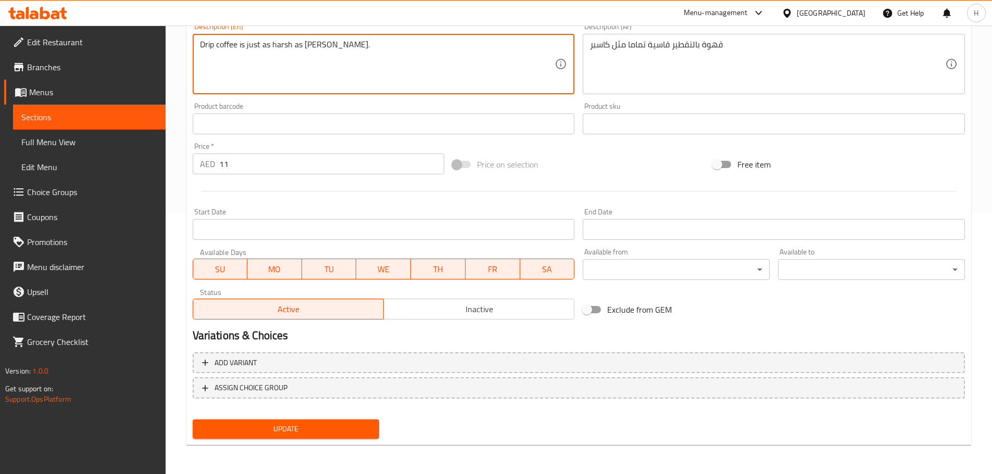
type textarea "Drip coffee is just as harsh as [PERSON_NAME]."
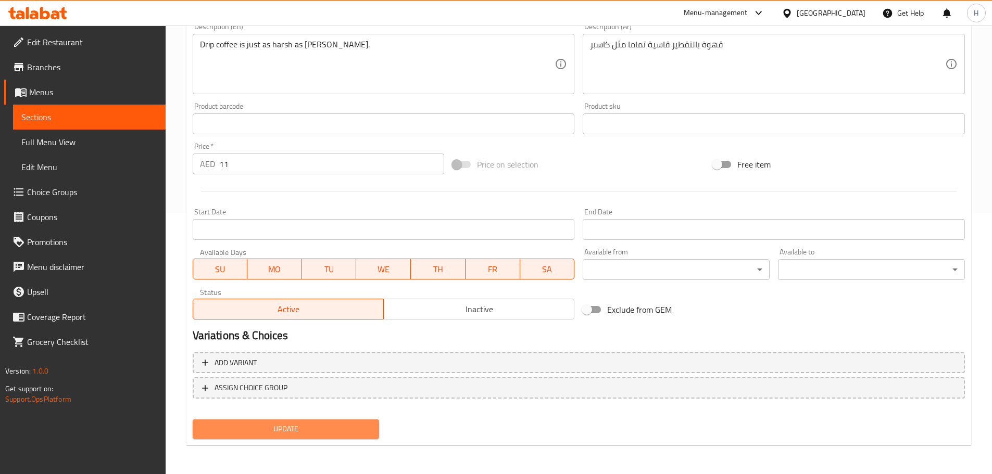
click at [337, 424] on span "Update" at bounding box center [286, 429] width 170 height 13
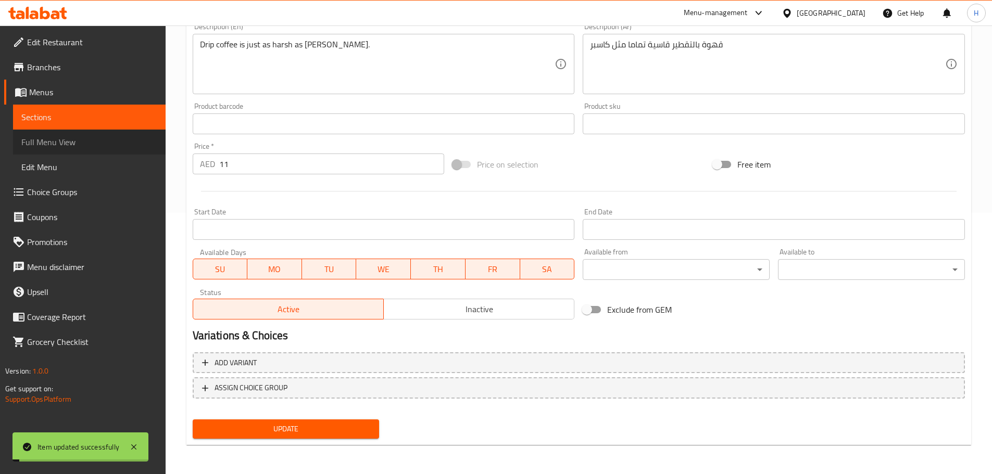
click at [75, 147] on span "Full Menu View" at bounding box center [89, 142] width 136 height 12
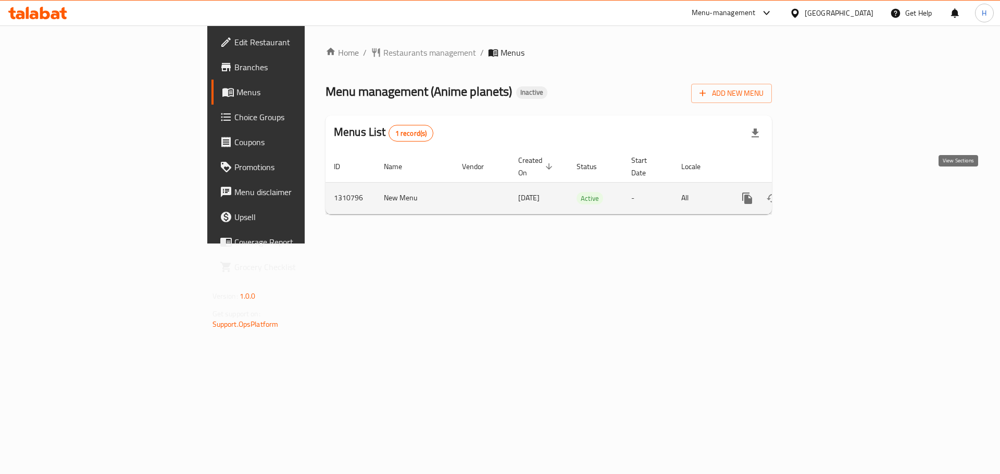
click at [827, 194] on icon "enhanced table" at bounding box center [821, 198] width 9 height 9
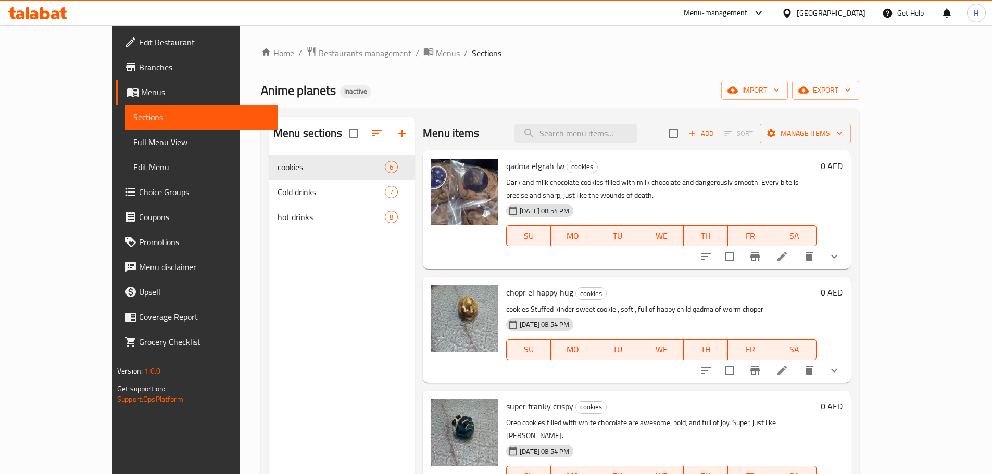
drag, startPoint x: 38, startPoint y: 148, endPoint x: 168, endPoint y: 191, distance: 137.1
click at [133, 148] on span "Full Menu View" at bounding box center [201, 142] width 136 height 12
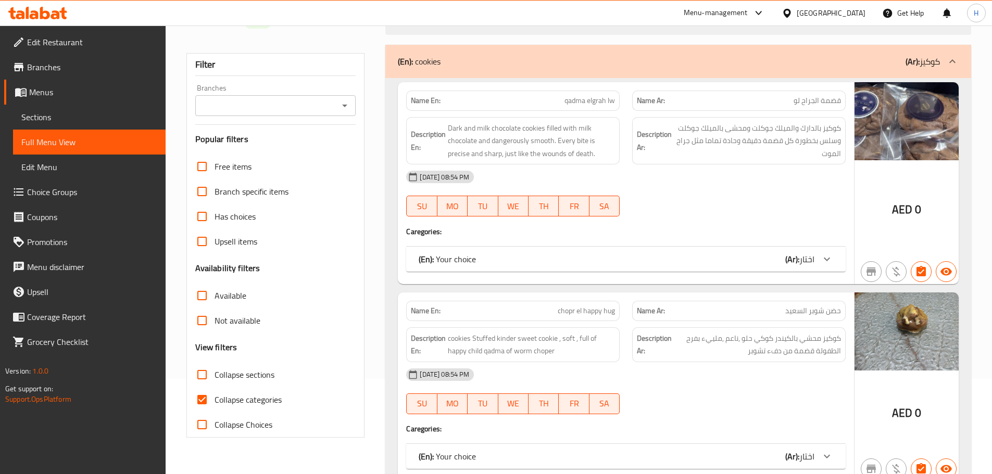
scroll to position [104, 0]
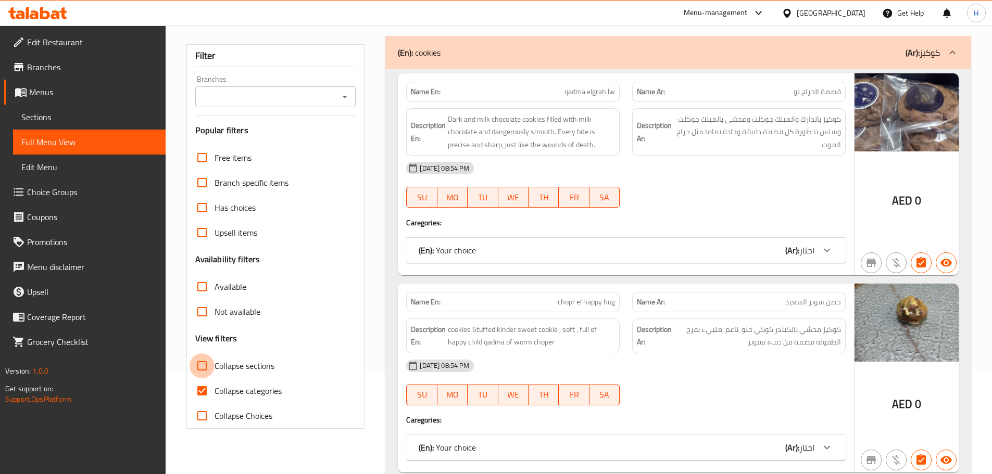
click at [204, 359] on input "Collapse sections" at bounding box center [201, 365] width 25 height 25
checkbox input "true"
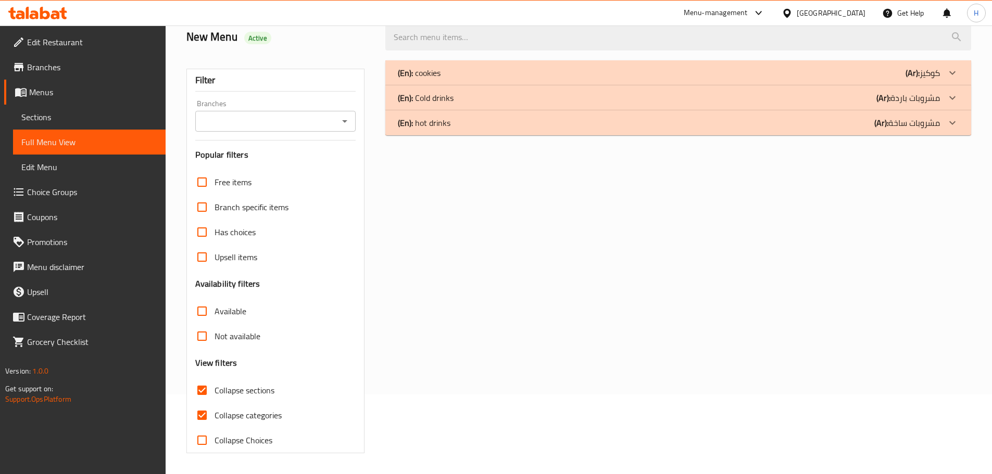
scroll to position [80, 0]
click at [856, 135] on div "(En): cookies (Ar): كوكيز Name En: qadma elgrah lw Name Ar: قضمة الجراح لو Desc…" at bounding box center [678, 257] width 598 height 406
drag, startPoint x: 855, startPoint y: 131, endPoint x: 862, endPoint y: 149, distance: 19.4
click at [855, 131] on div "(En): hot drinks (Ar): مشروبات ساخة" at bounding box center [678, 122] width 586 height 25
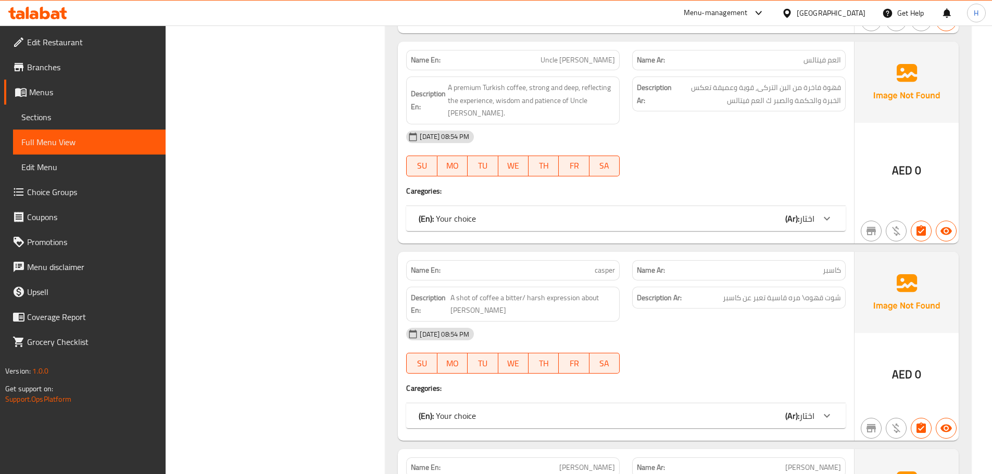
scroll to position [652, 0]
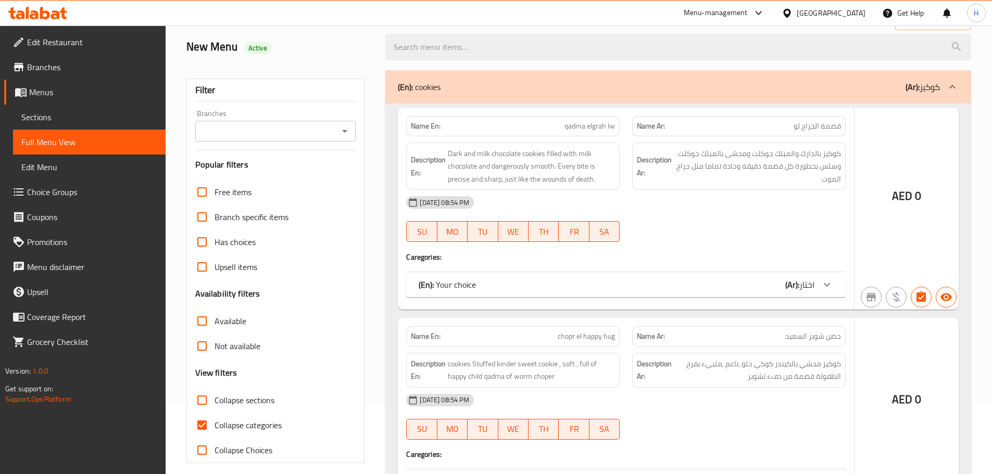
scroll to position [80, 0]
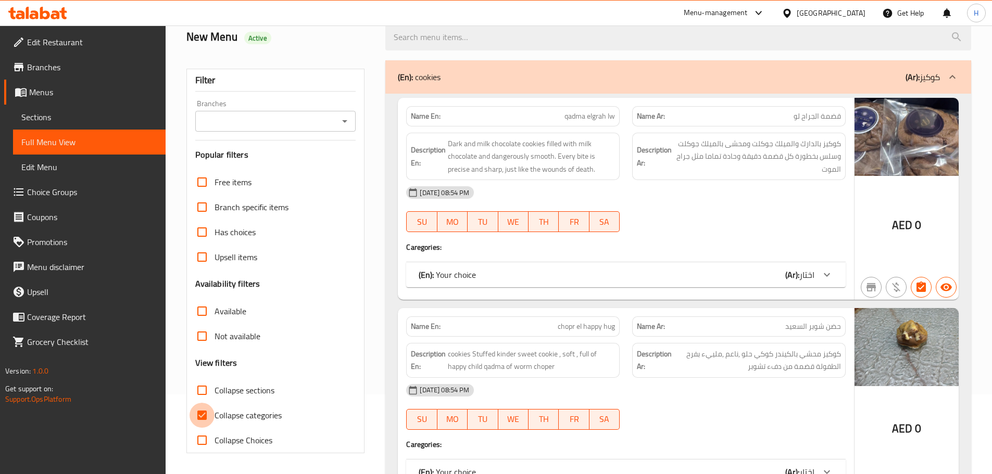
click at [200, 414] on input "Collapse categories" at bounding box center [201, 415] width 25 height 25
checkbox input "false"
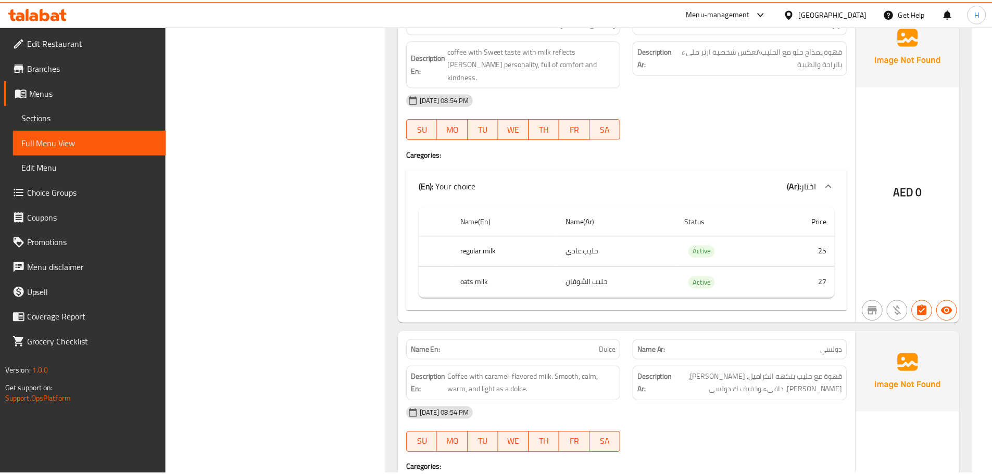
scroll to position [4946, 0]
